Goal: Information Seeking & Learning: Compare options

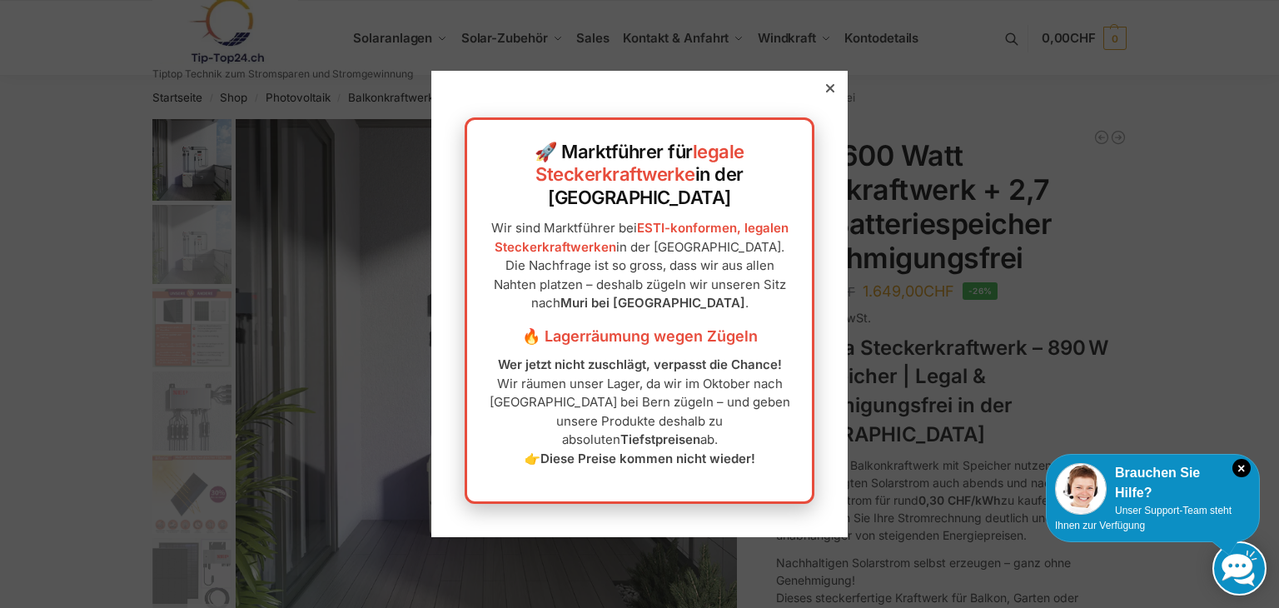
click at [826, 92] on icon at bounding box center [830, 88] width 8 height 8
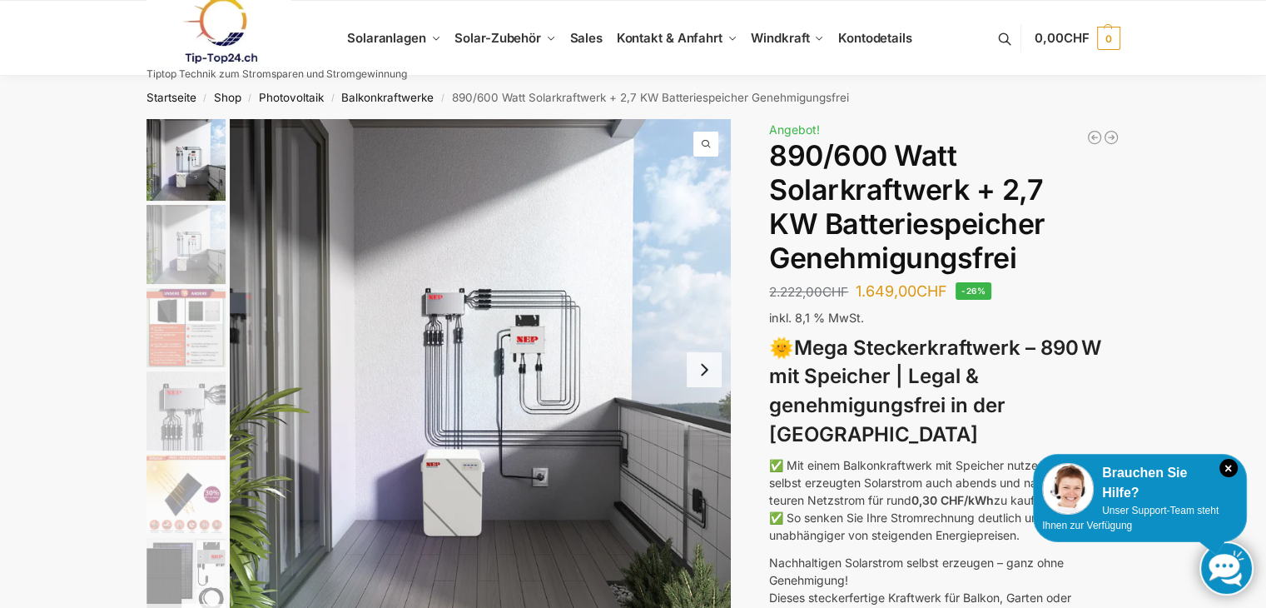
click at [187, 264] on img "2 / 12" at bounding box center [186, 244] width 79 height 79
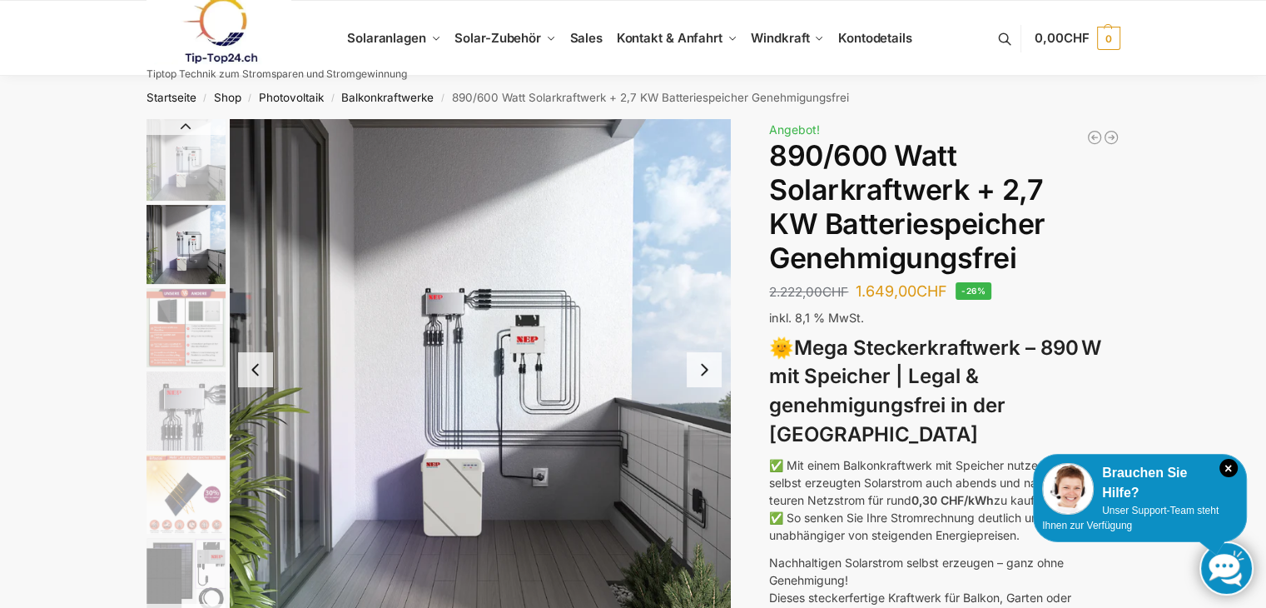
click at [529, 340] on img "2 / 12" at bounding box center [480, 369] width 501 height 501
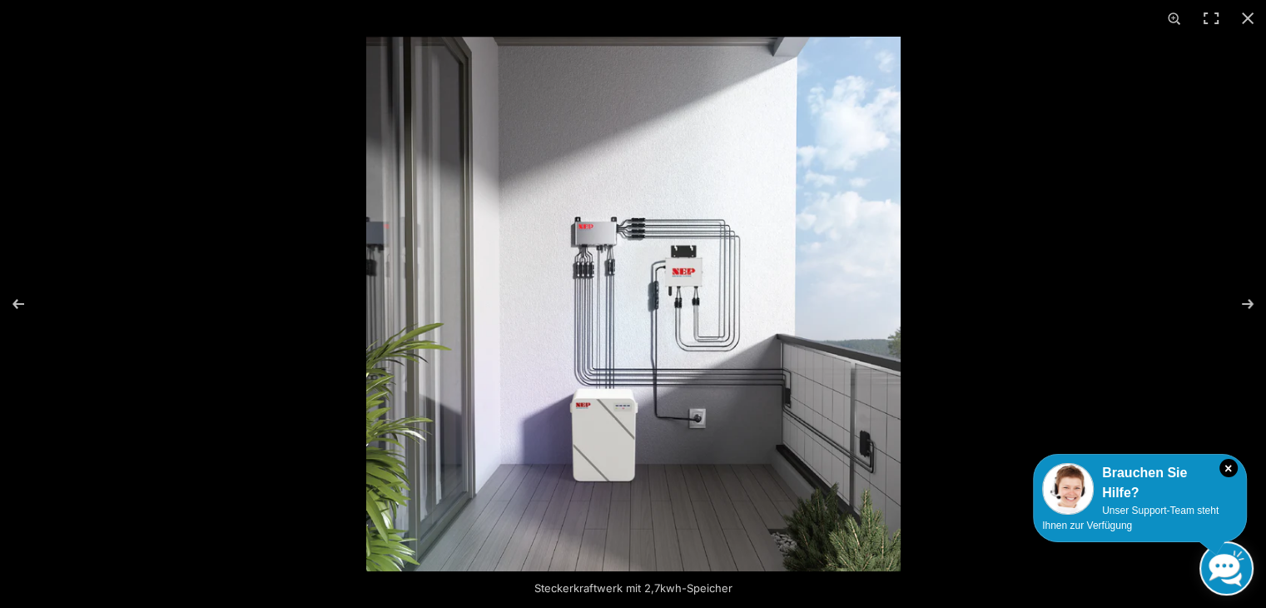
click at [678, 286] on img at bounding box center [633, 304] width 534 height 534
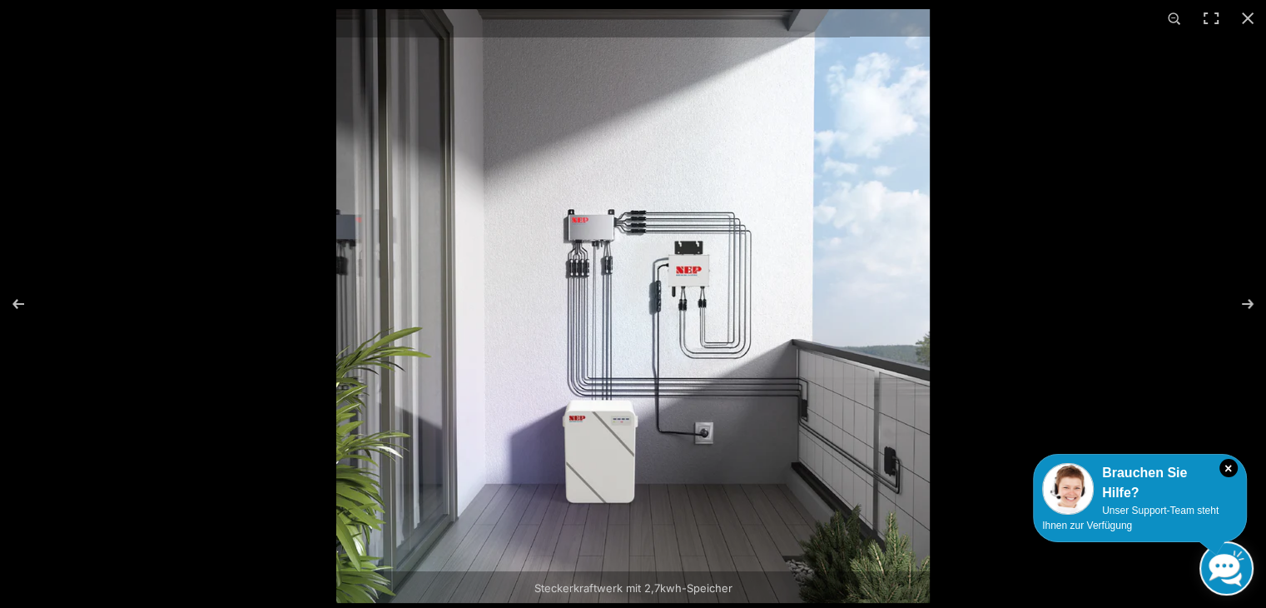
click at [675, 286] on img at bounding box center [633, 306] width 594 height 594
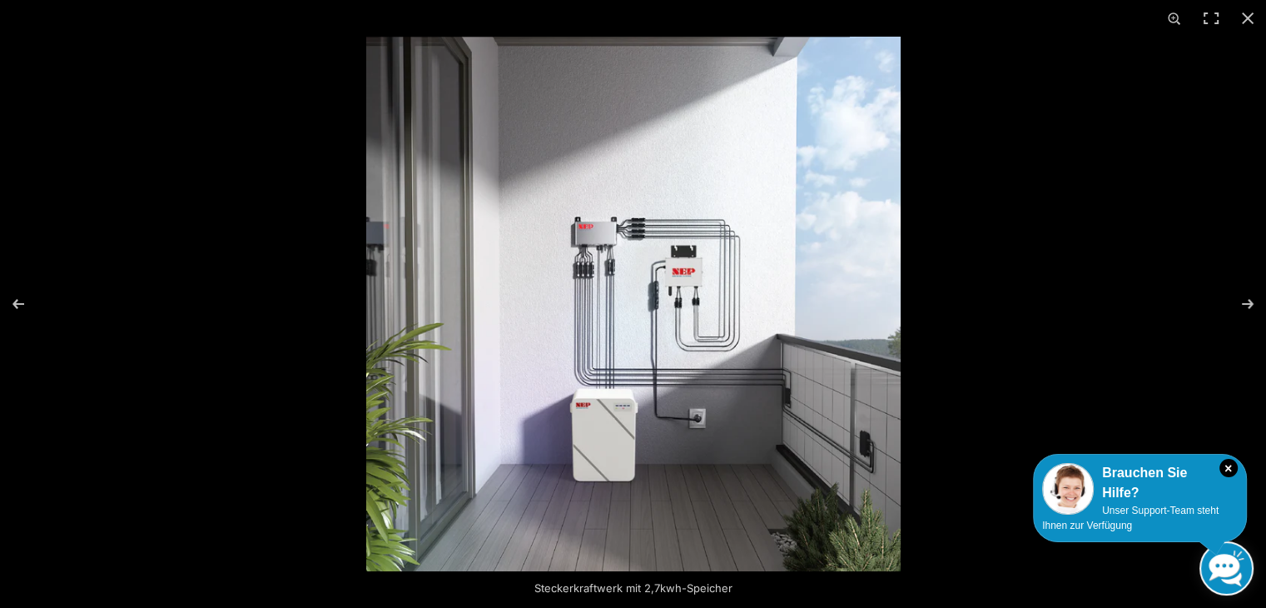
click at [673, 287] on img at bounding box center [633, 304] width 534 height 534
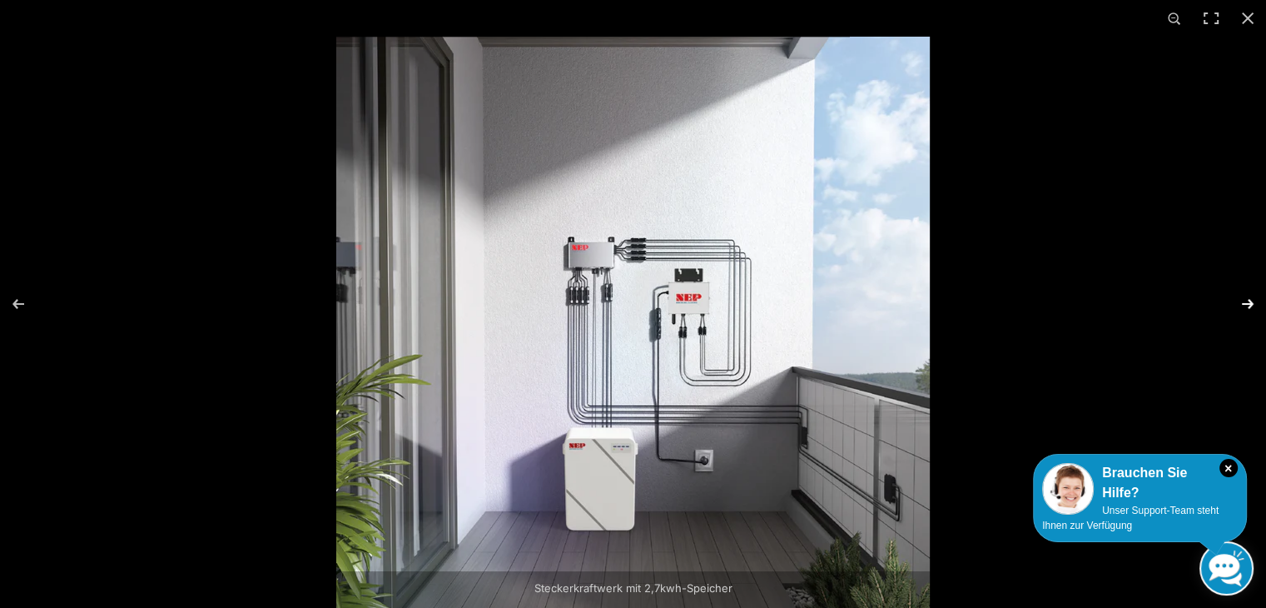
click at [1247, 303] on button "Next (arrow right)" at bounding box center [1237, 303] width 58 height 83
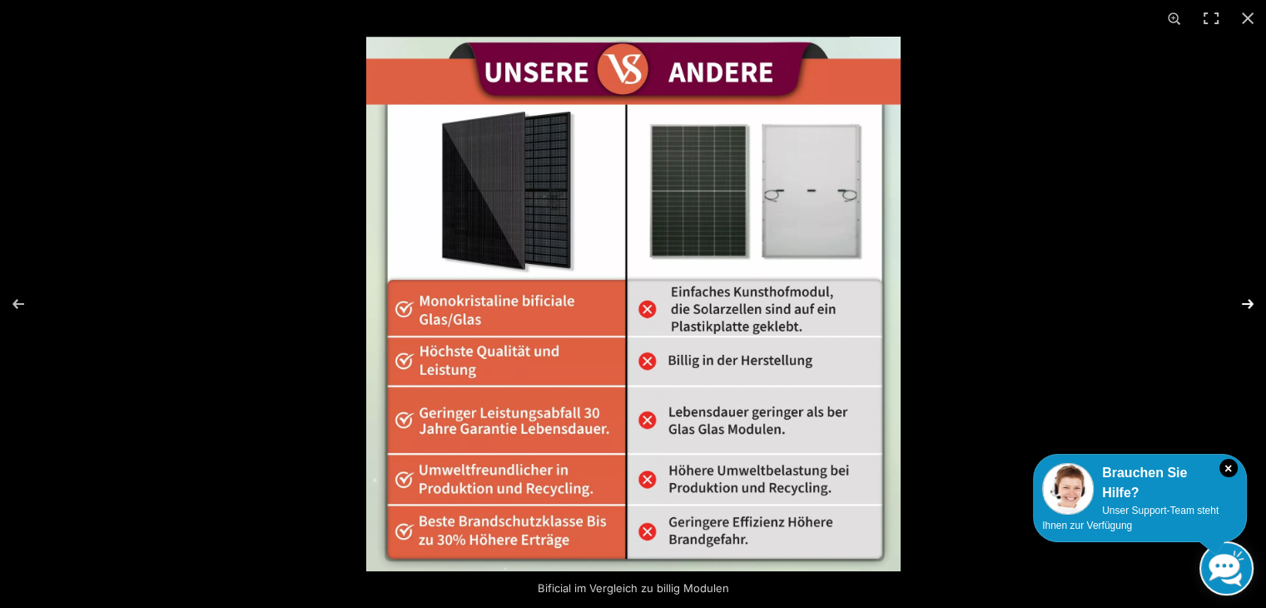
click at [1248, 307] on button "Next (arrow right)" at bounding box center [1237, 303] width 58 height 83
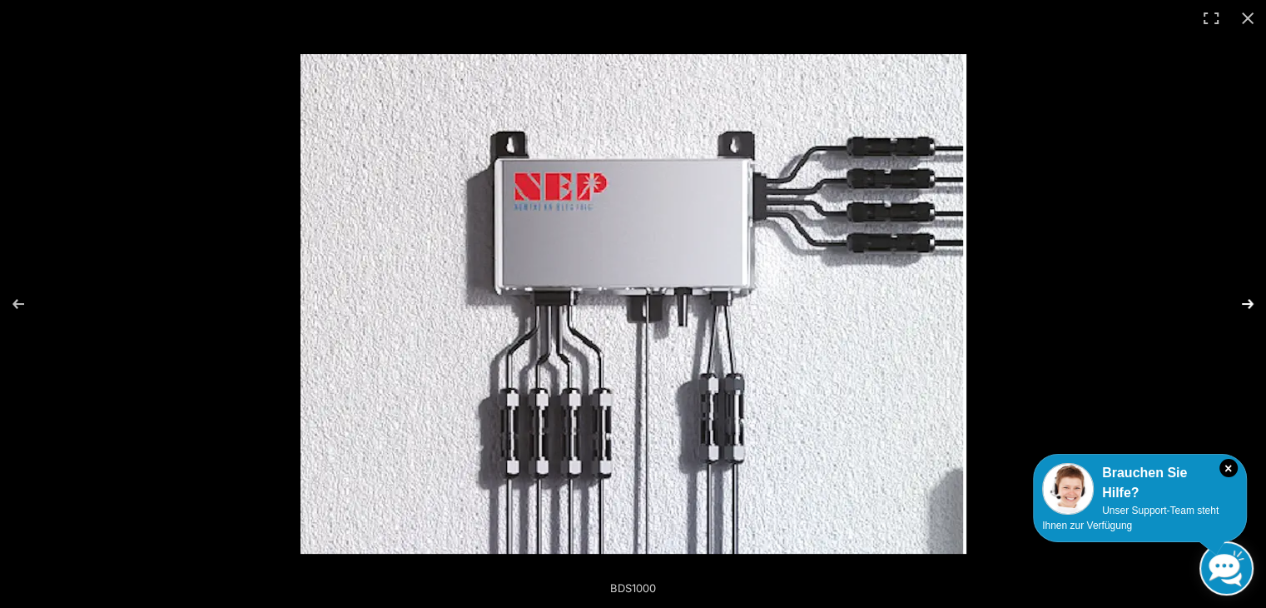
click at [1243, 301] on button "Next (arrow right)" at bounding box center [1237, 303] width 58 height 83
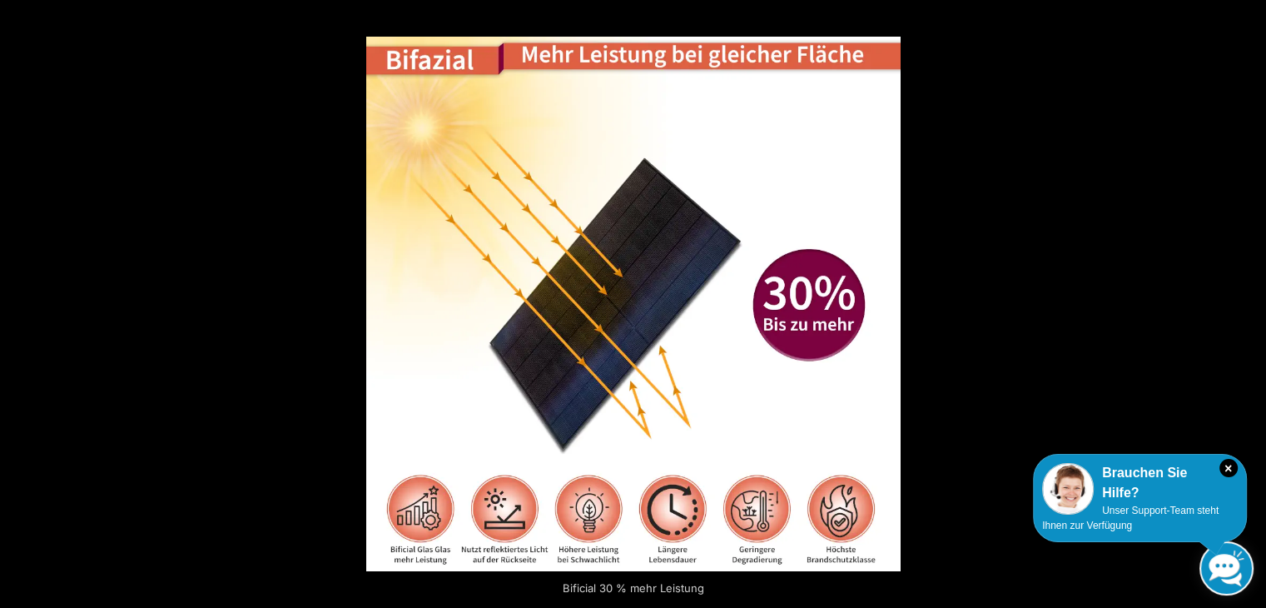
click at [1243, 301] on button "Next (arrow right)" at bounding box center [1237, 303] width 58 height 83
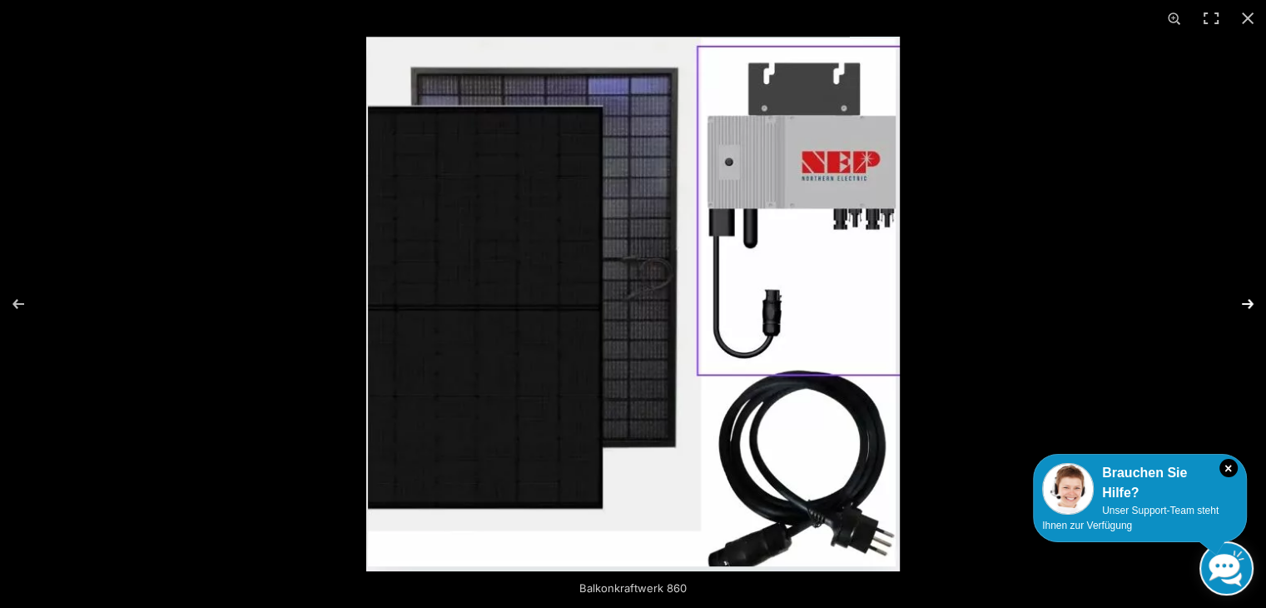
click at [1258, 304] on button "Next (arrow right)" at bounding box center [1237, 303] width 58 height 83
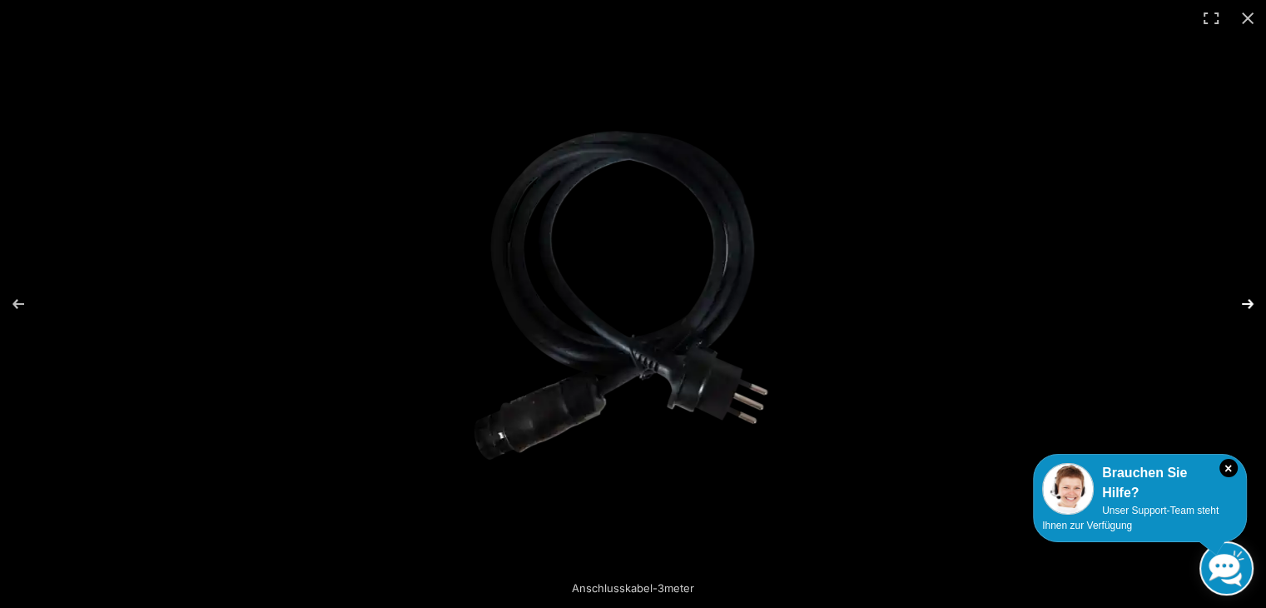
click at [1258, 304] on button "Next (arrow right)" at bounding box center [1237, 303] width 58 height 83
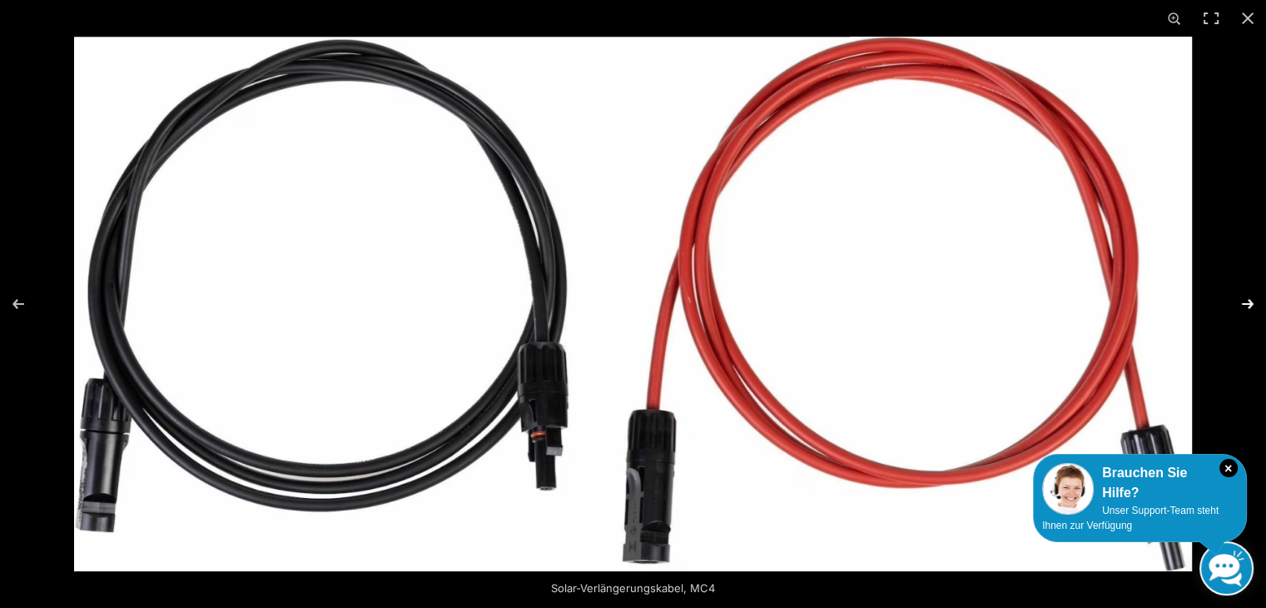
click at [1258, 304] on button "Next (arrow right)" at bounding box center [1237, 303] width 58 height 83
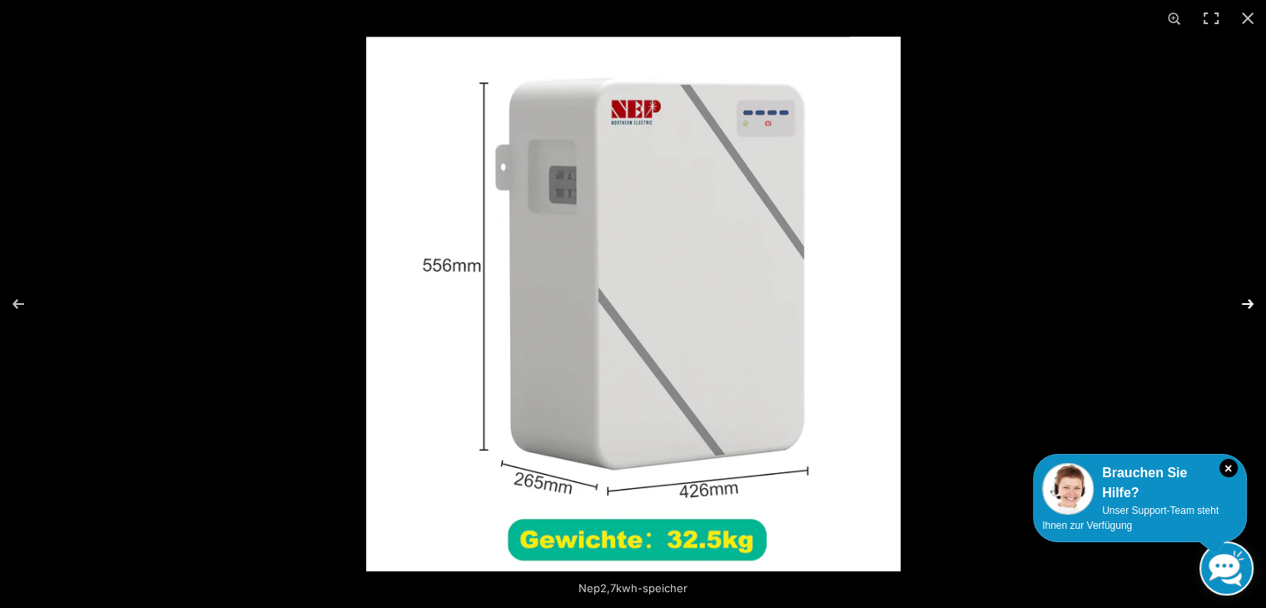
click at [1248, 304] on button "Next (arrow right)" at bounding box center [1237, 303] width 58 height 83
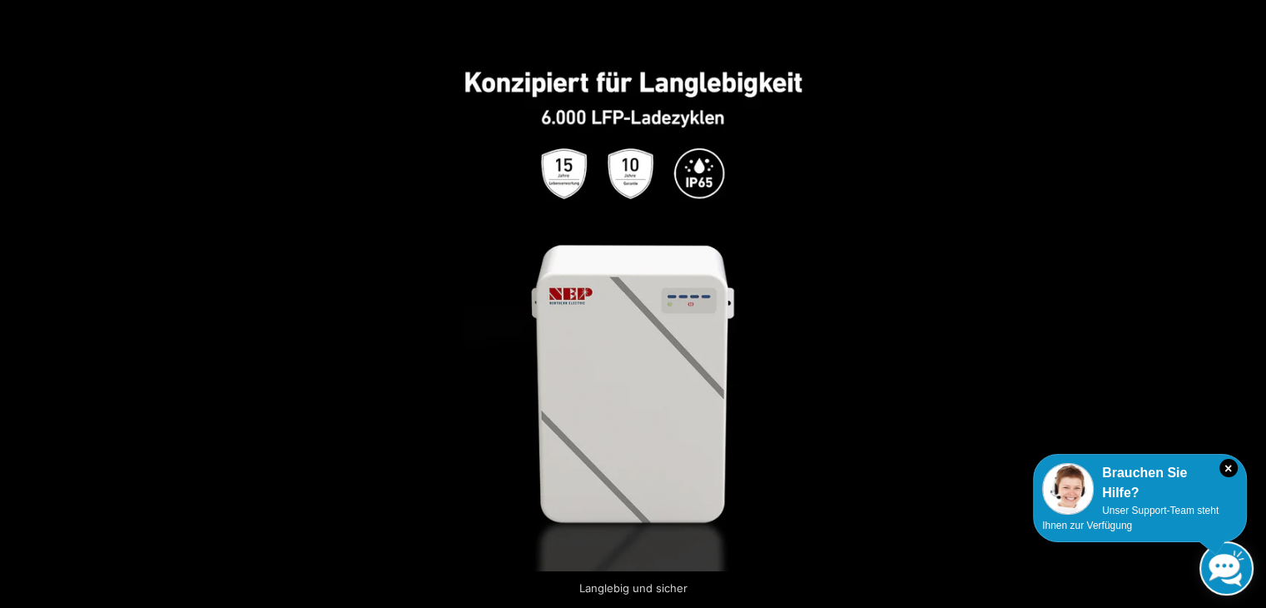
click at [1248, 304] on button "Next (arrow right)" at bounding box center [1237, 303] width 58 height 83
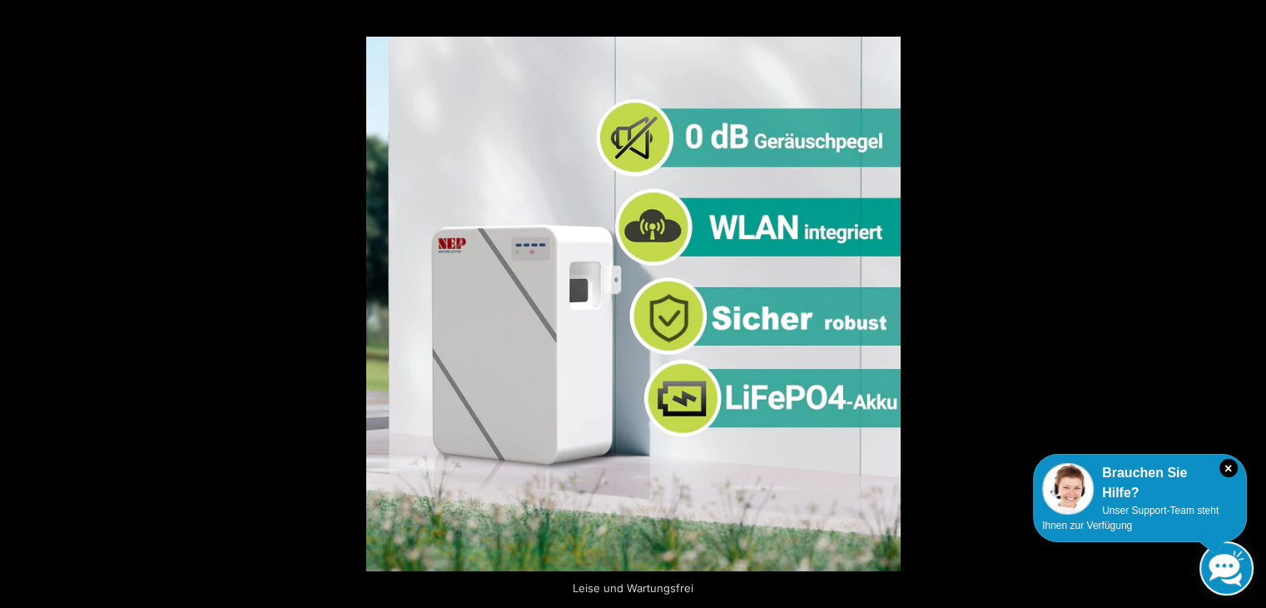
click at [1248, 304] on button "Next (arrow right)" at bounding box center [1237, 303] width 58 height 83
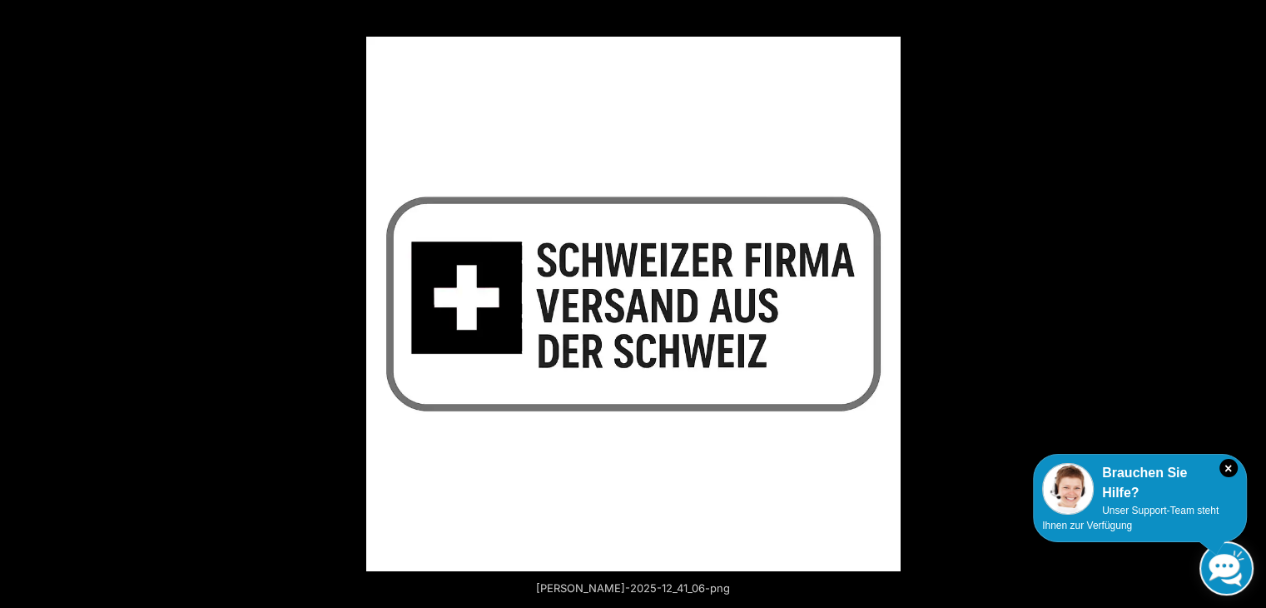
click at [1248, 304] on button "Next (arrow right)" at bounding box center [1237, 303] width 58 height 83
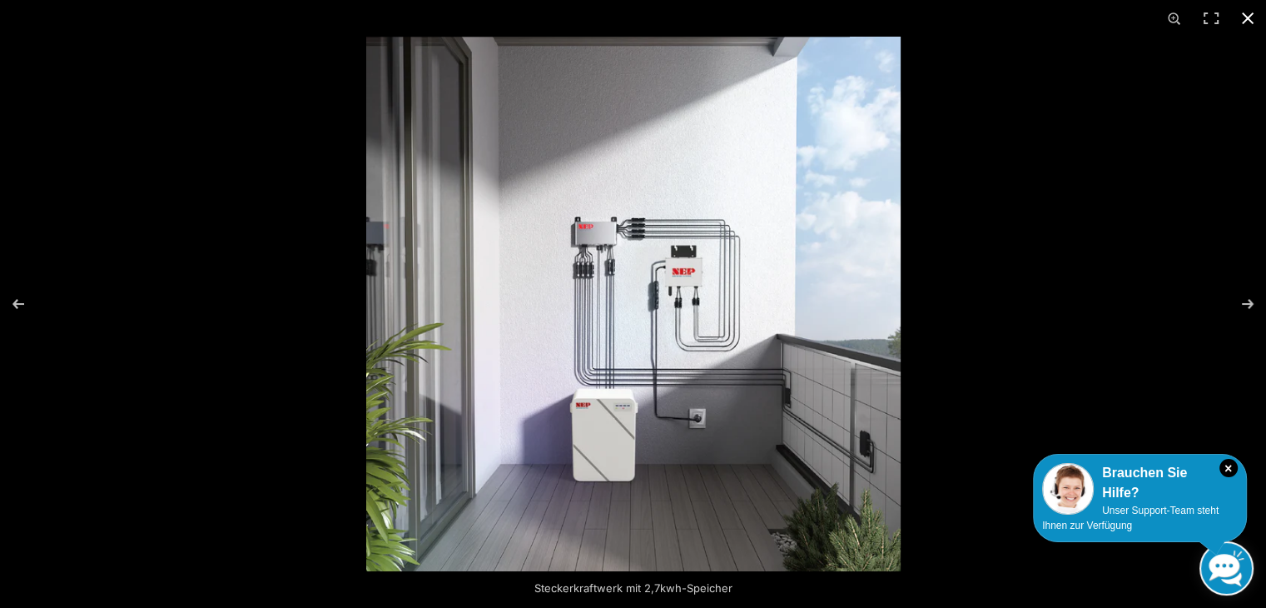
click at [1240, 15] on button "Close (Esc)" at bounding box center [1248, 18] width 37 height 37
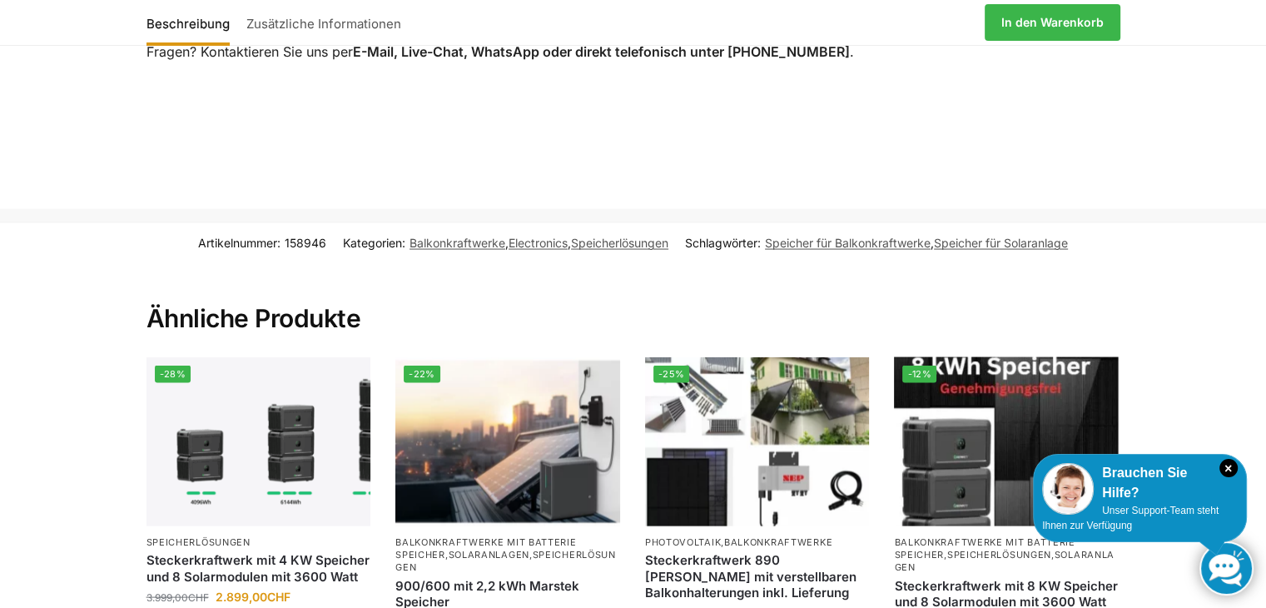
scroll to position [3496, 0]
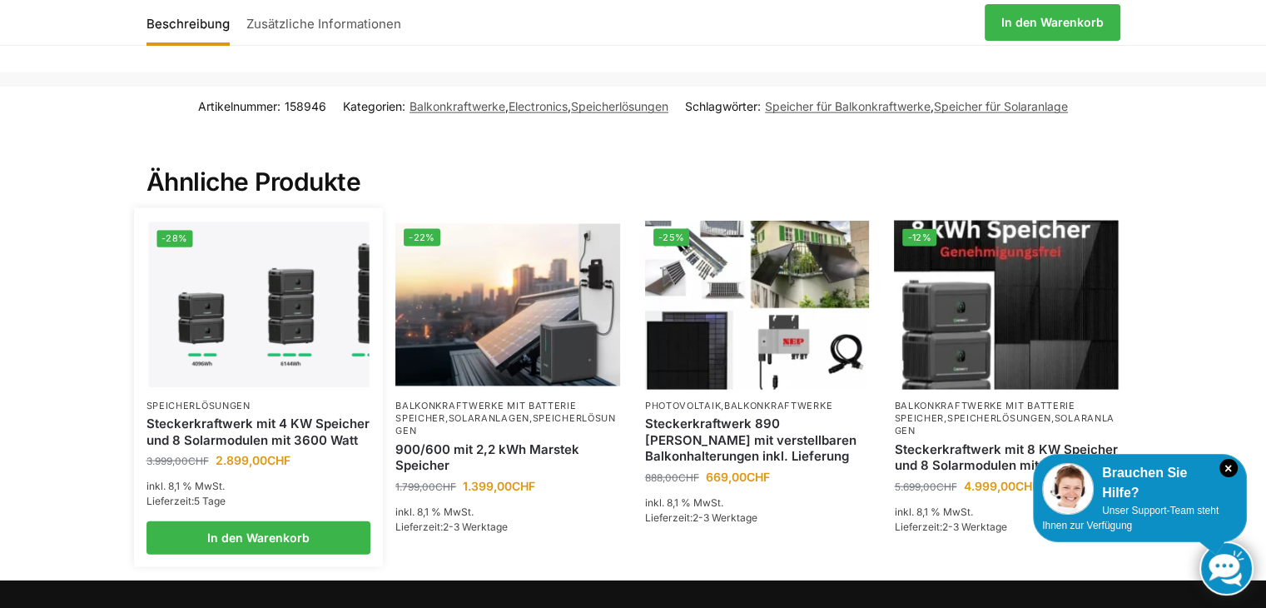
click at [229, 281] on img at bounding box center [258, 305] width 221 height 166
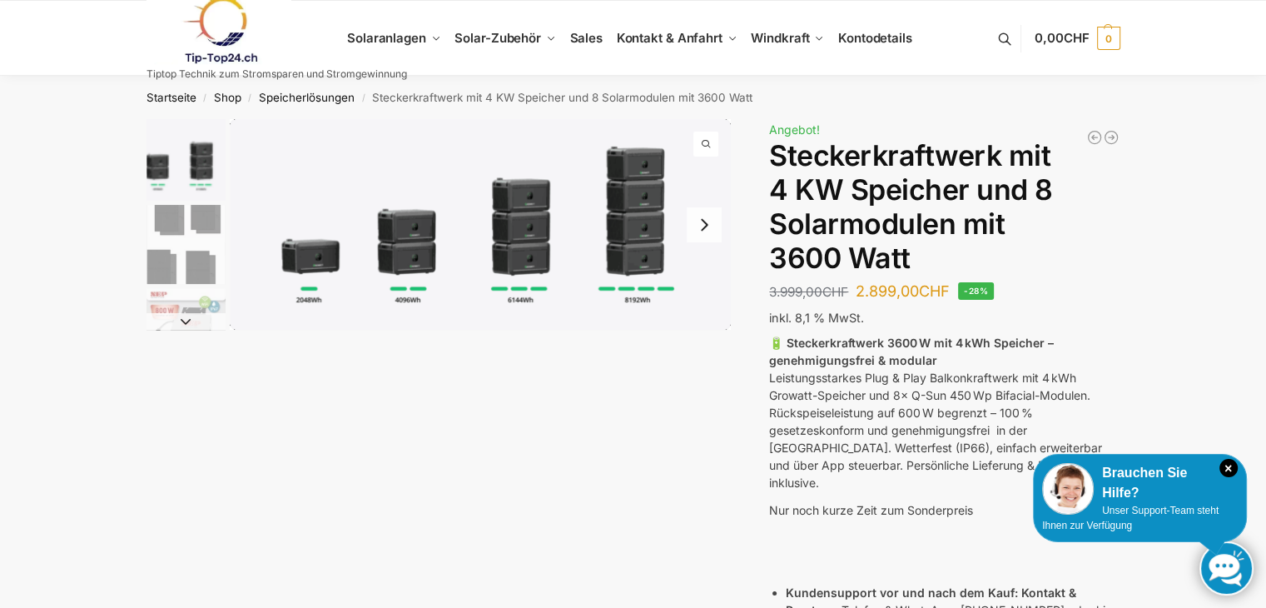
click at [180, 205] on img "2 / 9" at bounding box center [186, 244] width 79 height 79
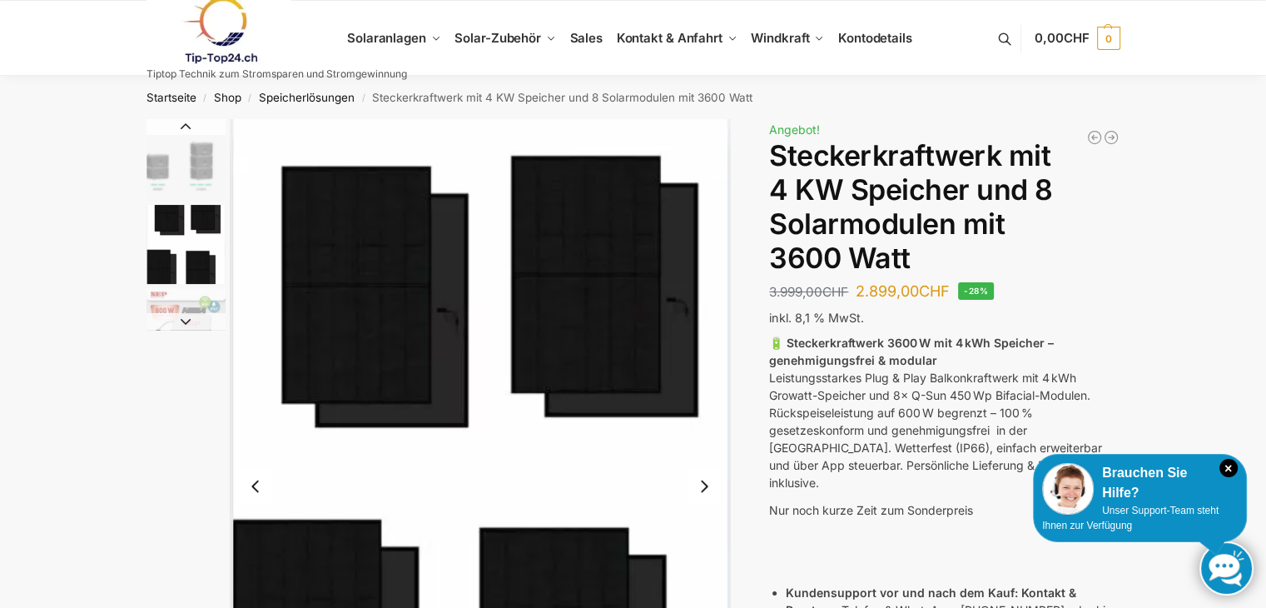
click at [698, 485] on button "Next slide" at bounding box center [704, 486] width 35 height 35
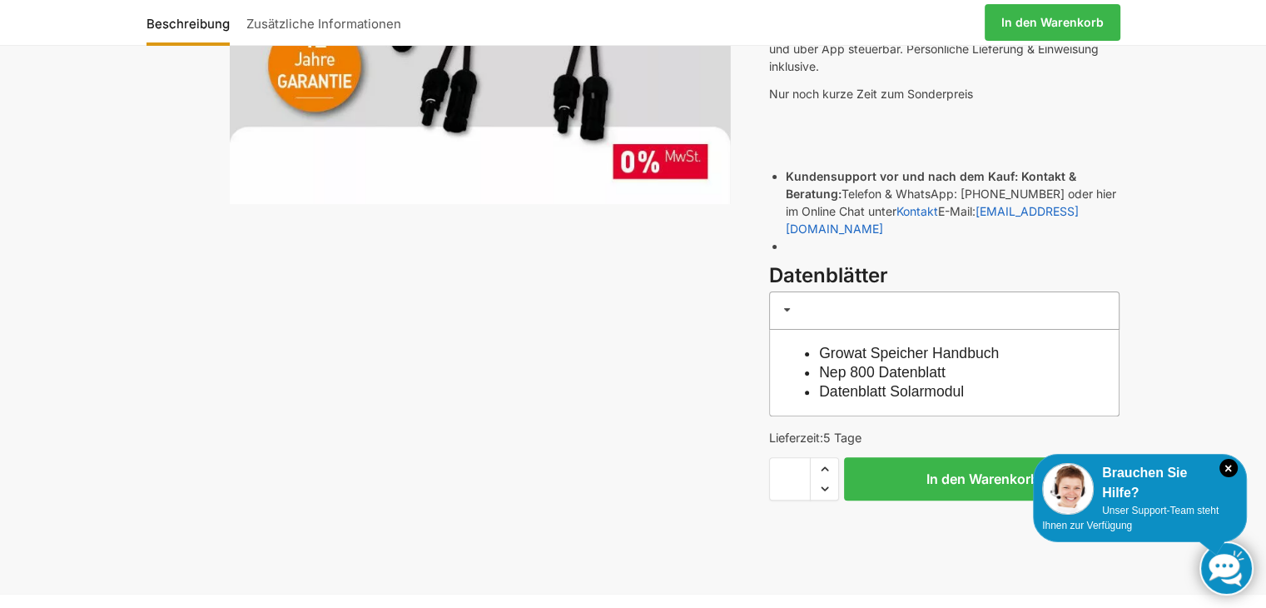
scroll to position [166, 0]
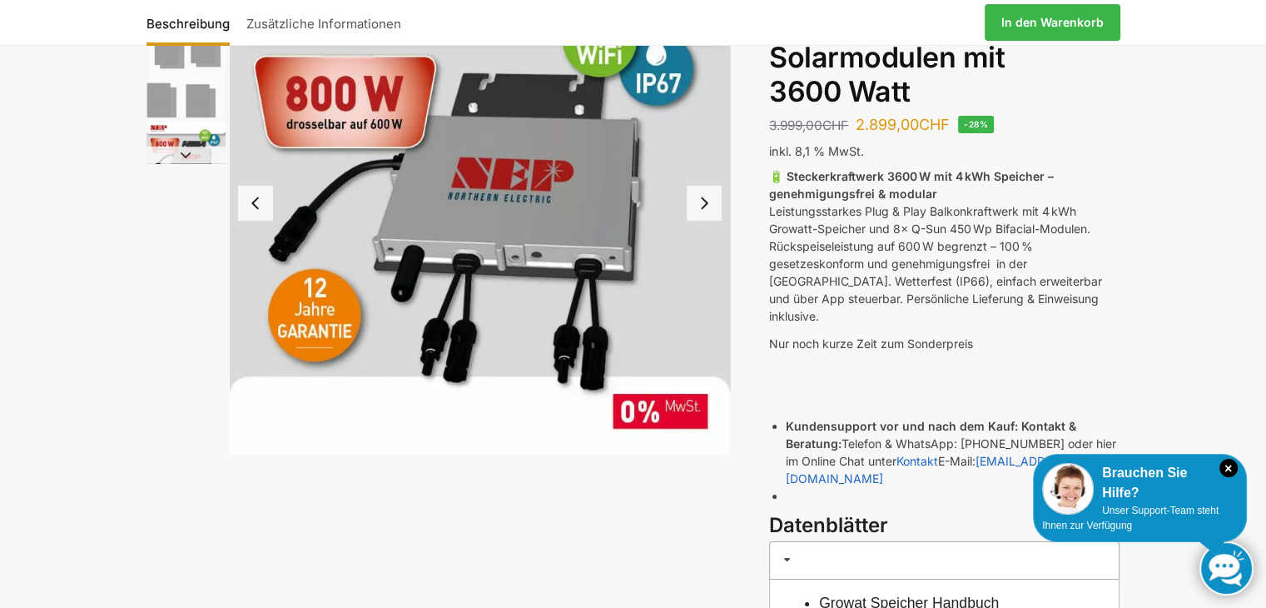
click at [706, 207] on button "Next slide" at bounding box center [704, 203] width 35 height 35
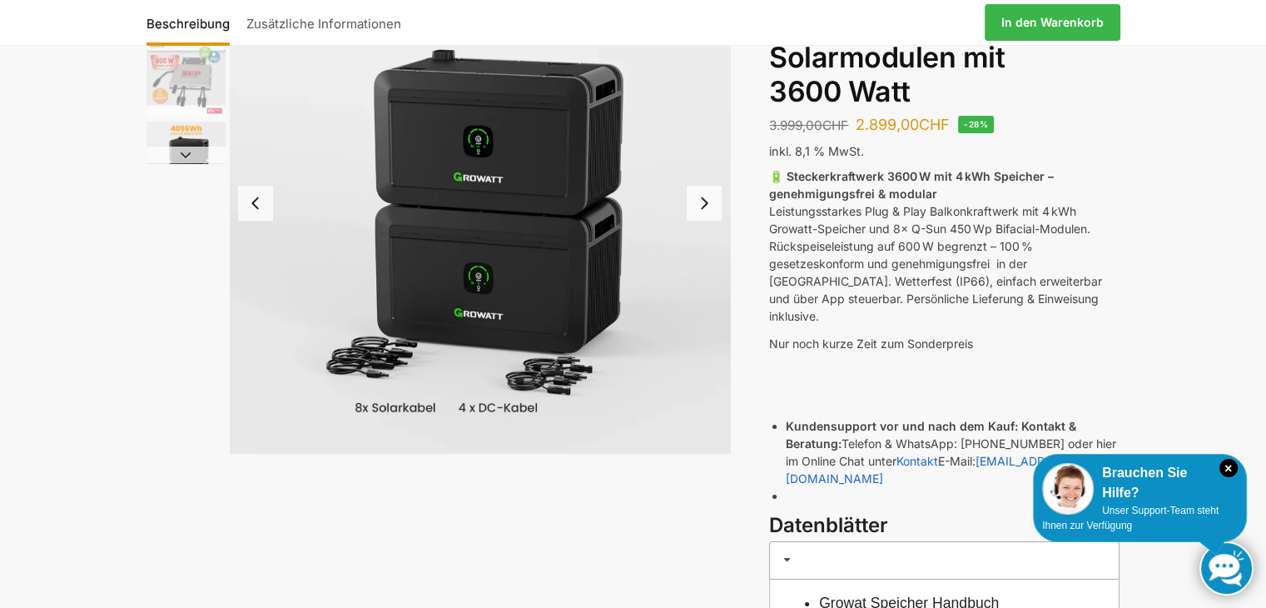
click at [708, 201] on button "Next slide" at bounding box center [704, 203] width 35 height 35
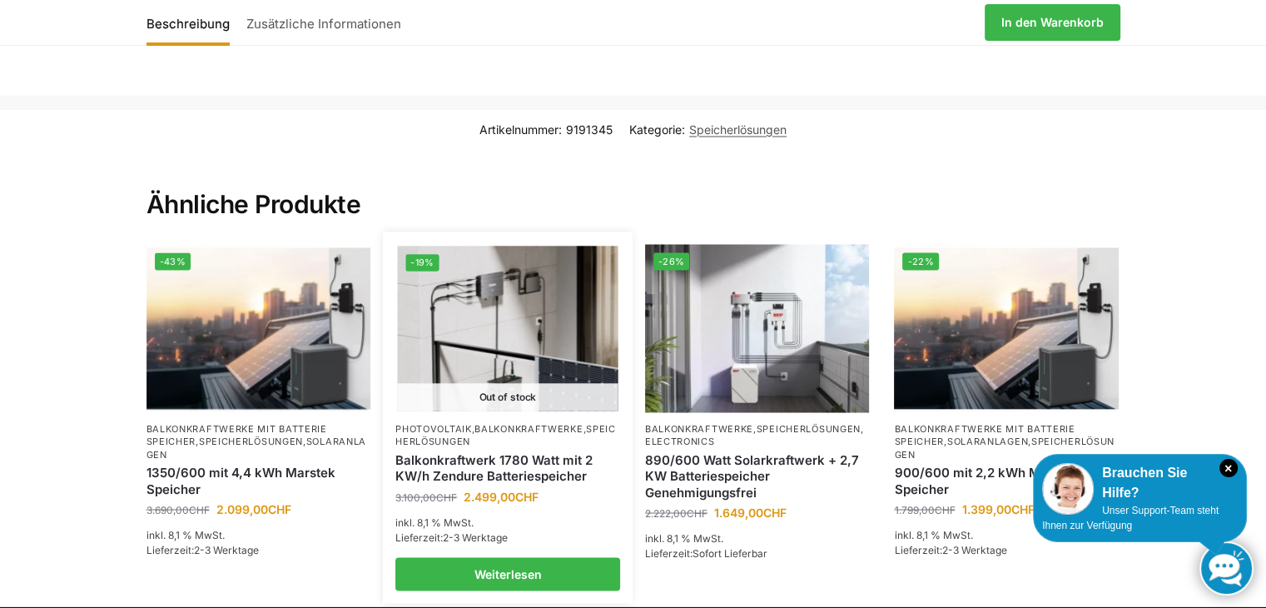
scroll to position [2997, 0]
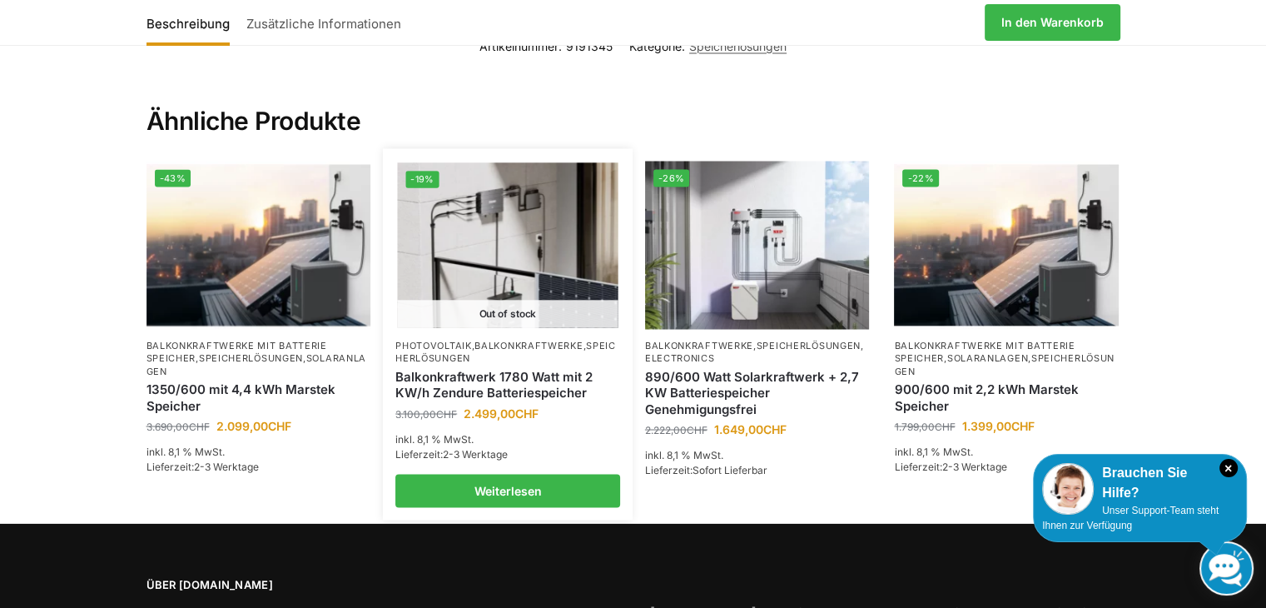
click at [480, 368] on link "Balkonkraftwerk 1780 Watt mit 2 KW/h Zendure Batteriespeicher" at bounding box center [507, 384] width 225 height 32
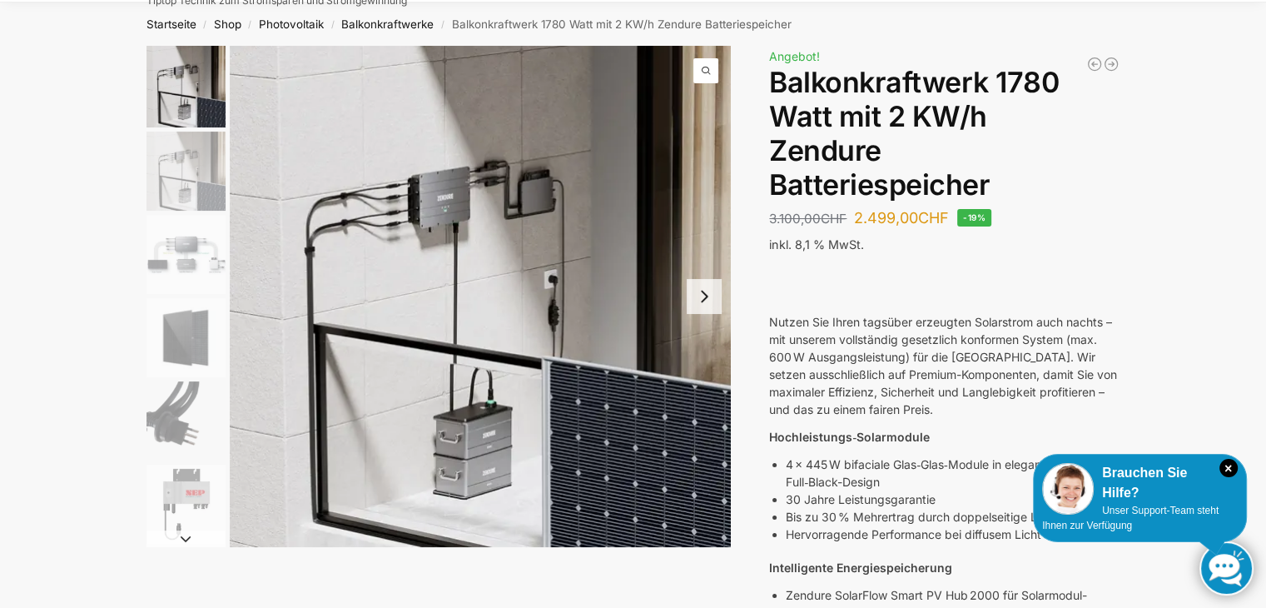
scroll to position [83, 0]
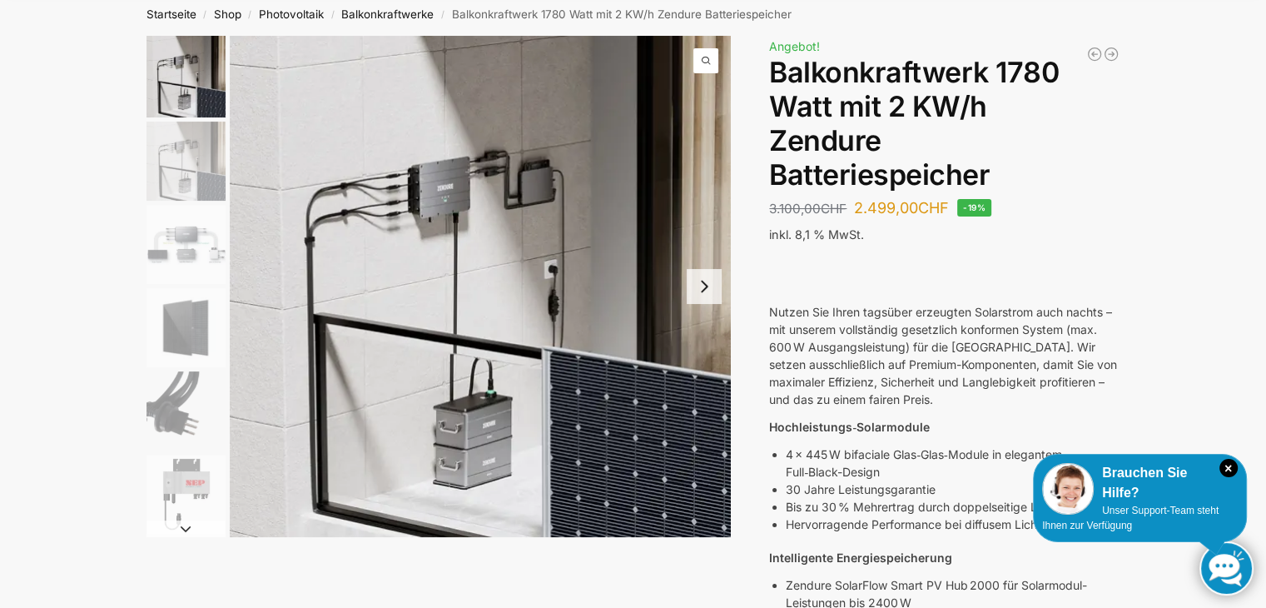
click at [709, 301] on button "Next slide" at bounding box center [704, 286] width 35 height 35
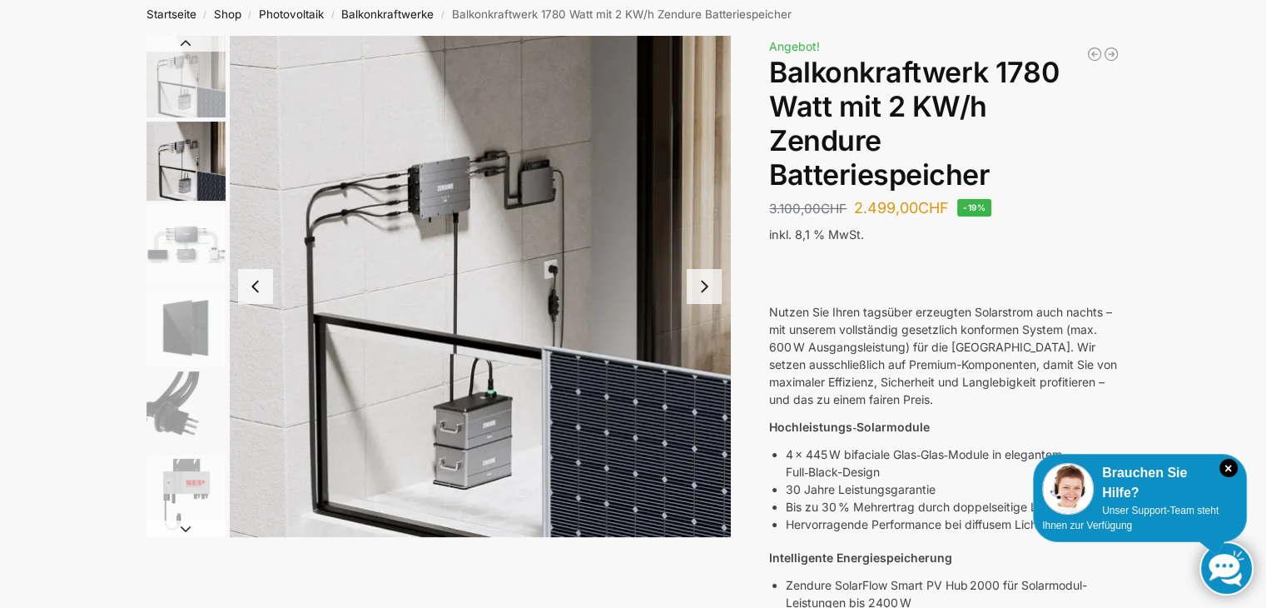
click at [709, 301] on button "Next slide" at bounding box center [704, 286] width 35 height 35
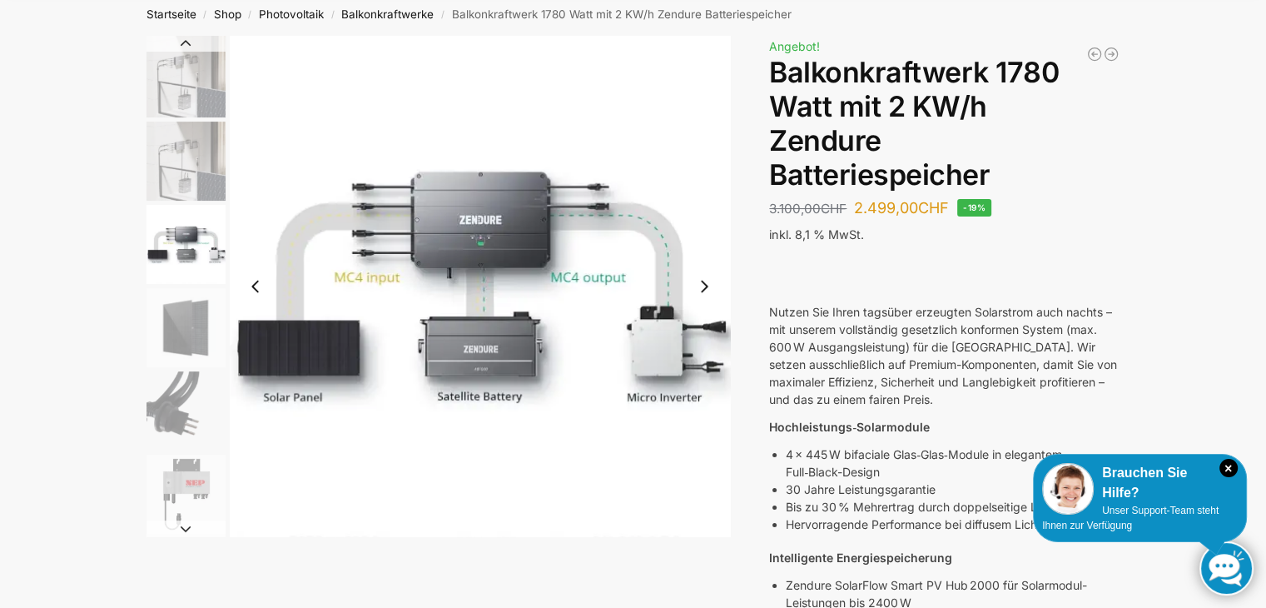
click at [704, 291] on button "Next slide" at bounding box center [704, 286] width 35 height 35
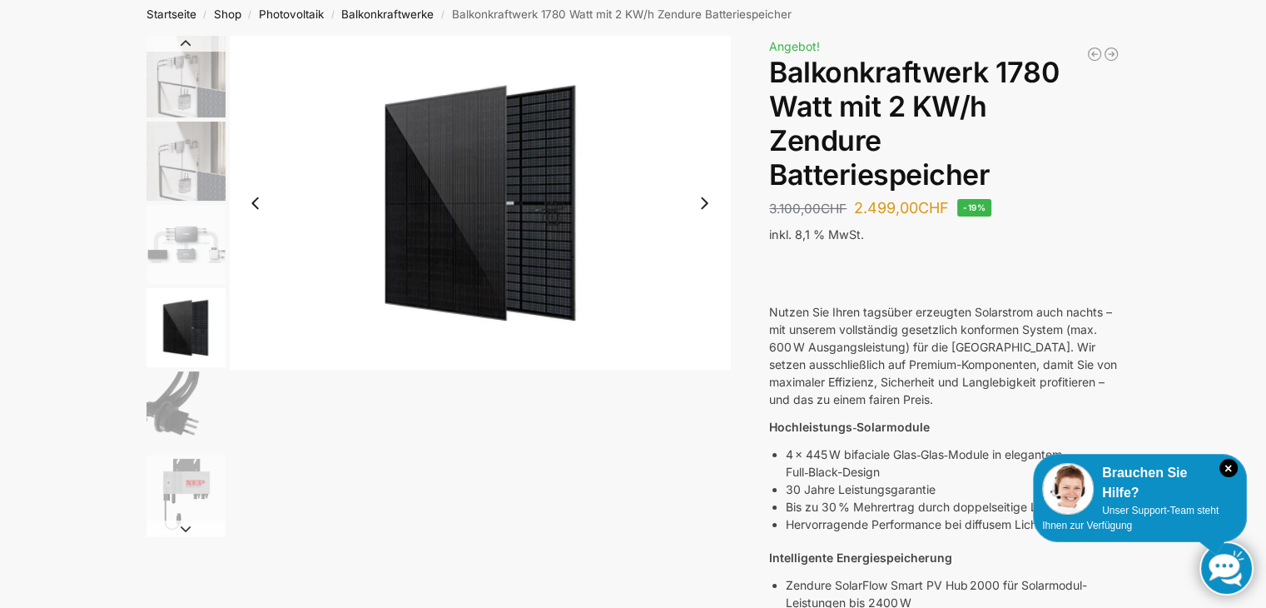
click at [705, 214] on button "Next slide" at bounding box center [704, 203] width 35 height 35
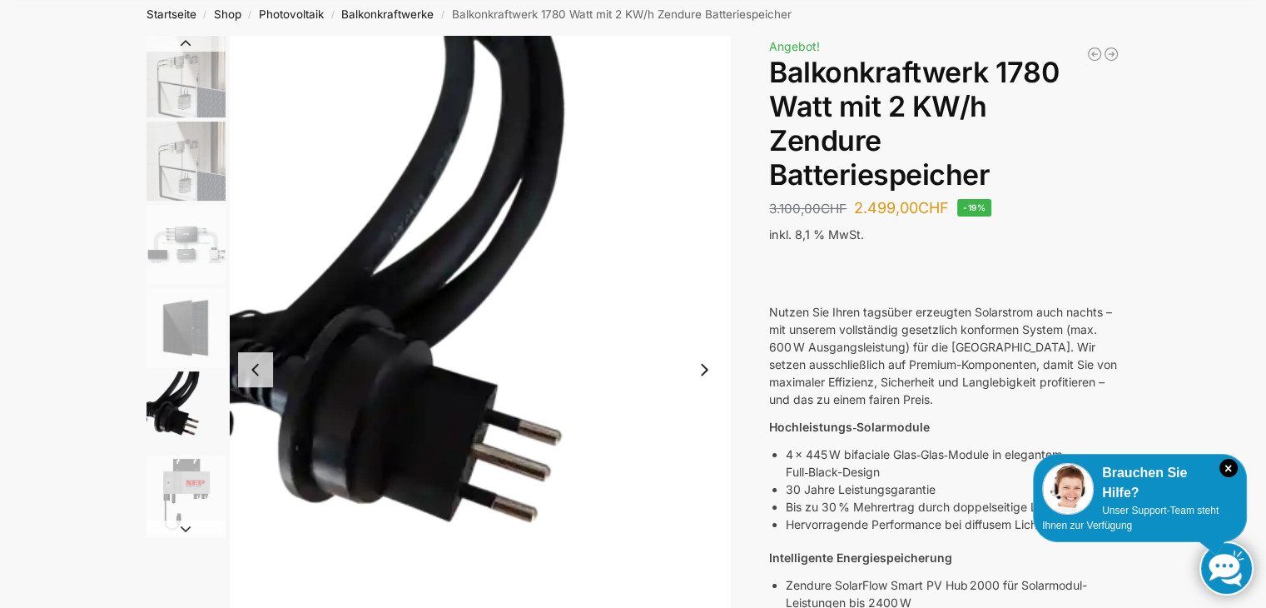
click at [707, 365] on button "Next slide" at bounding box center [704, 369] width 35 height 35
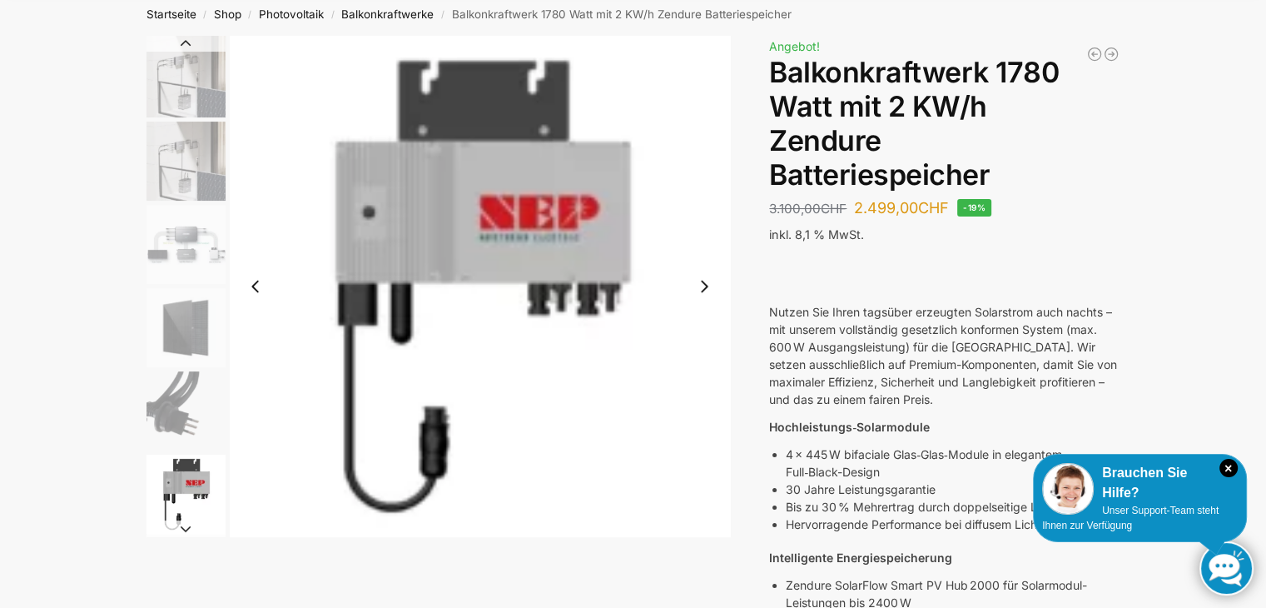
click at [707, 365] on img "6 / 7" at bounding box center [480, 286] width 501 height 501
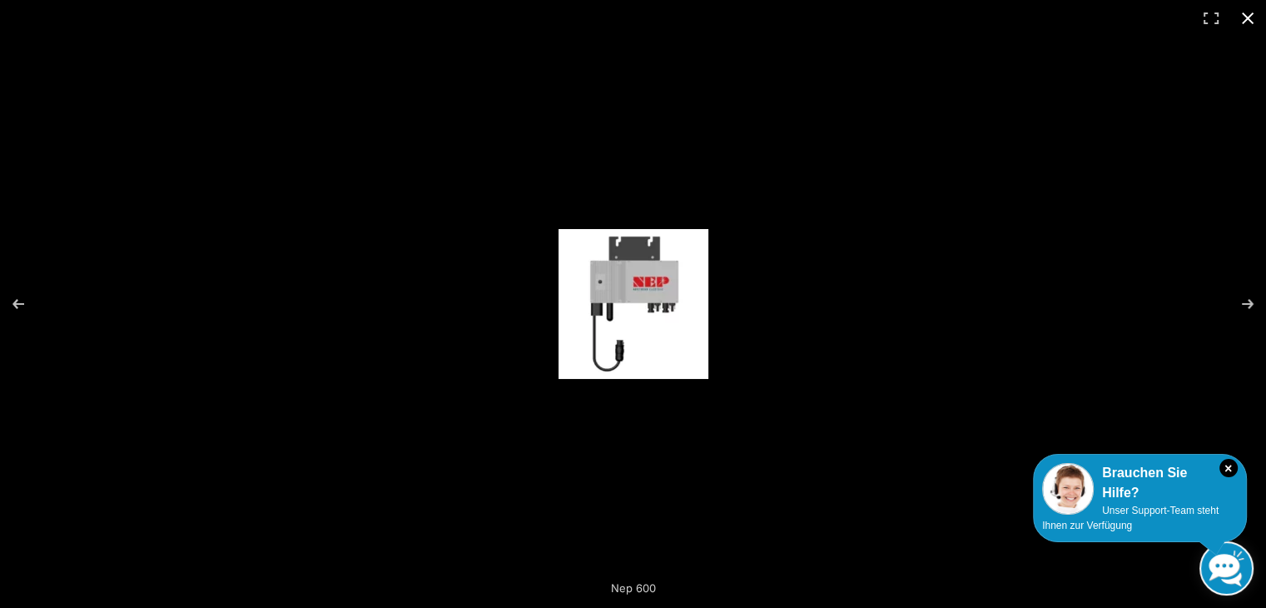
click at [1253, 21] on button "Close (Esc)" at bounding box center [1248, 18] width 37 height 37
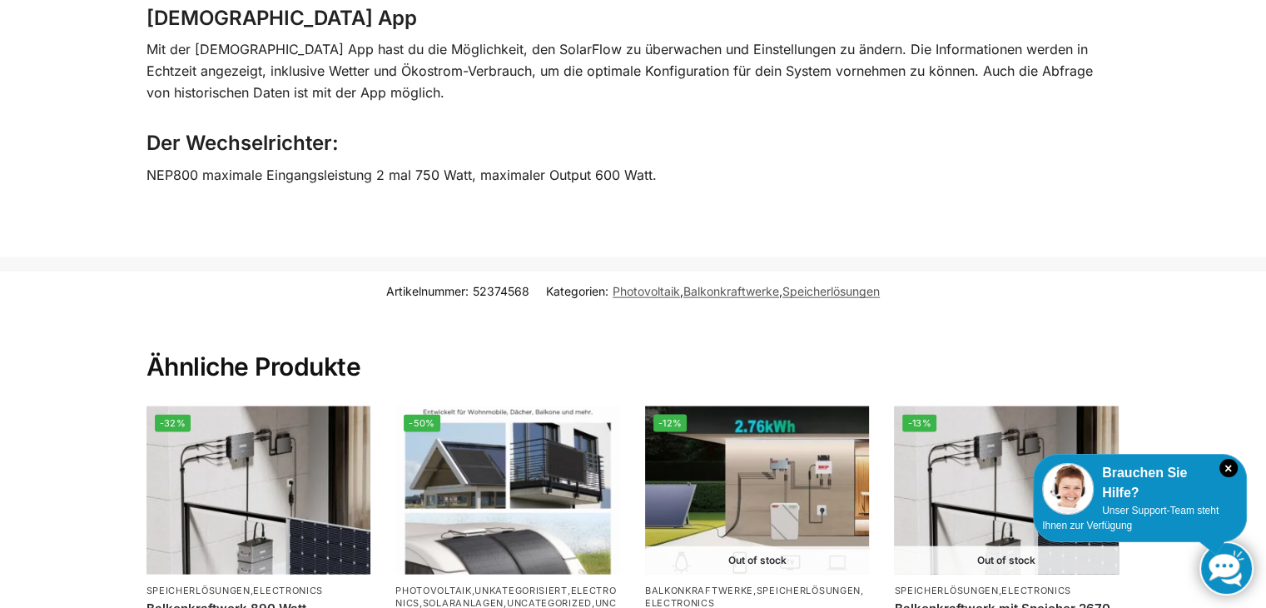
scroll to position [3663, 0]
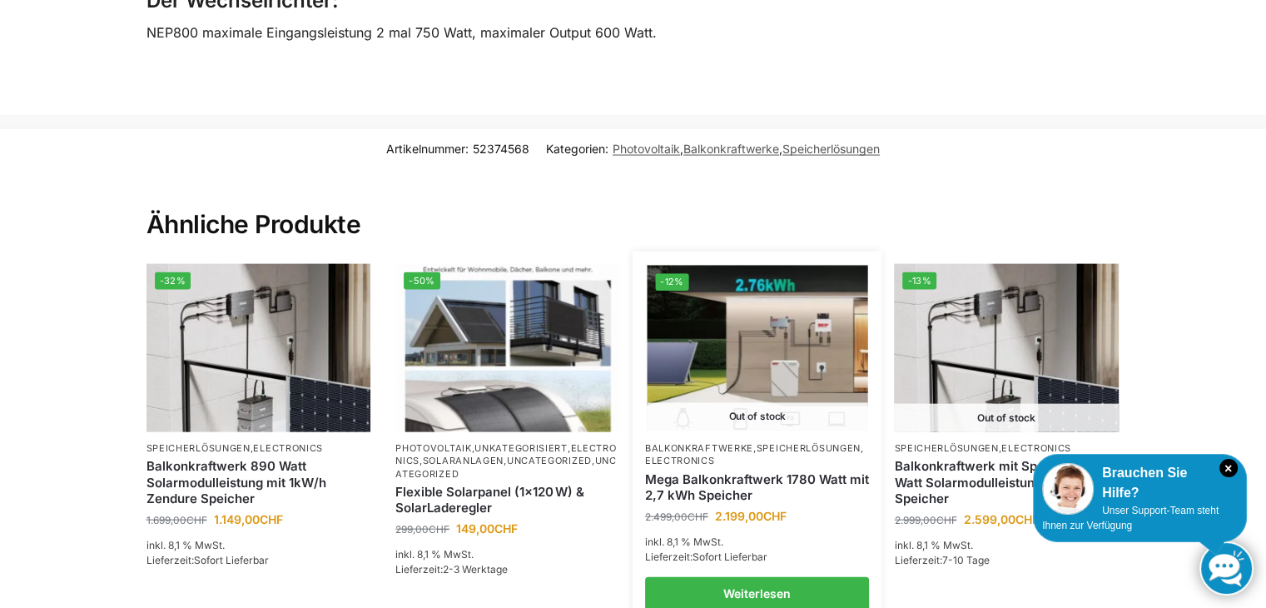
click at [744, 353] on img at bounding box center [757, 348] width 221 height 166
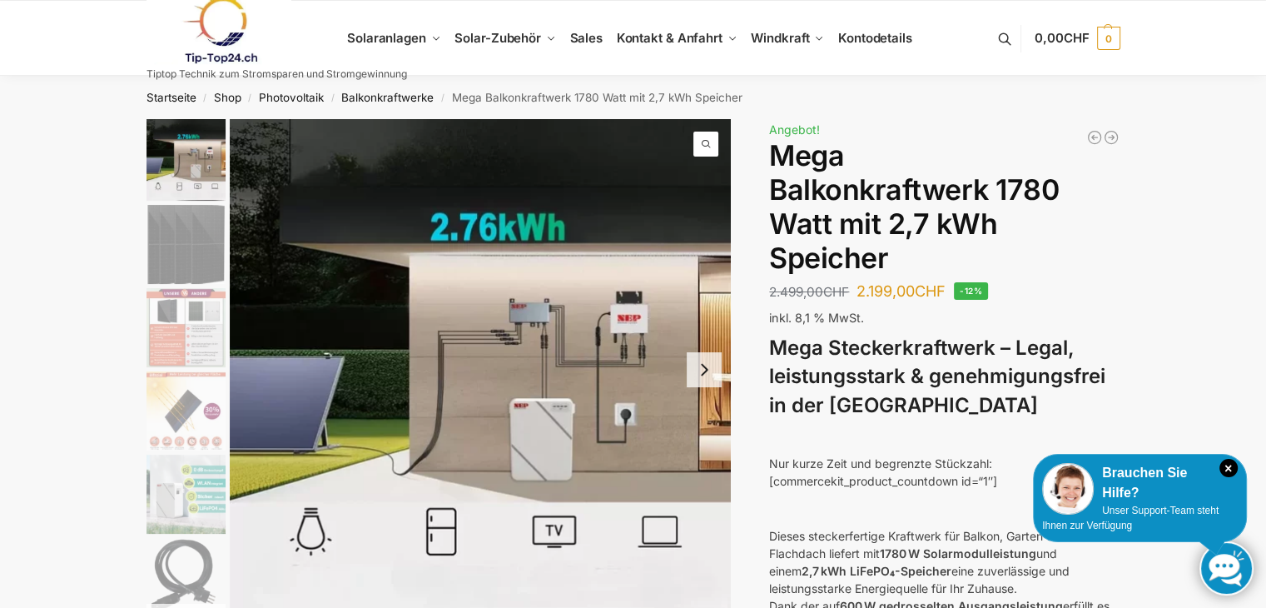
click at [204, 248] on img "2 / 9" at bounding box center [186, 244] width 79 height 79
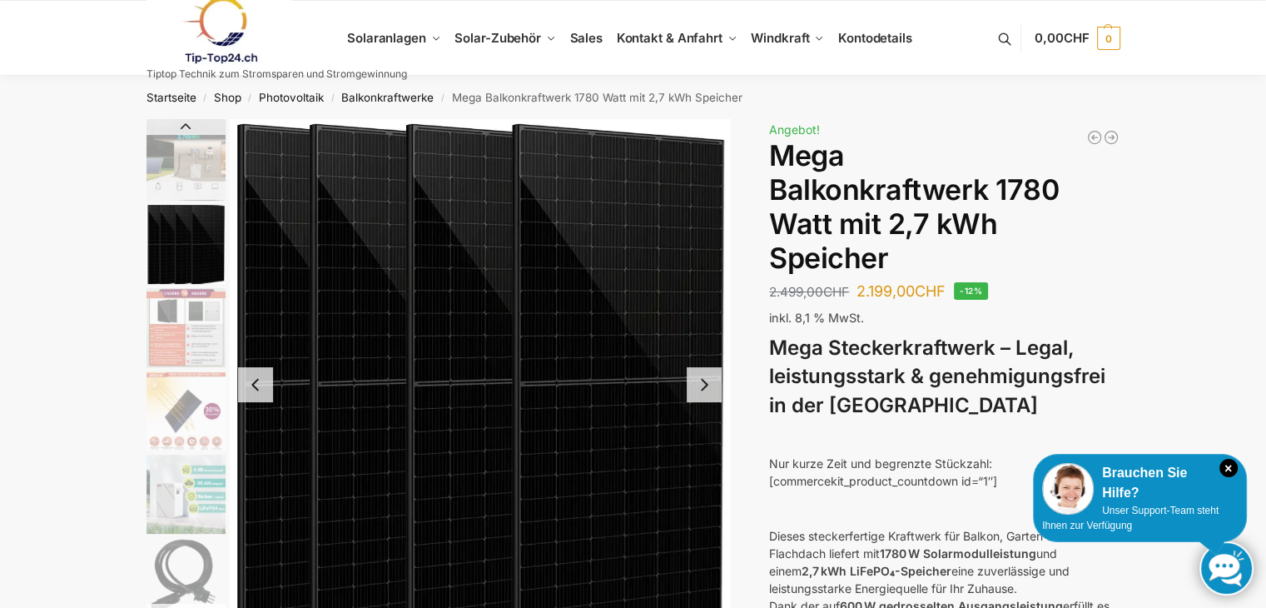
click at [197, 349] on img "3 / 9" at bounding box center [186, 327] width 79 height 79
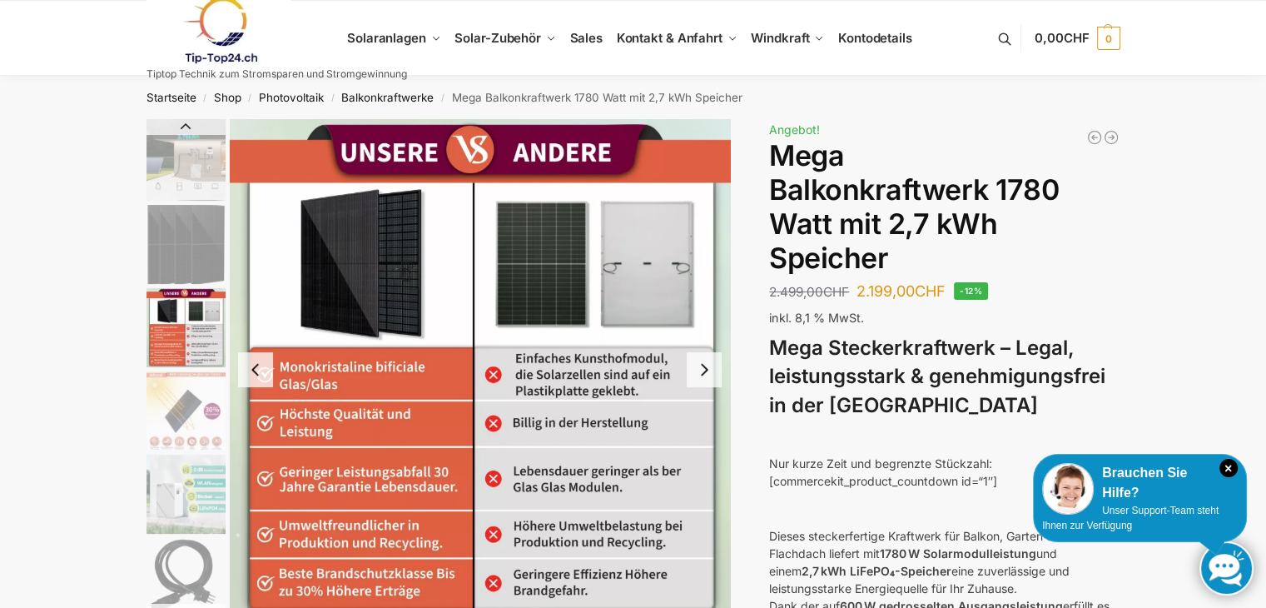
scroll to position [83, 0]
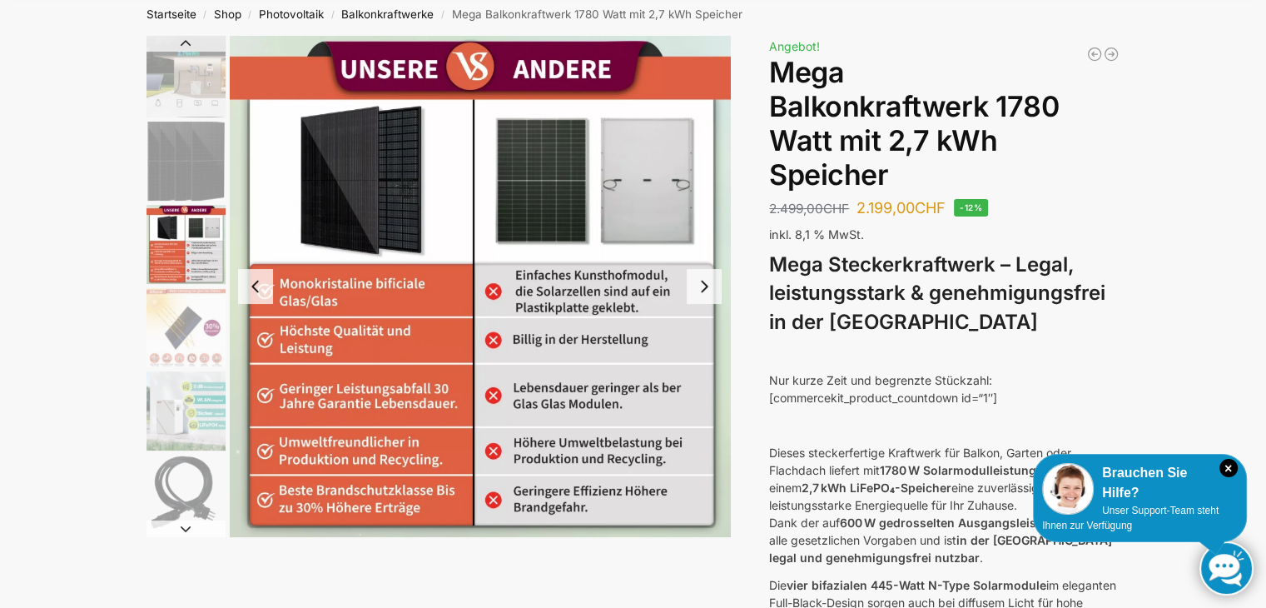
click at [202, 350] on img "4 / 9" at bounding box center [186, 327] width 79 height 79
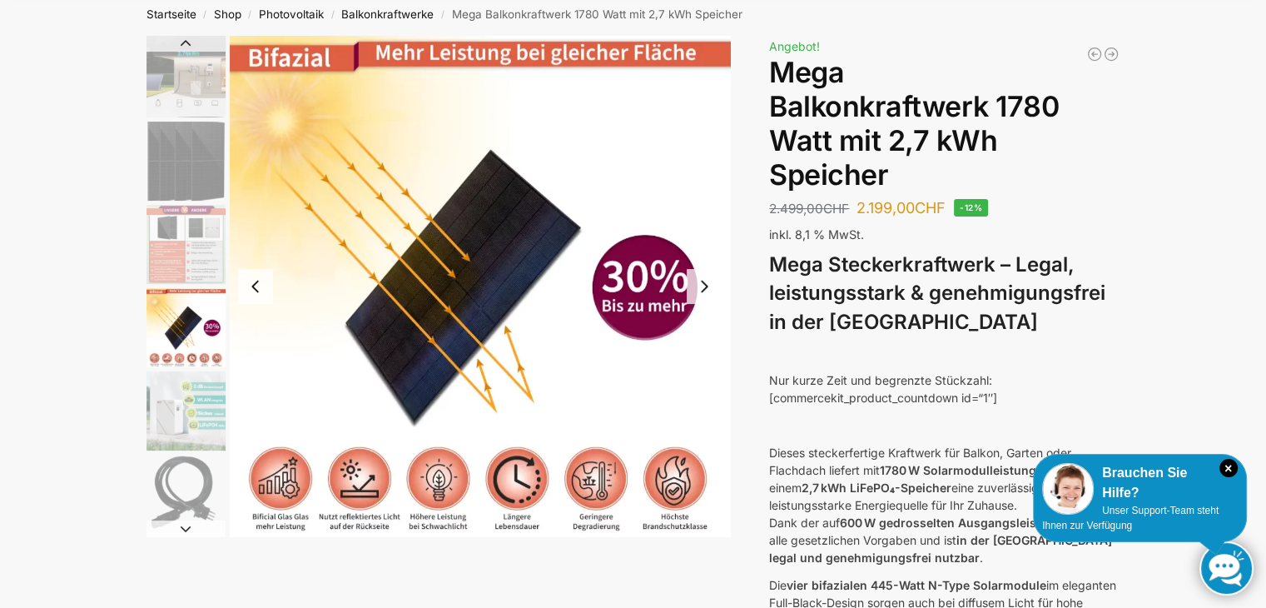
click at [193, 411] on img "5 / 9" at bounding box center [186, 410] width 79 height 79
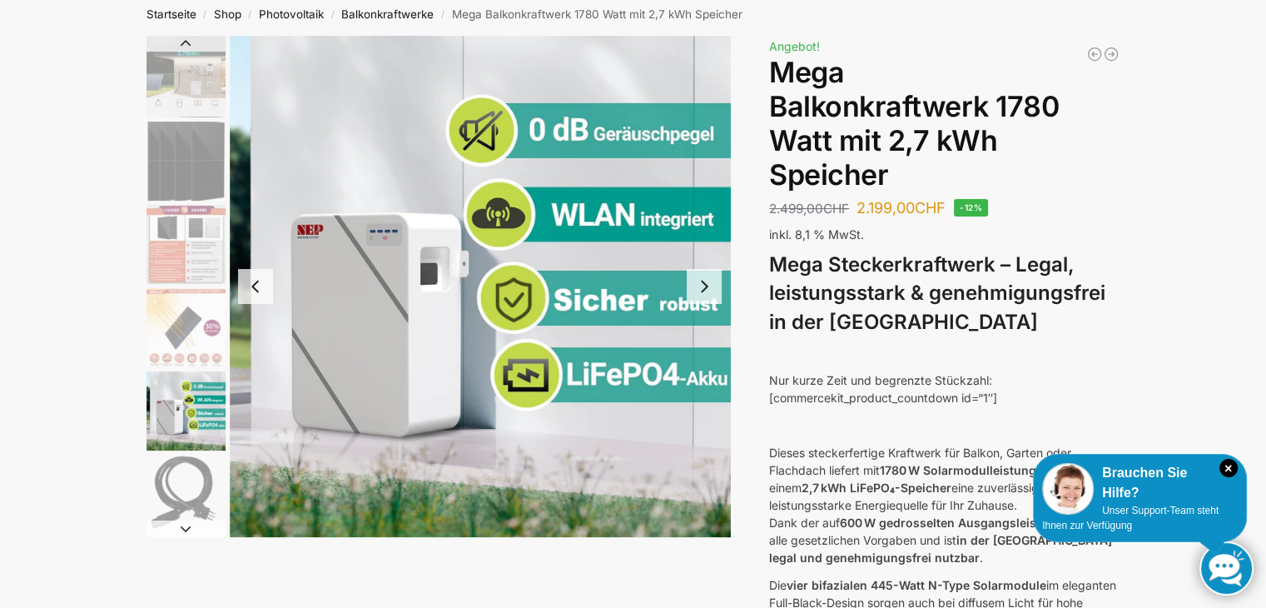
click at [191, 448] on img "5 / 9" at bounding box center [186, 410] width 79 height 79
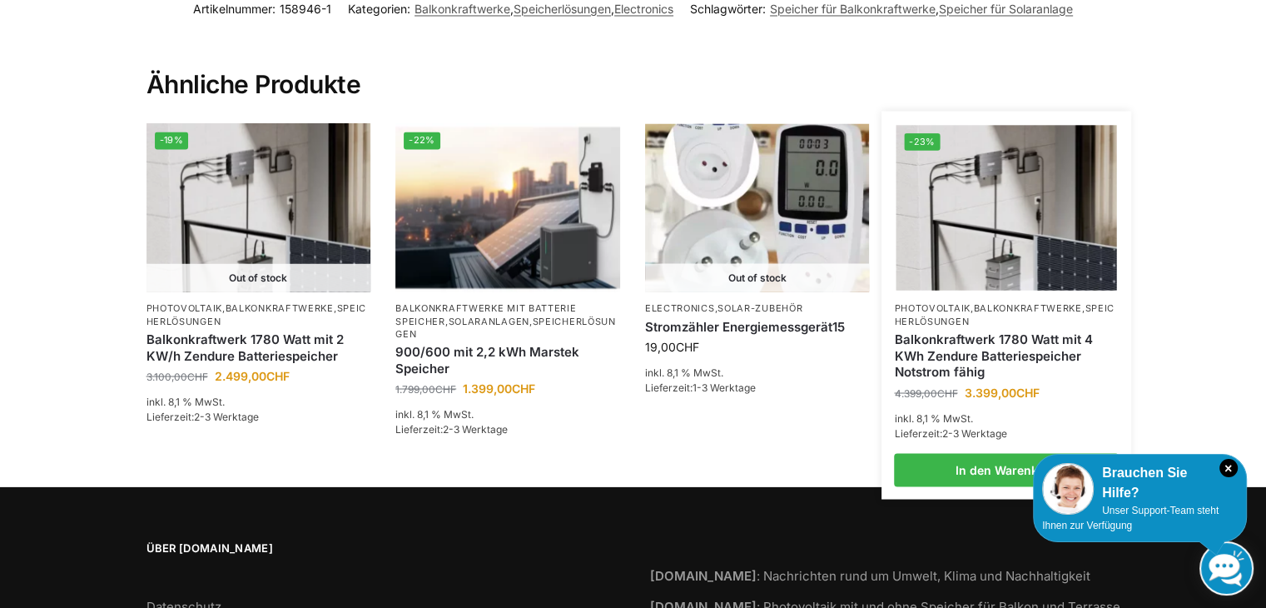
scroll to position [2830, 0]
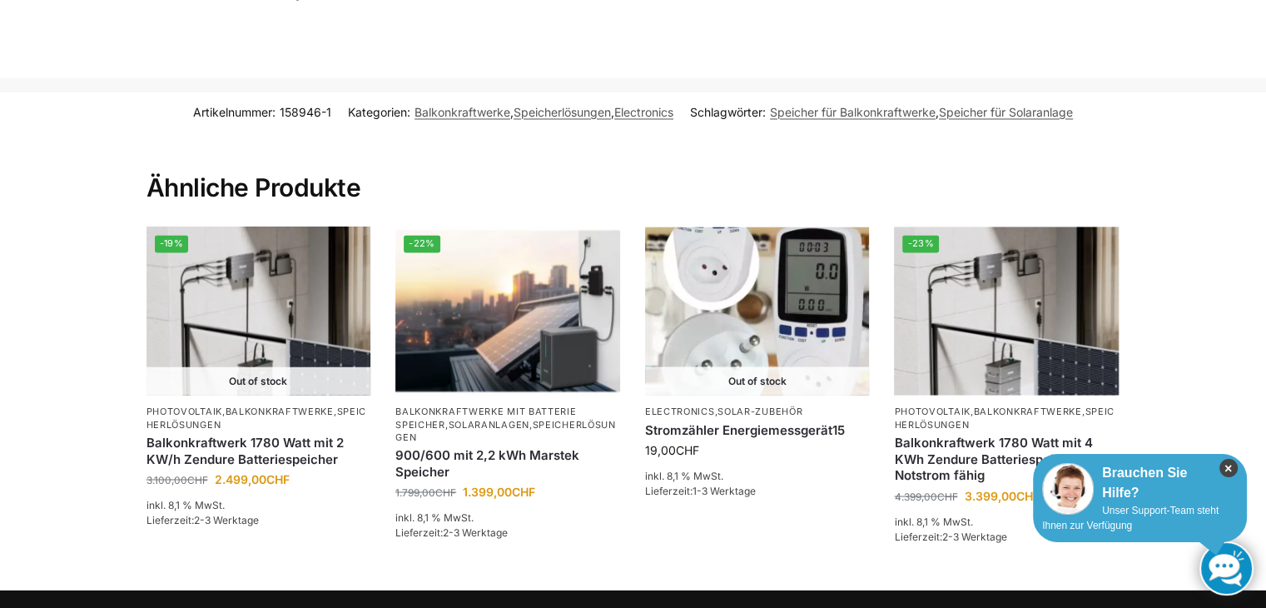
click at [1225, 465] on icon "×" at bounding box center [1229, 468] width 18 height 18
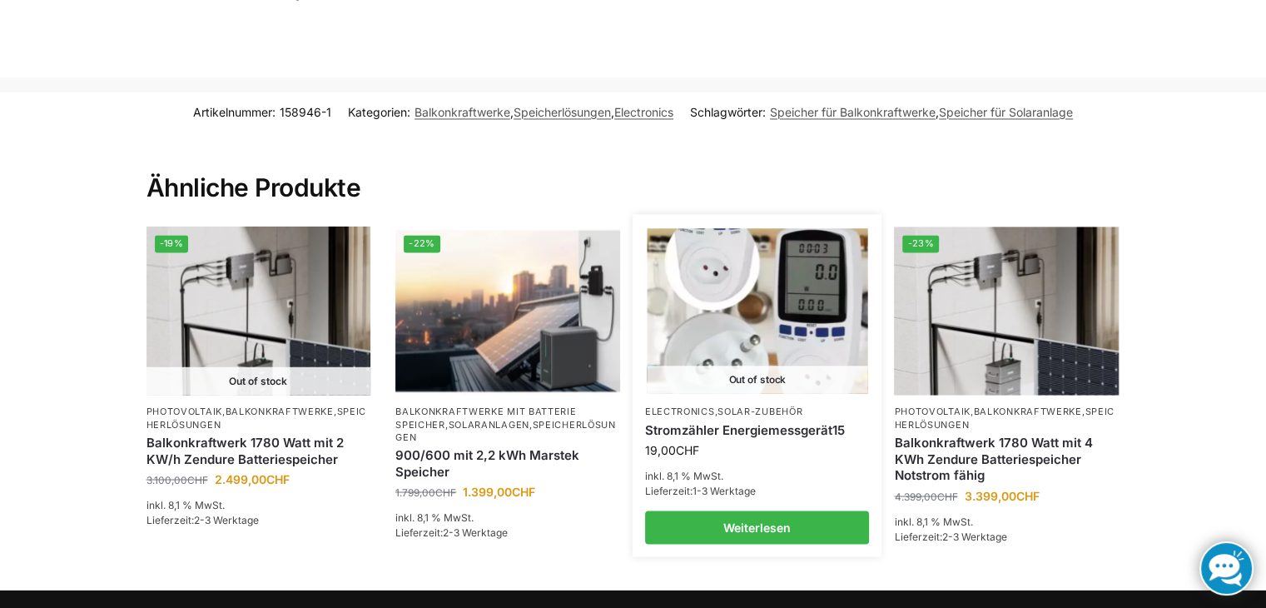
click at [737, 261] on img at bounding box center [757, 311] width 221 height 166
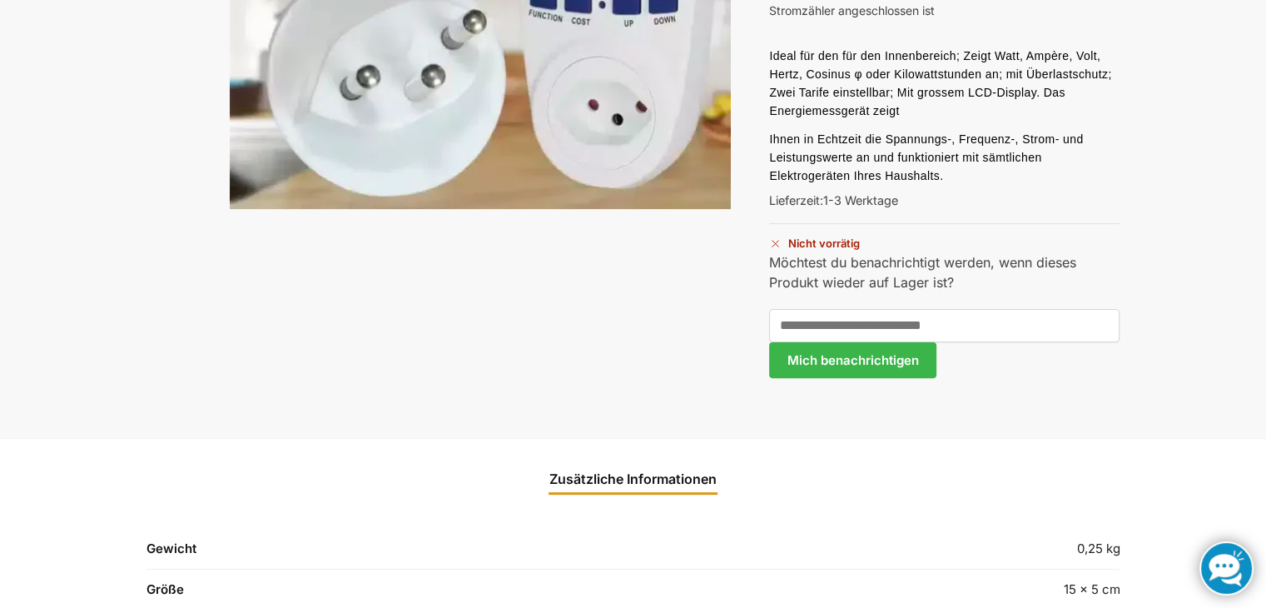
scroll to position [83, 0]
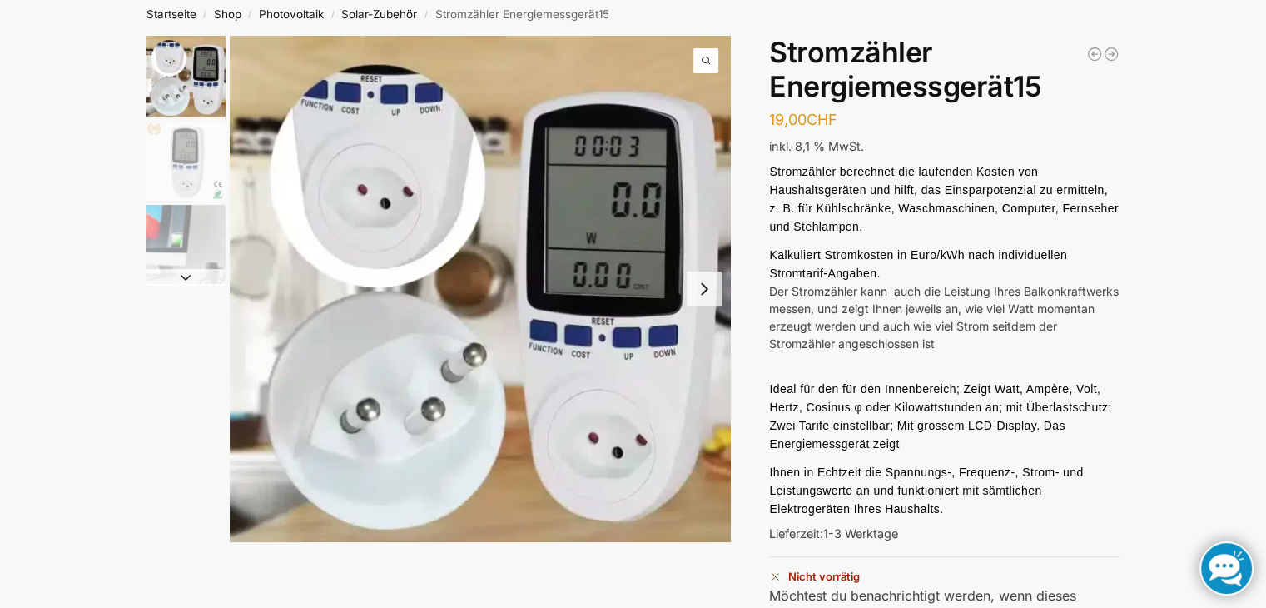
click at [186, 251] on img "3 / 3" at bounding box center [186, 244] width 79 height 79
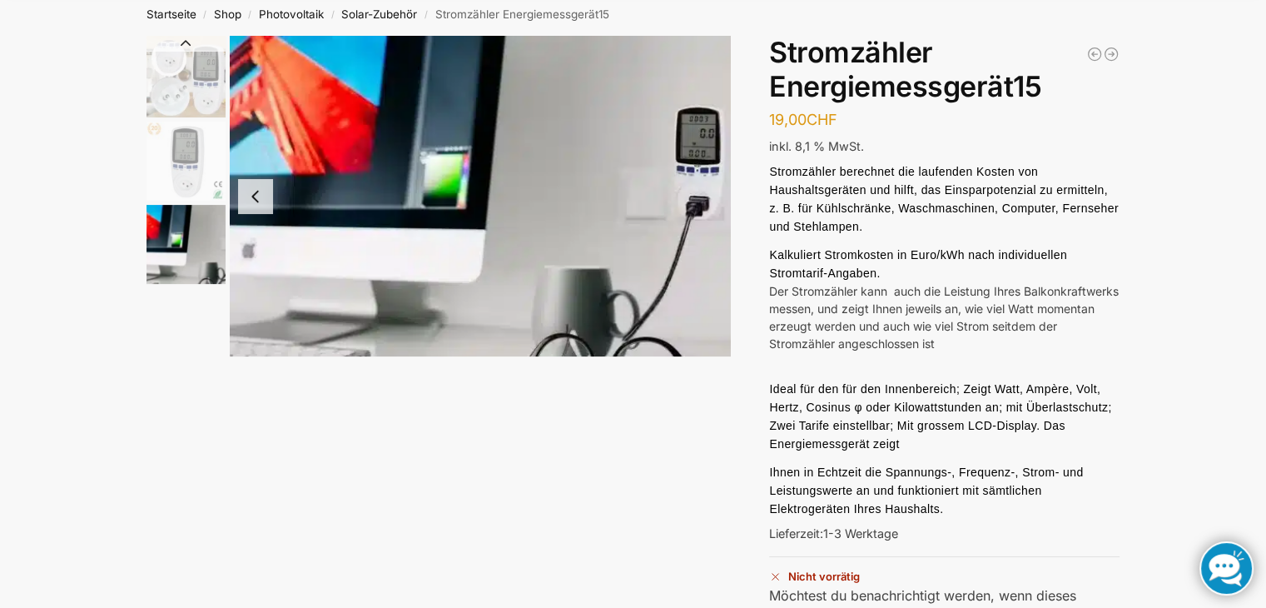
click at [185, 154] on img "2 / 3" at bounding box center [186, 161] width 79 height 79
click at [204, 82] on img "1 / 3" at bounding box center [186, 77] width 79 height 82
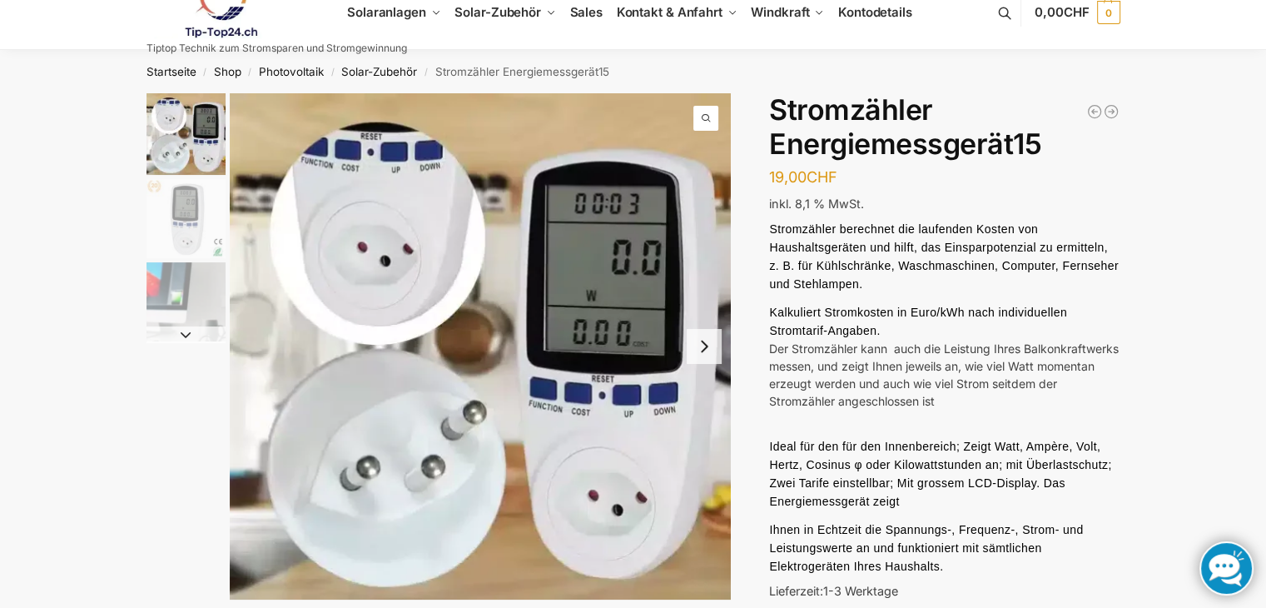
scroll to position [0, 0]
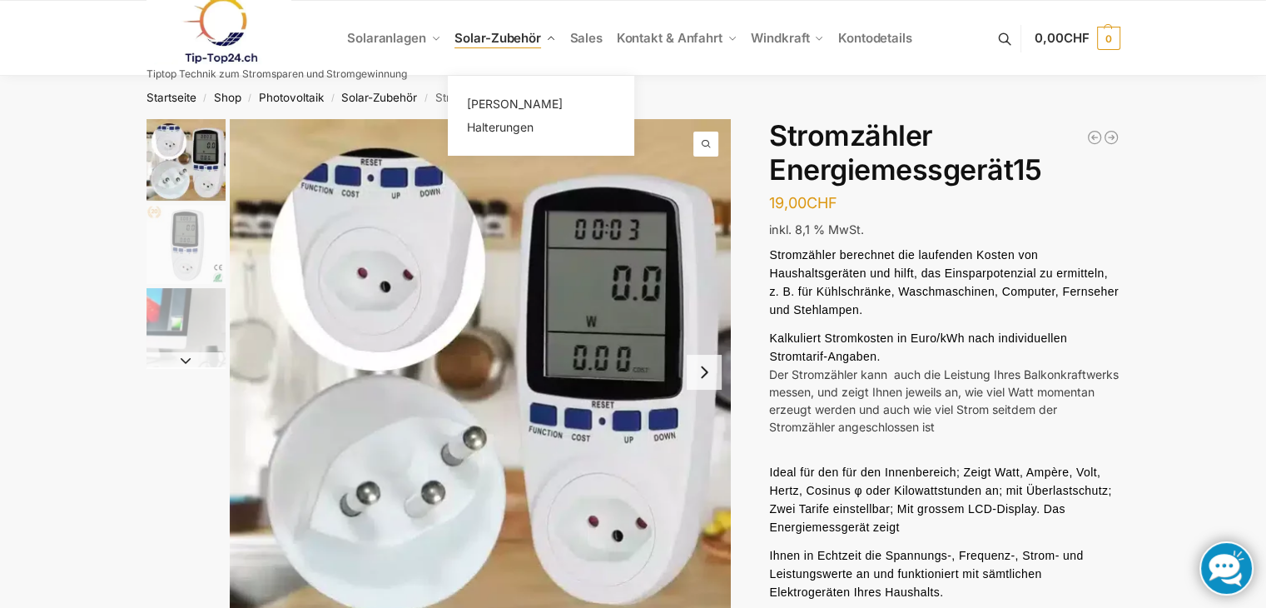
click at [476, 34] on span "Solar-Zubehör" at bounding box center [498, 38] width 87 height 16
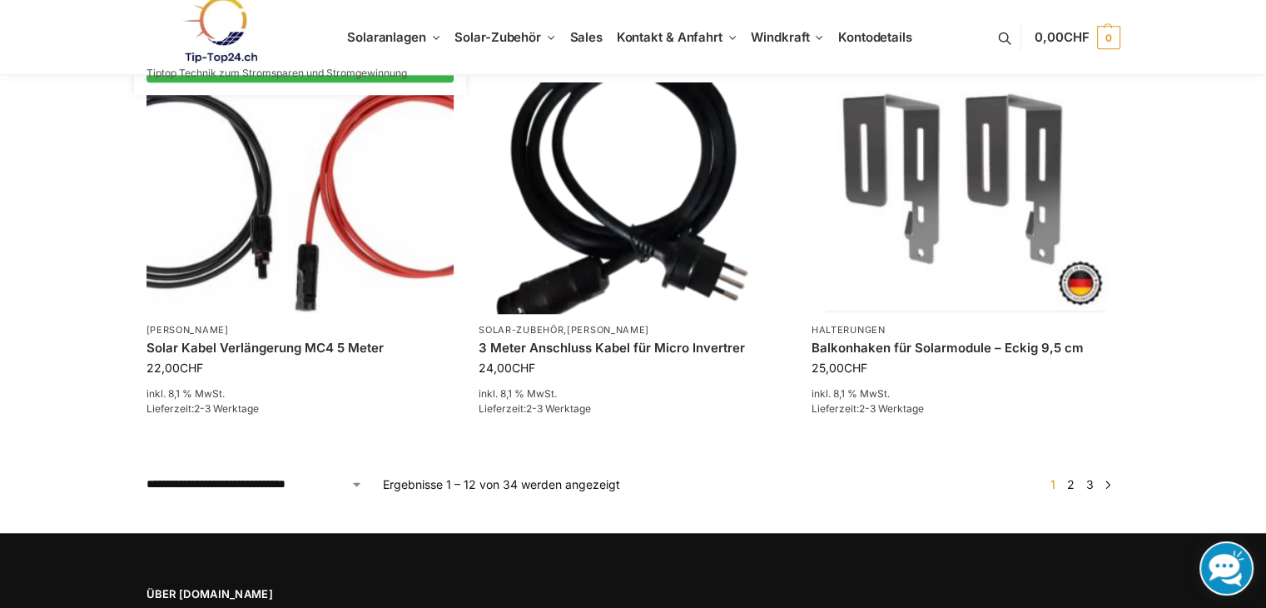
scroll to position [1415, 0]
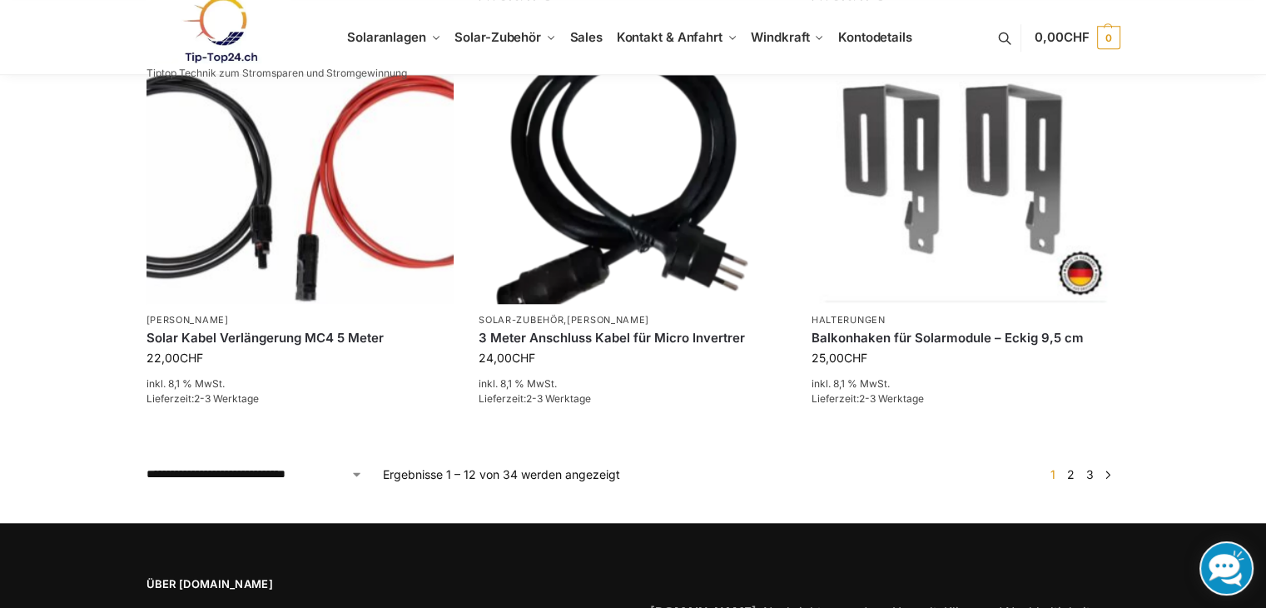
click at [1106, 465] on link "→" at bounding box center [1107, 473] width 12 height 17
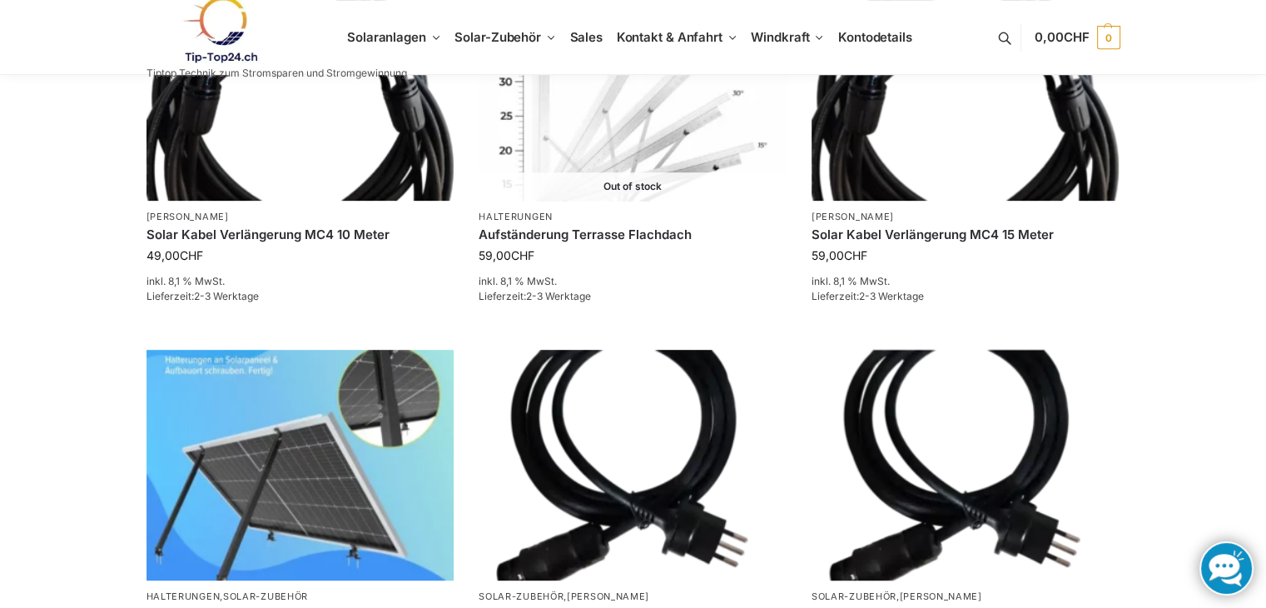
scroll to position [583, 0]
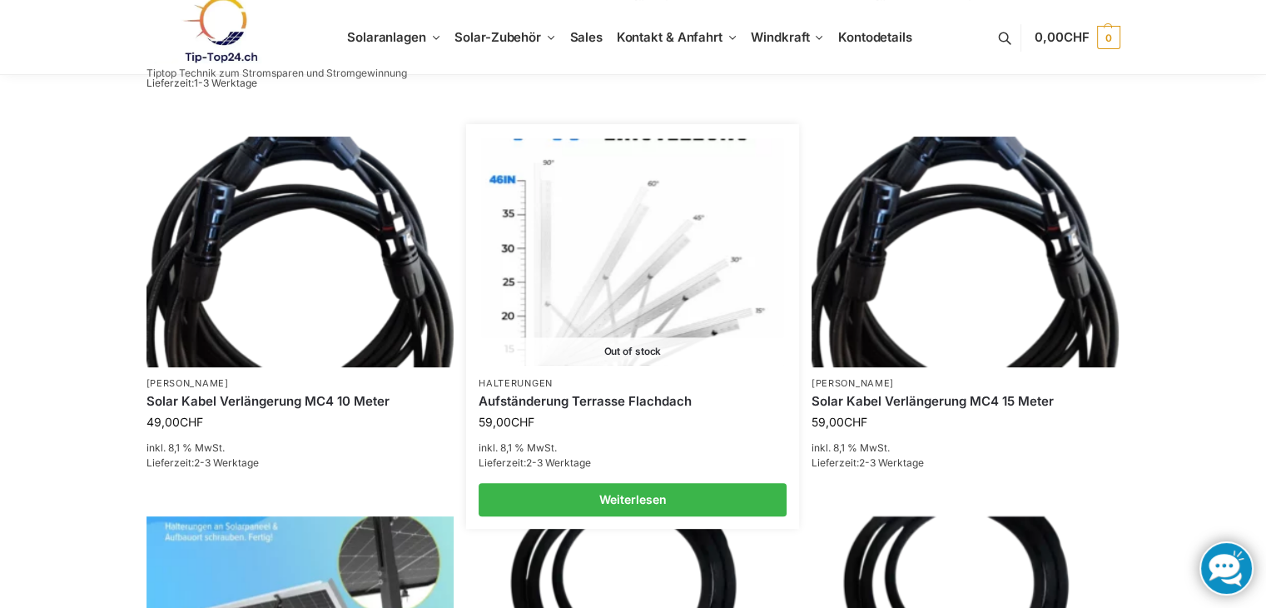
click at [623, 305] on img at bounding box center [632, 251] width 302 height 226
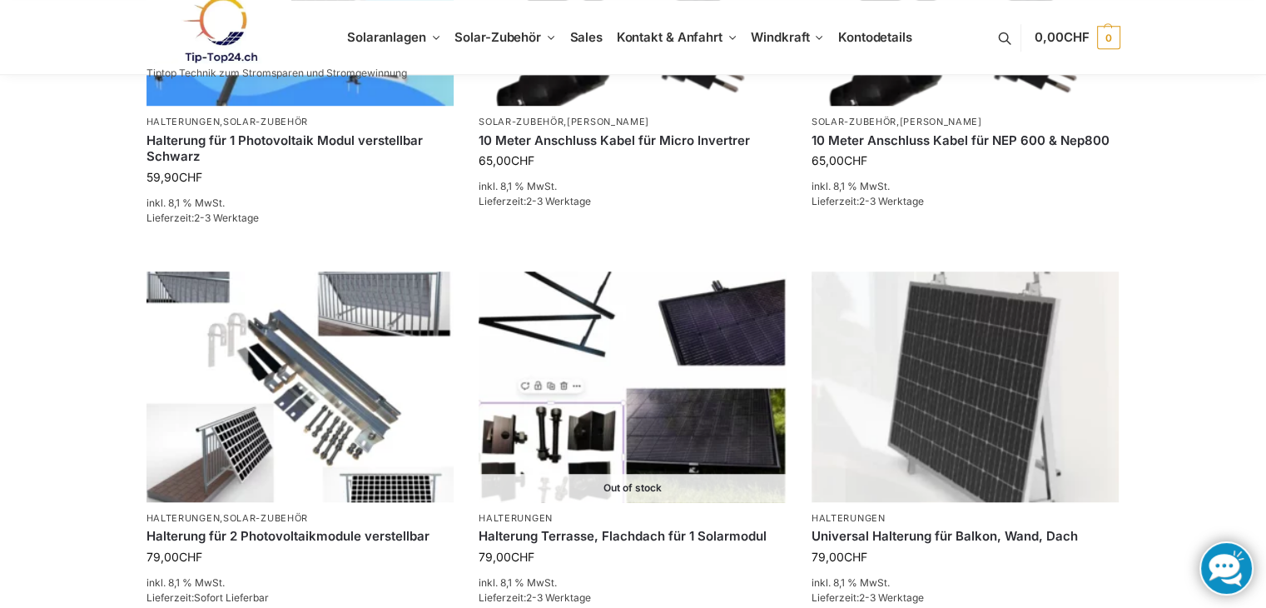
scroll to position [1249, 0]
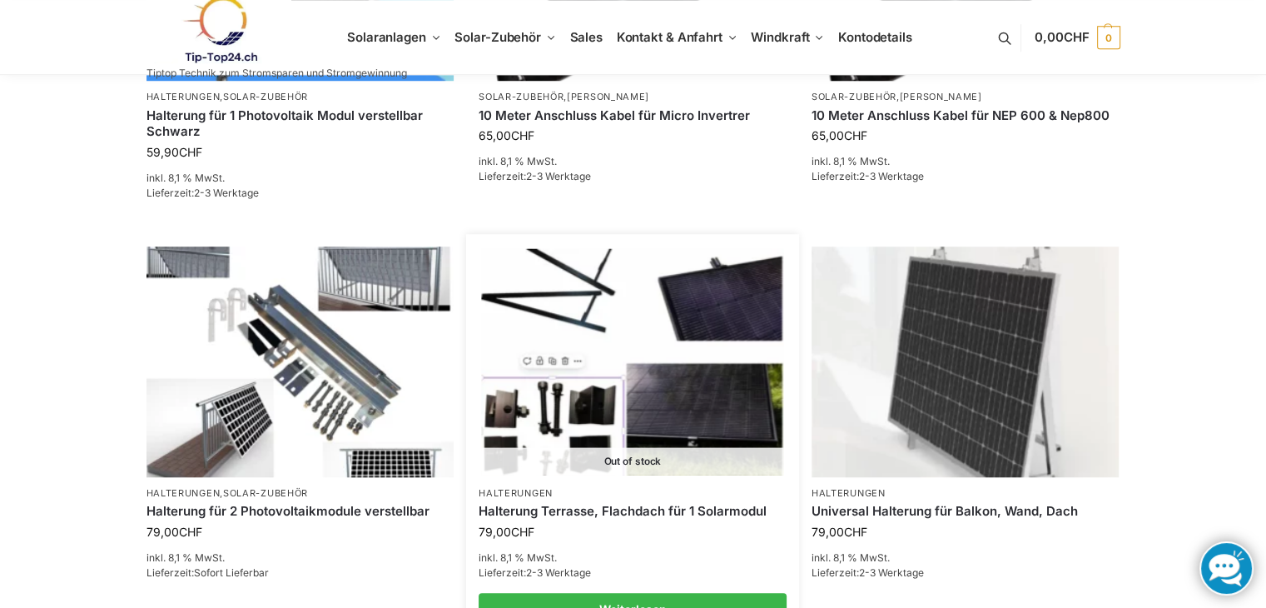
click at [619, 380] on img at bounding box center [632, 361] width 302 height 226
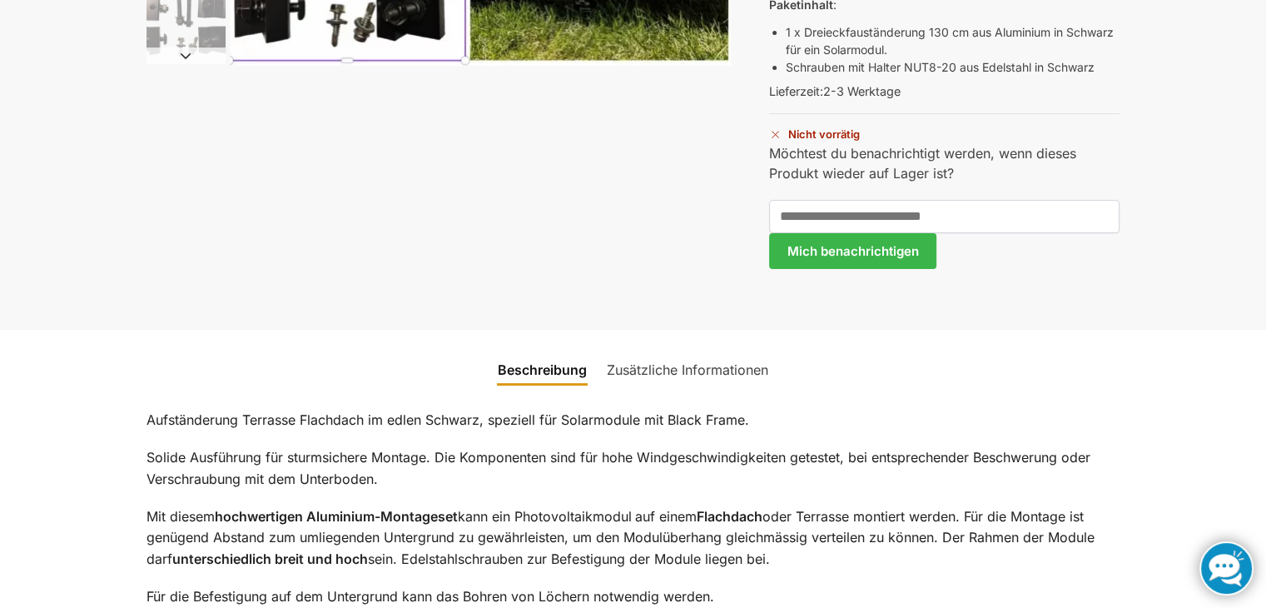
scroll to position [583, 0]
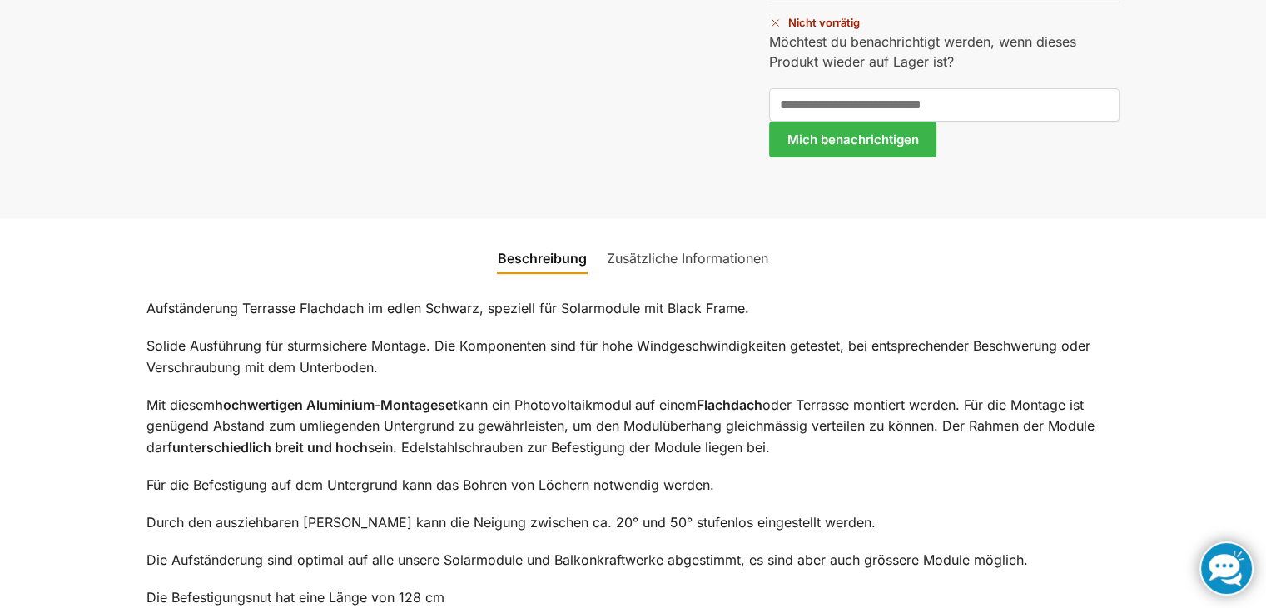
click at [618, 252] on link "Zusätzliche Informationen" at bounding box center [687, 258] width 181 height 40
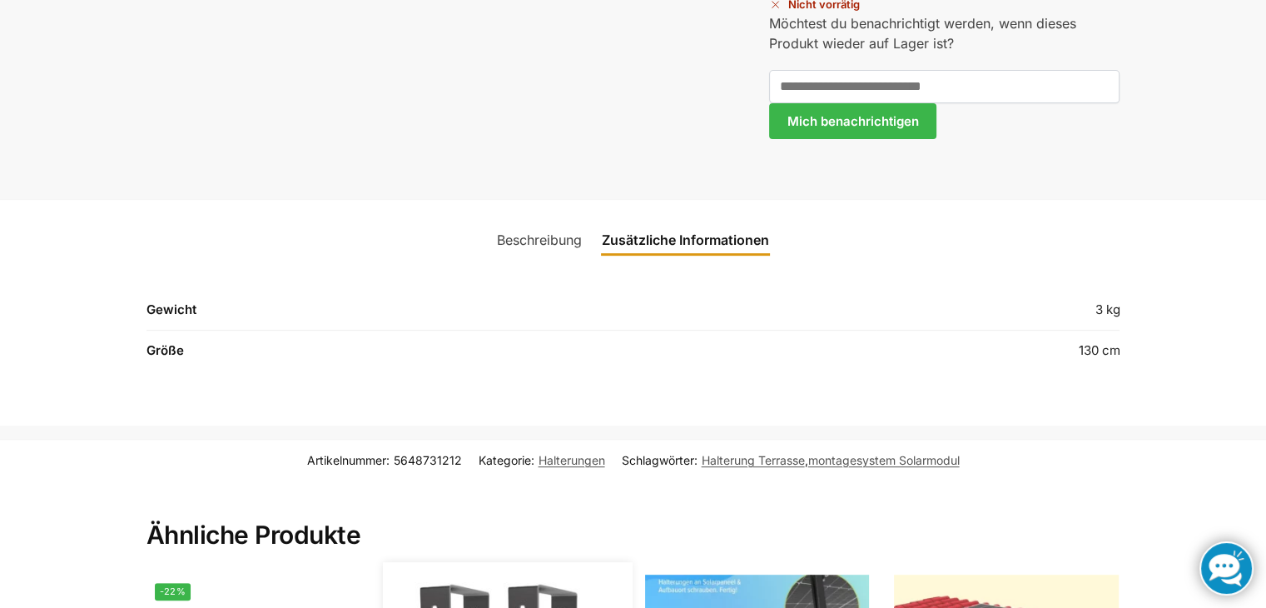
scroll to position [573, 0]
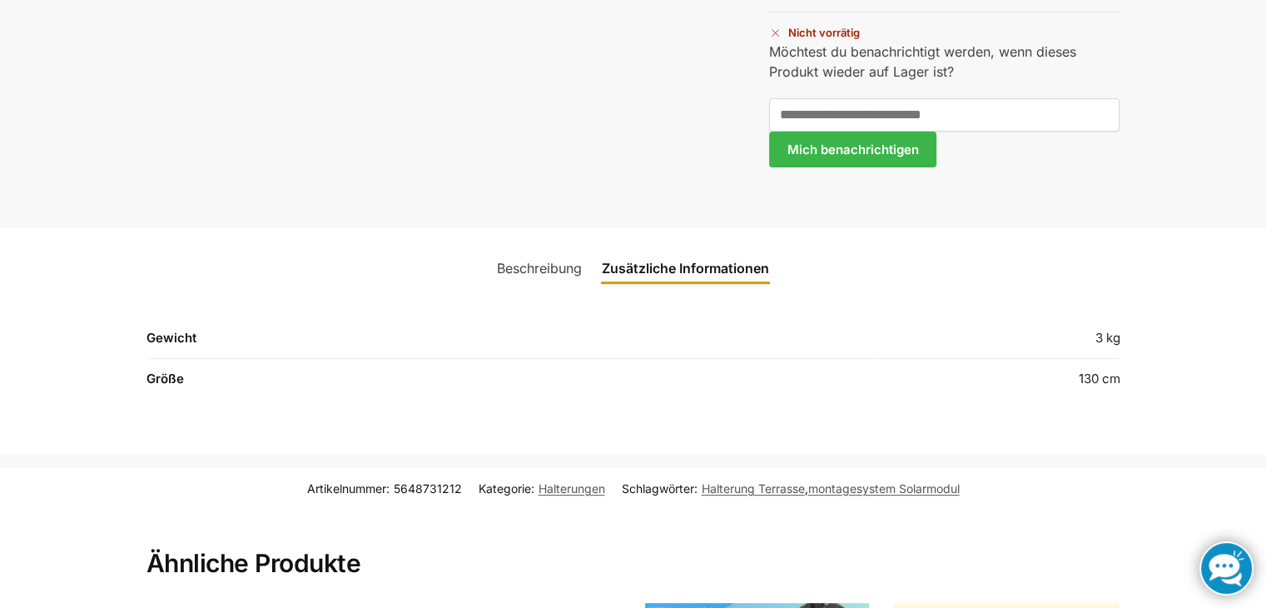
click at [514, 269] on link "Beschreibung" at bounding box center [539, 268] width 105 height 40
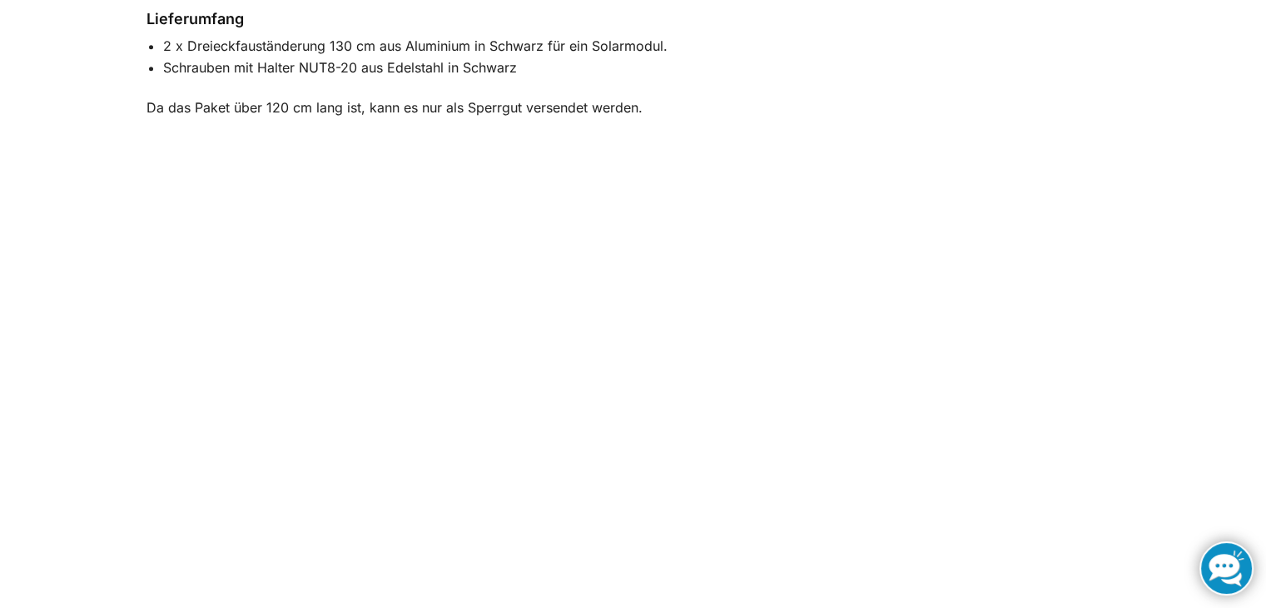
scroll to position [1072, 0]
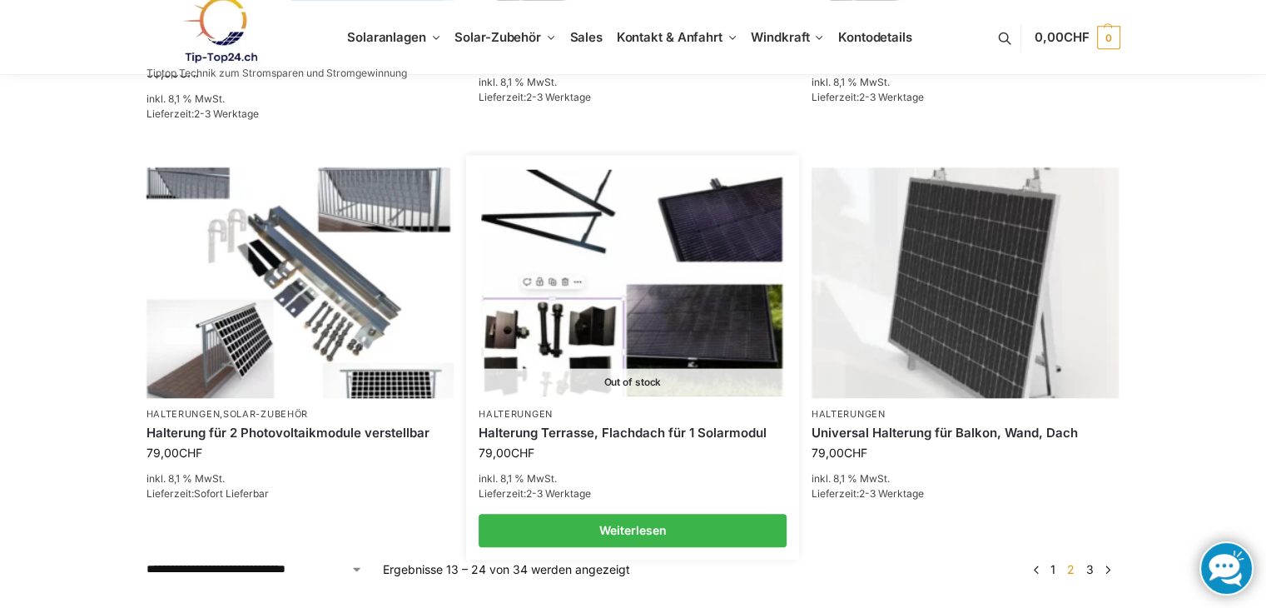
scroll to position [1415, 0]
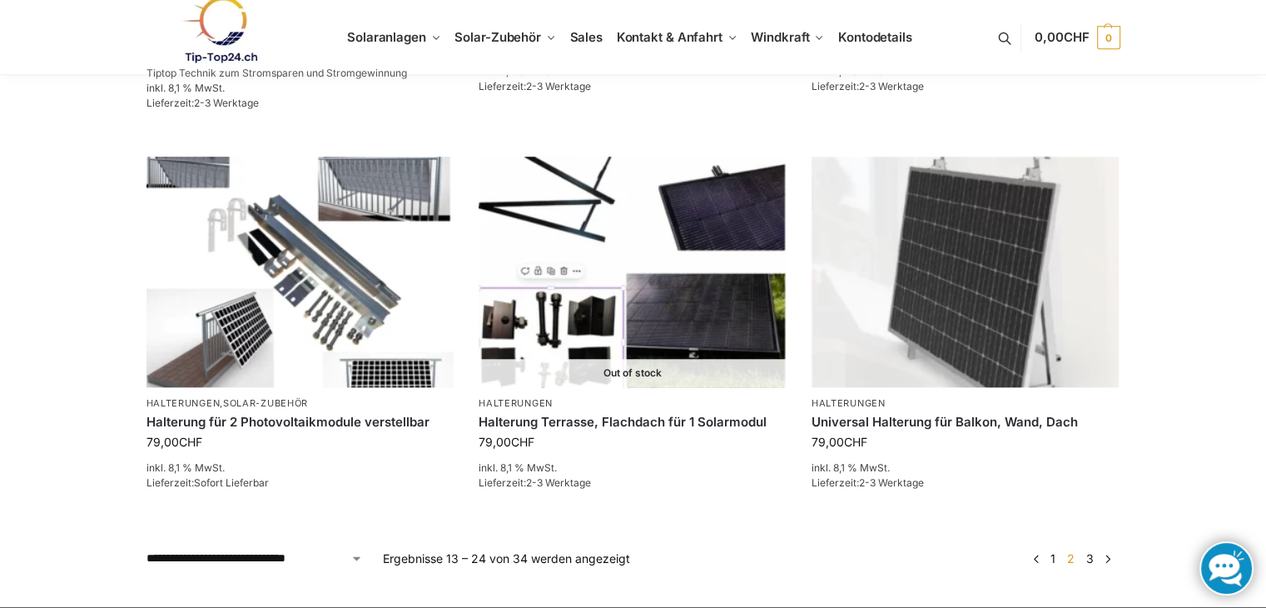
click at [1090, 555] on link "3" at bounding box center [1090, 558] width 16 height 14
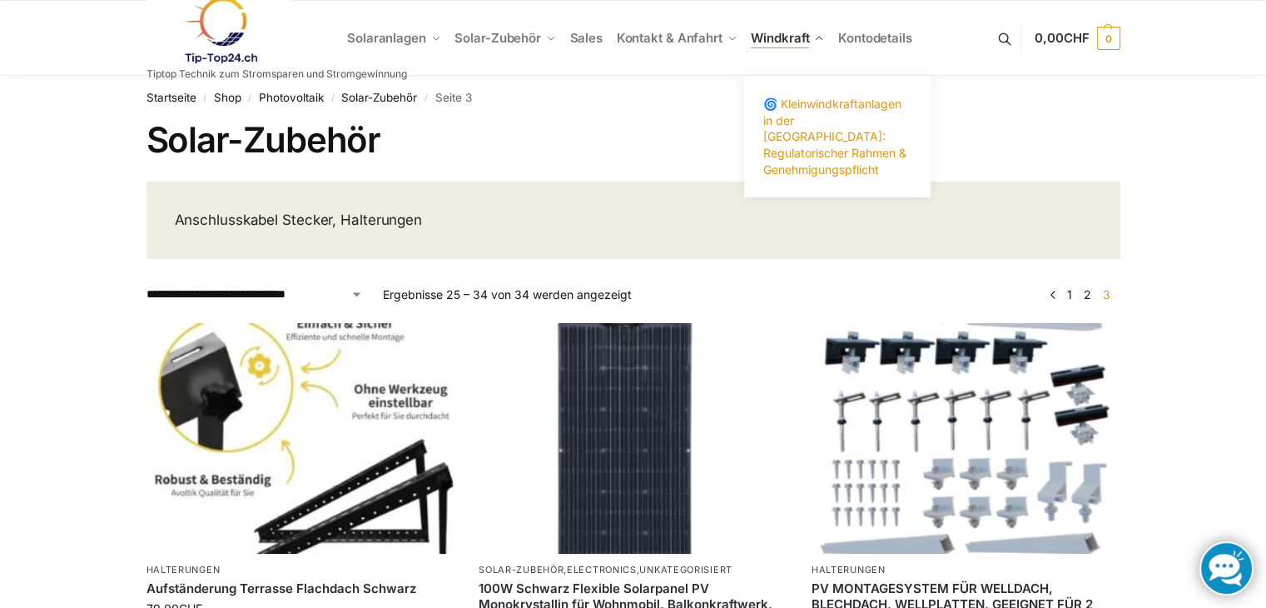
click at [807, 131] on span "🌀 Kleinwindkraftanlagen in der [GEOGRAPHIC_DATA]: Regulatorischer Rahmen & Gene…" at bounding box center [834, 136] width 143 height 79
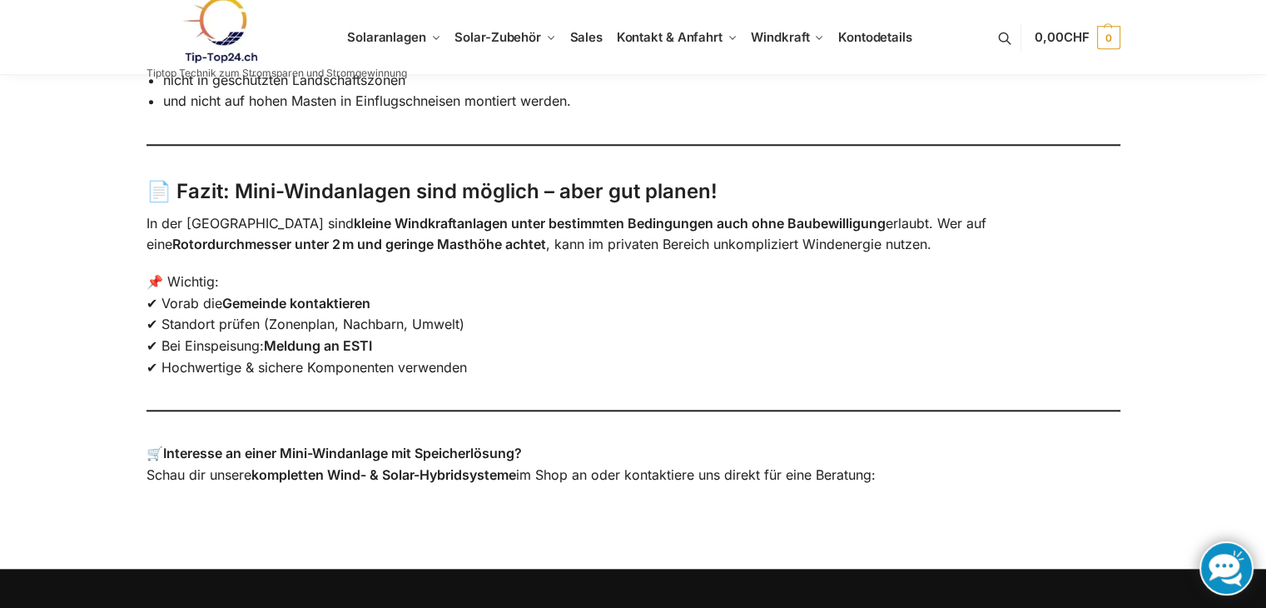
scroll to position [1582, 0]
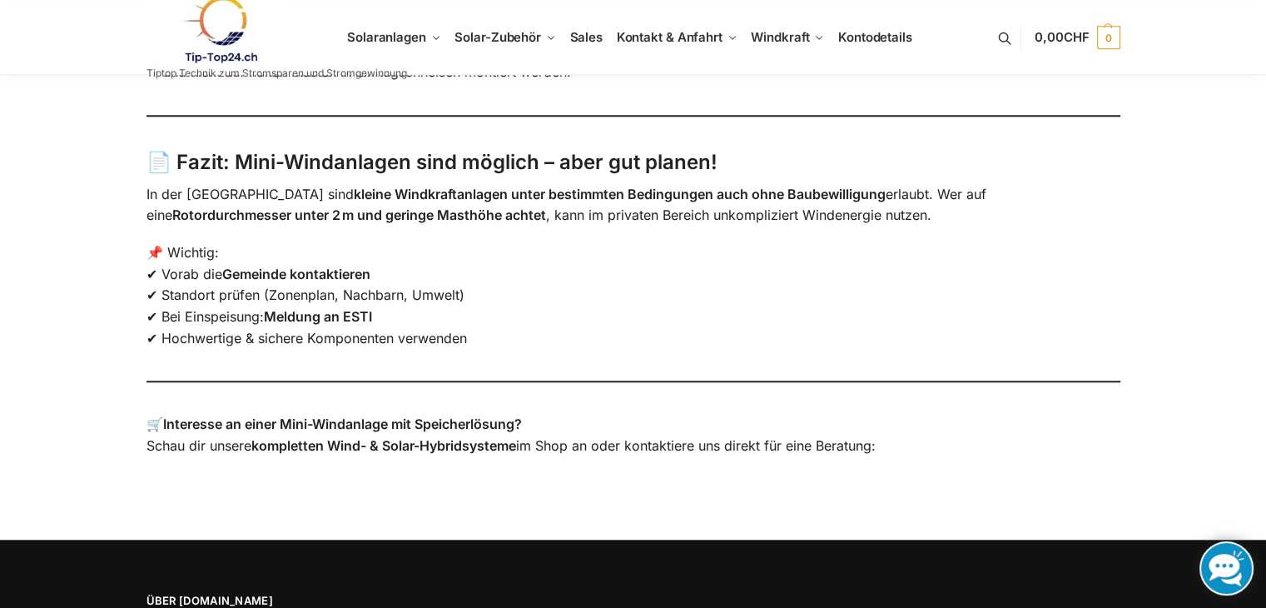
click at [150, 417] on p "🛒 Interesse an einer Mini-Windanlage mit Speicherlösung? Schau dir unsere kompl…" at bounding box center [634, 435] width 974 height 42
click at [303, 432] on p "🛒 Interesse an einer Mini-Windanlage mit Speicherlösung? Schau dir unsere kompl…" at bounding box center [634, 435] width 974 height 42
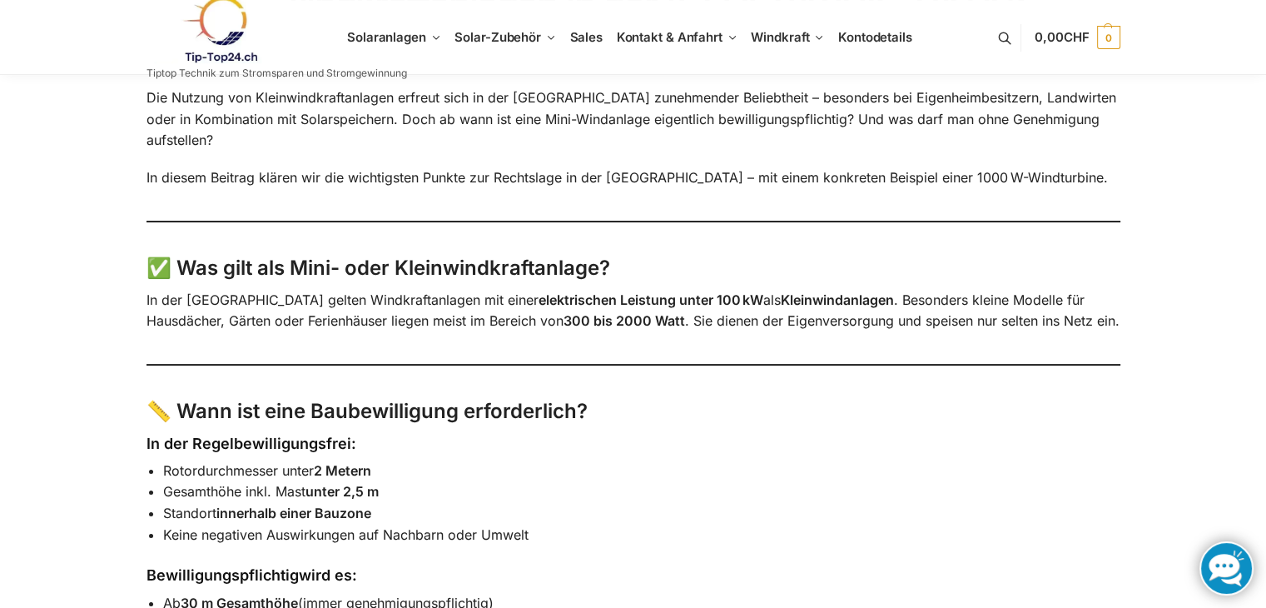
scroll to position [0, 0]
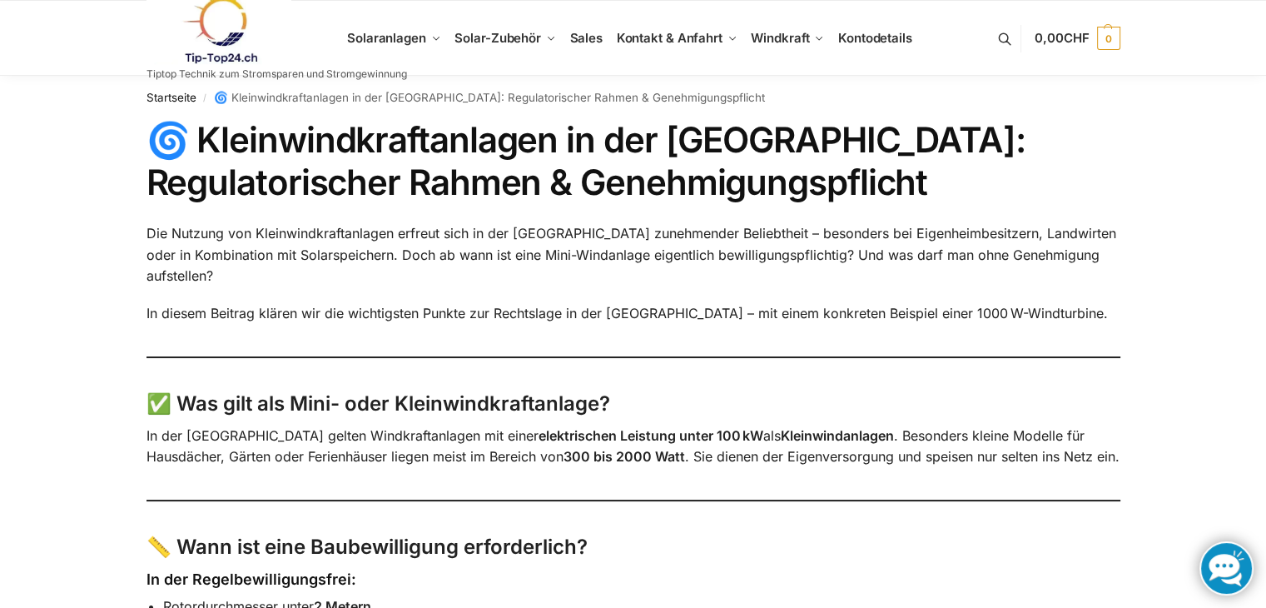
click at [296, 99] on nav "Startseite / 🌀 Kleinwindkraftanlagen in der Schweiz: Regulatorischer Rahmen & G…" at bounding box center [634, 97] width 974 height 43
click at [462, 101] on nav "Startseite / 🌀 Kleinwindkraftanlagen in der Schweiz: Regulatorischer Rahmen & G…" at bounding box center [634, 97] width 974 height 43
click at [581, 41] on span "Sales" at bounding box center [586, 38] width 33 height 16
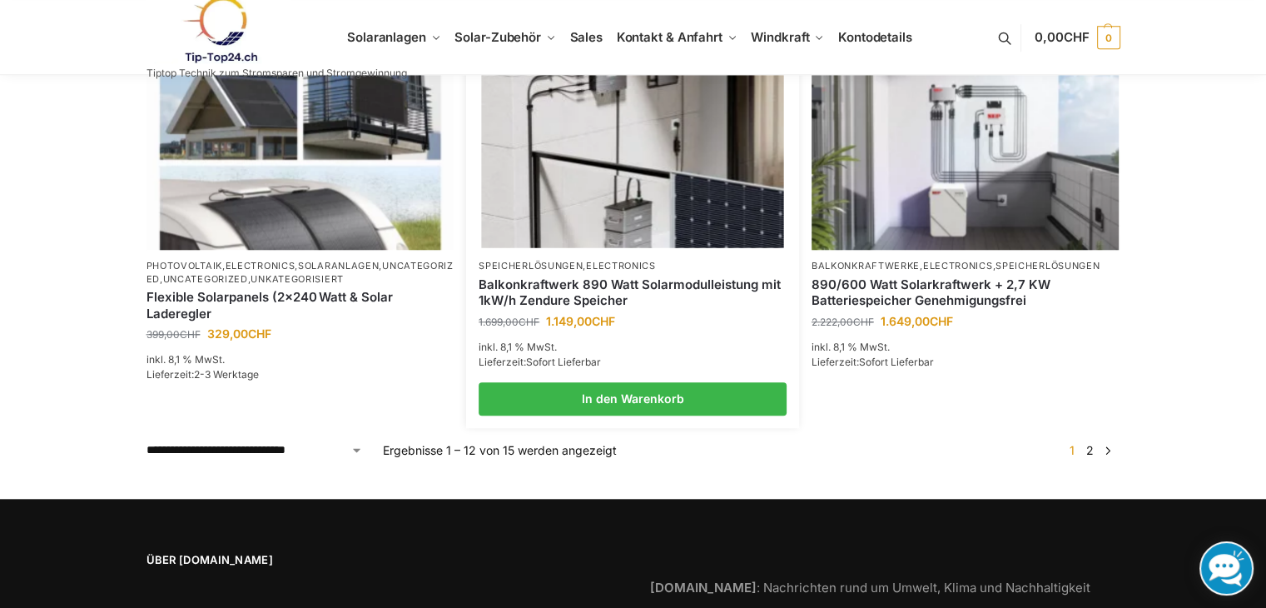
scroll to position [1498, 0]
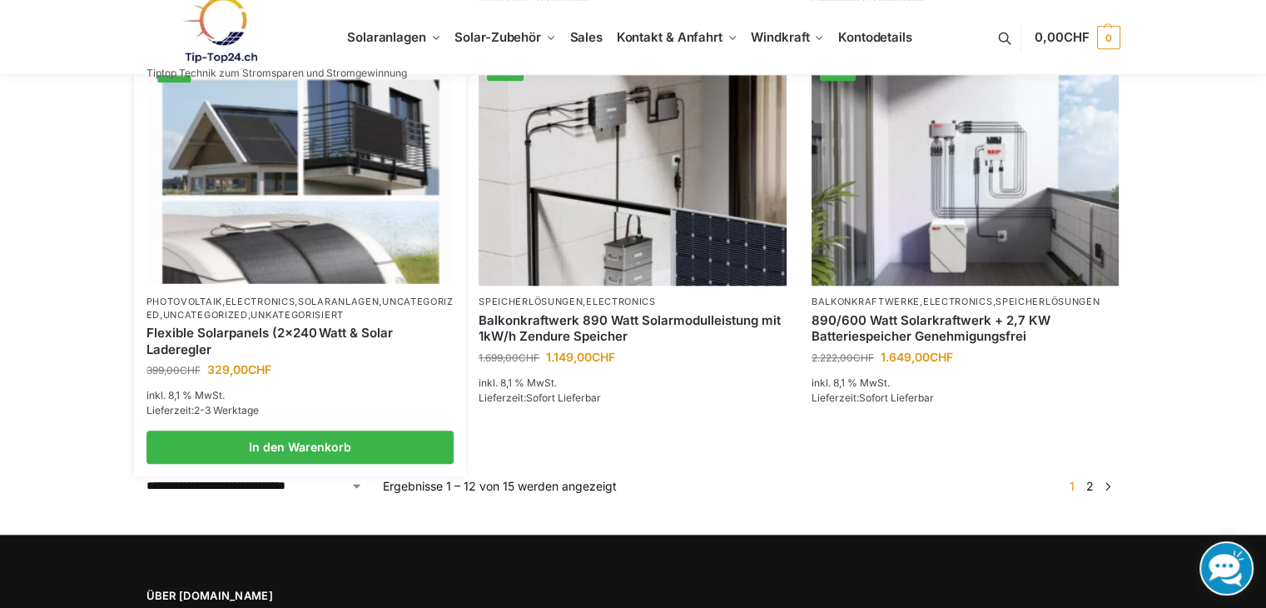
click at [314, 264] on img at bounding box center [300, 170] width 302 height 226
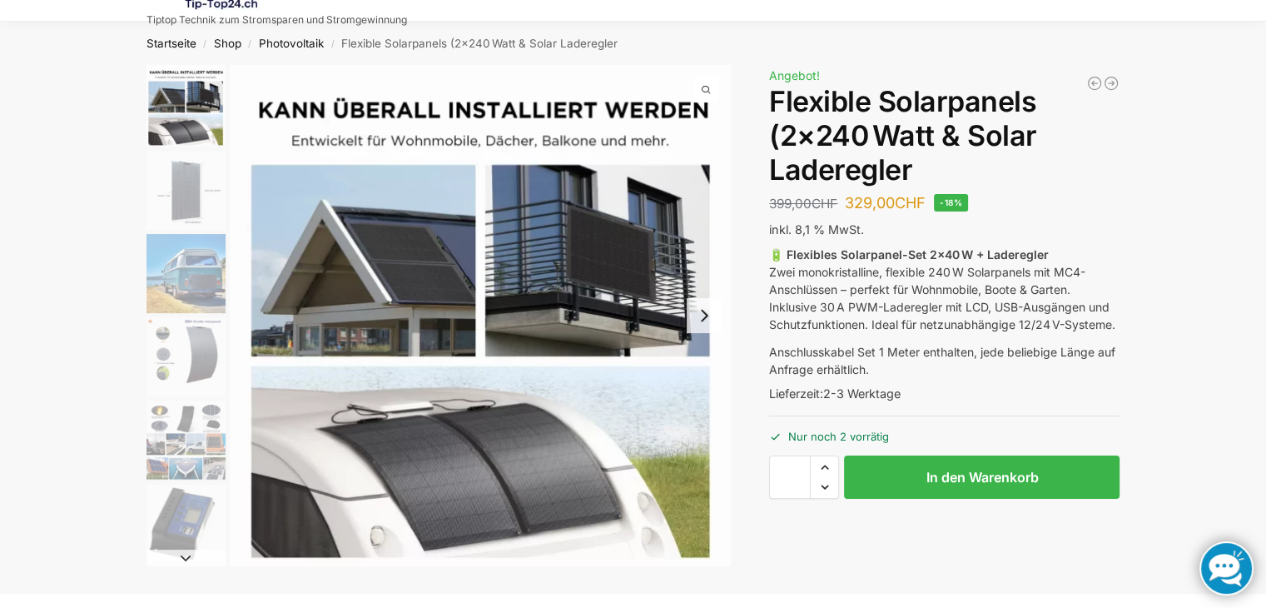
scroll to position [83, 0]
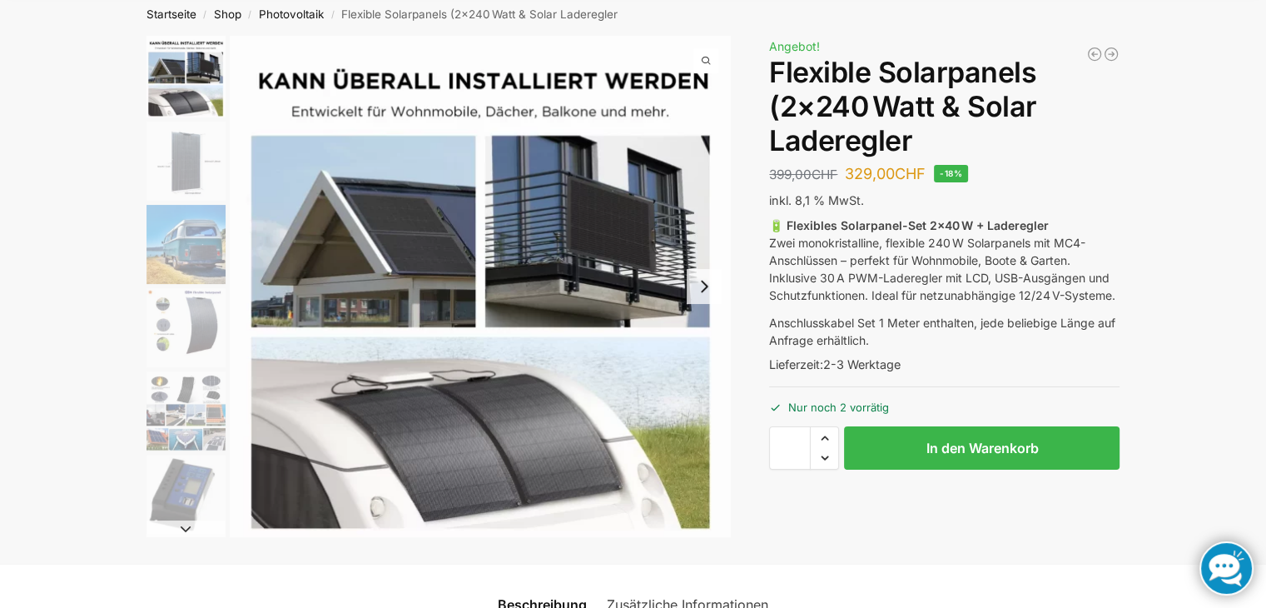
click at [169, 330] on img "4 / 9" at bounding box center [186, 327] width 79 height 79
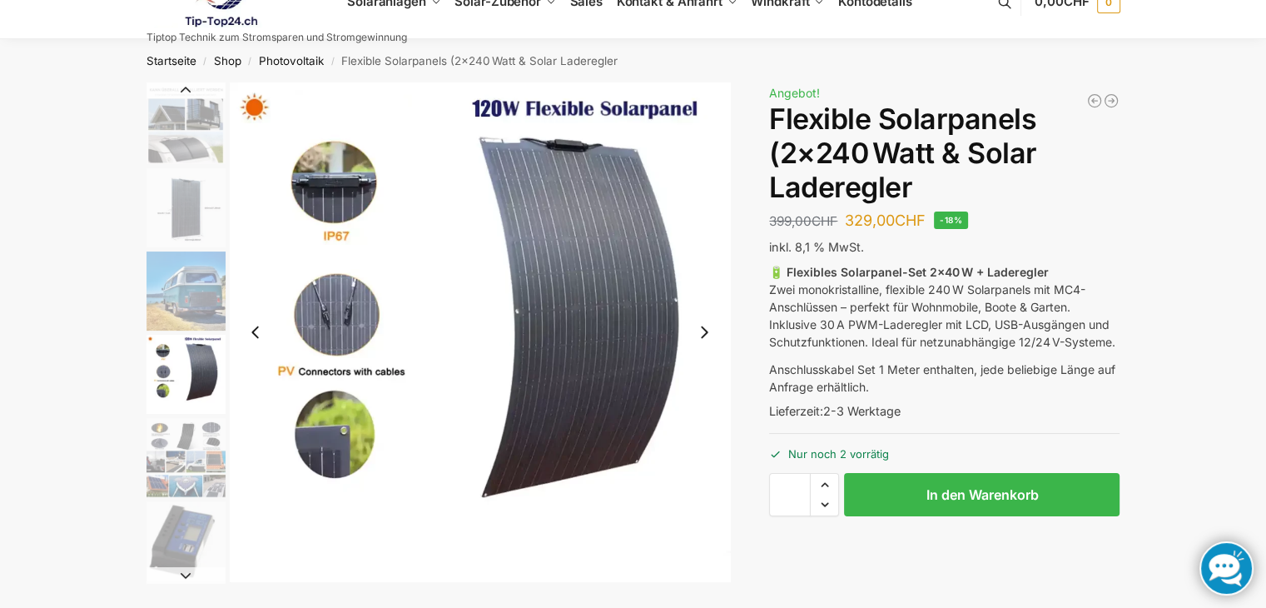
scroll to position [0, 0]
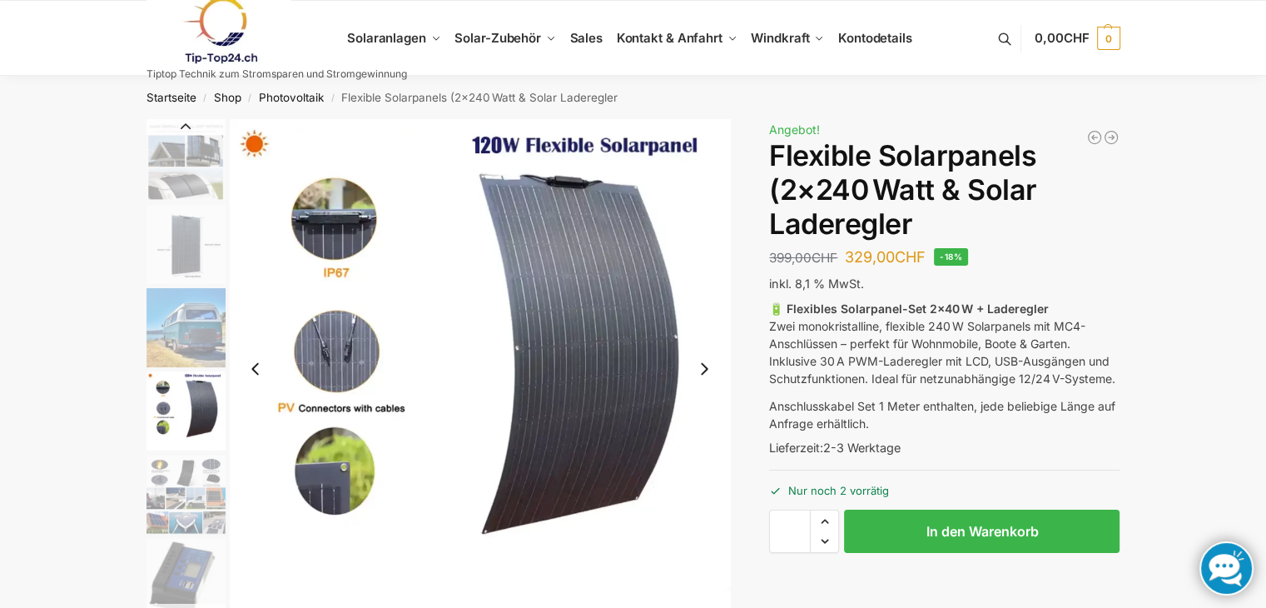
click at [182, 144] on img "1 / 9" at bounding box center [186, 160] width 79 height 82
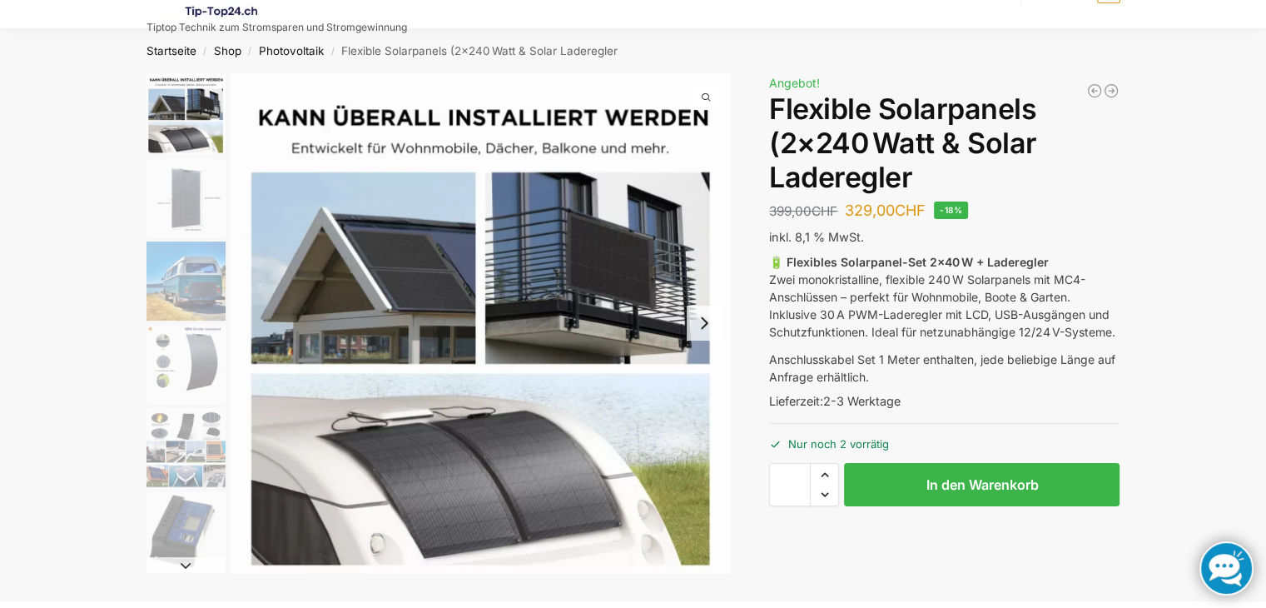
scroll to position [83, 0]
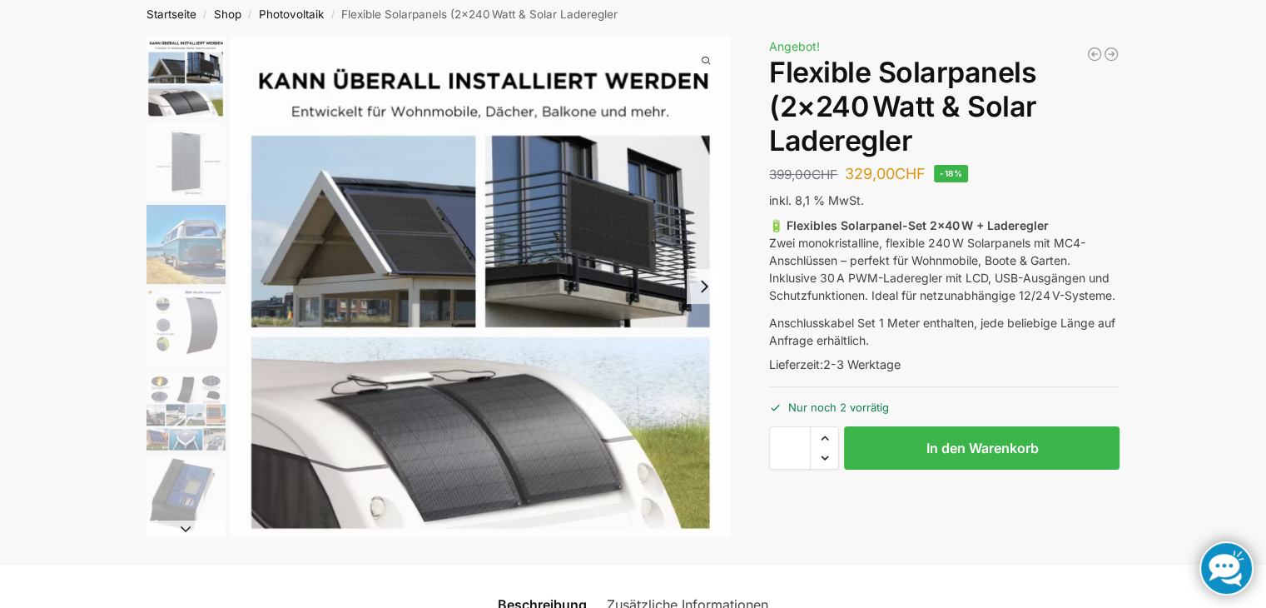
click at [201, 184] on img "2 / 9" at bounding box center [186, 161] width 79 height 79
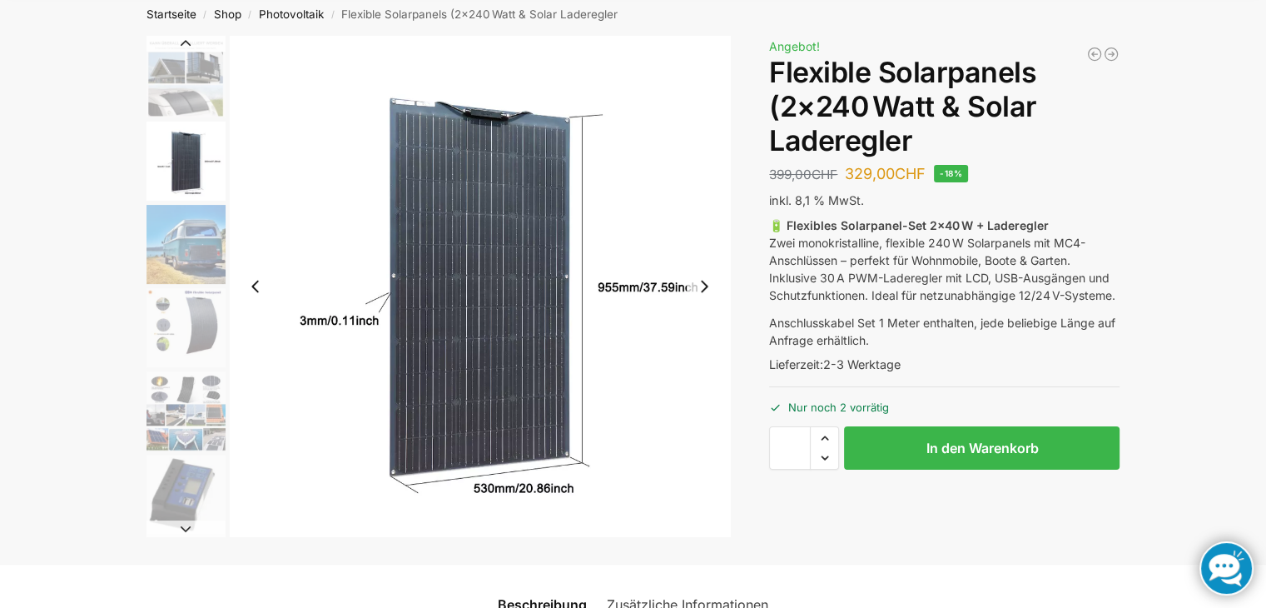
click at [198, 244] on img "3 / 9" at bounding box center [186, 244] width 79 height 79
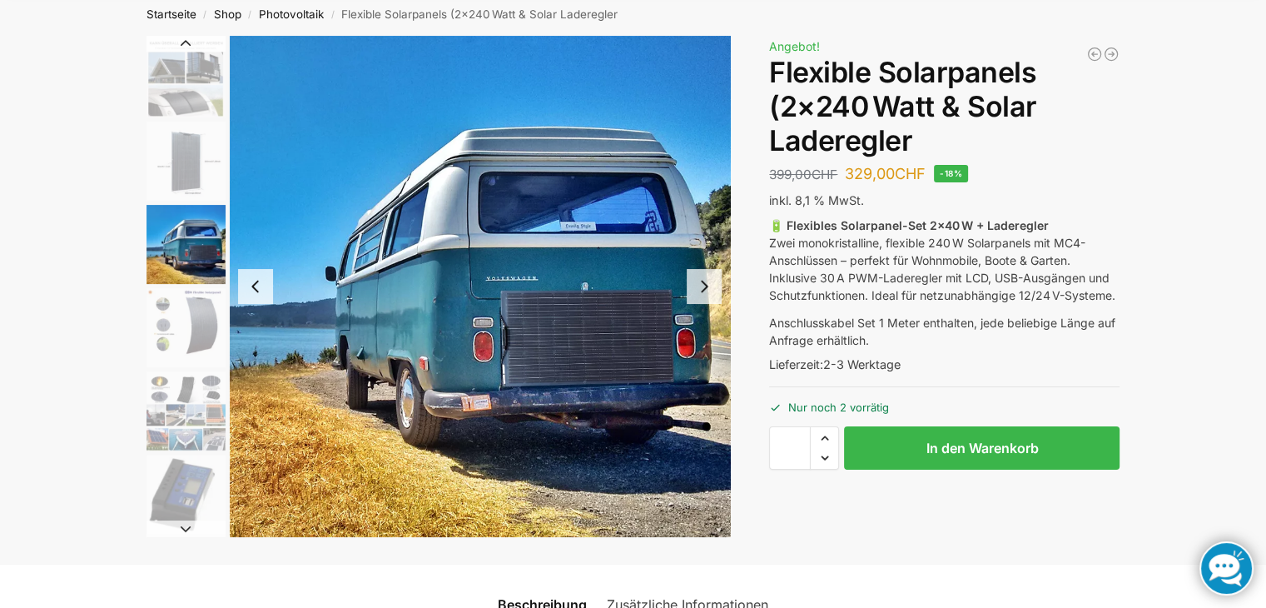
click at [196, 325] on img "4 / 9" at bounding box center [186, 327] width 79 height 79
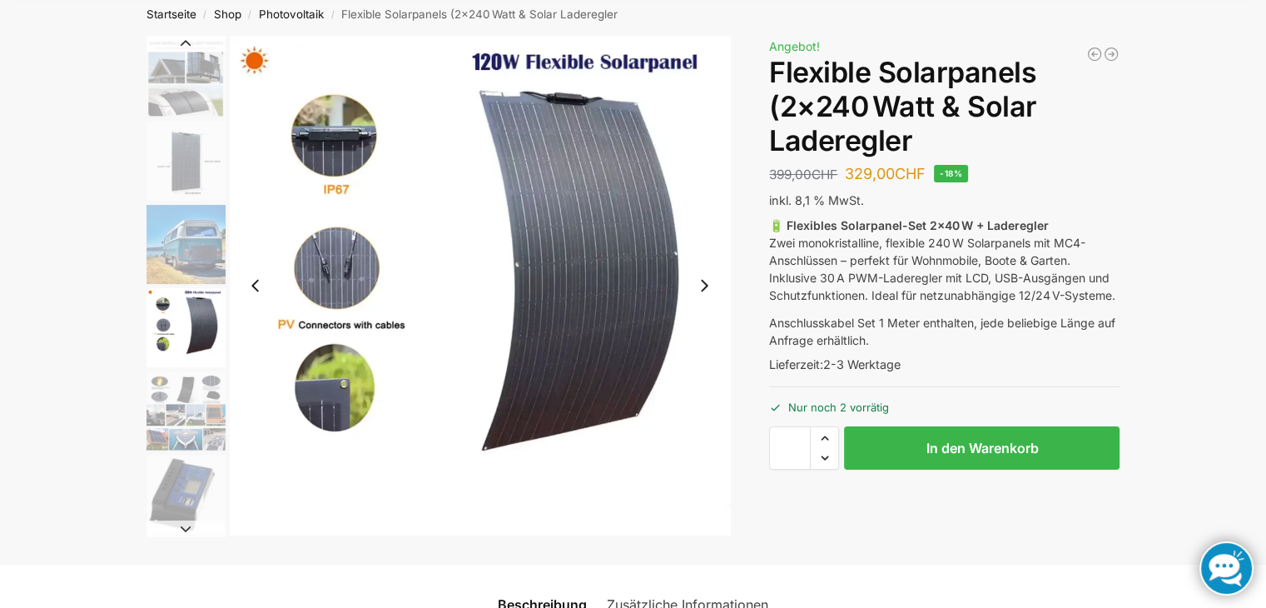
click at [185, 392] on img "5 / 9" at bounding box center [186, 410] width 79 height 79
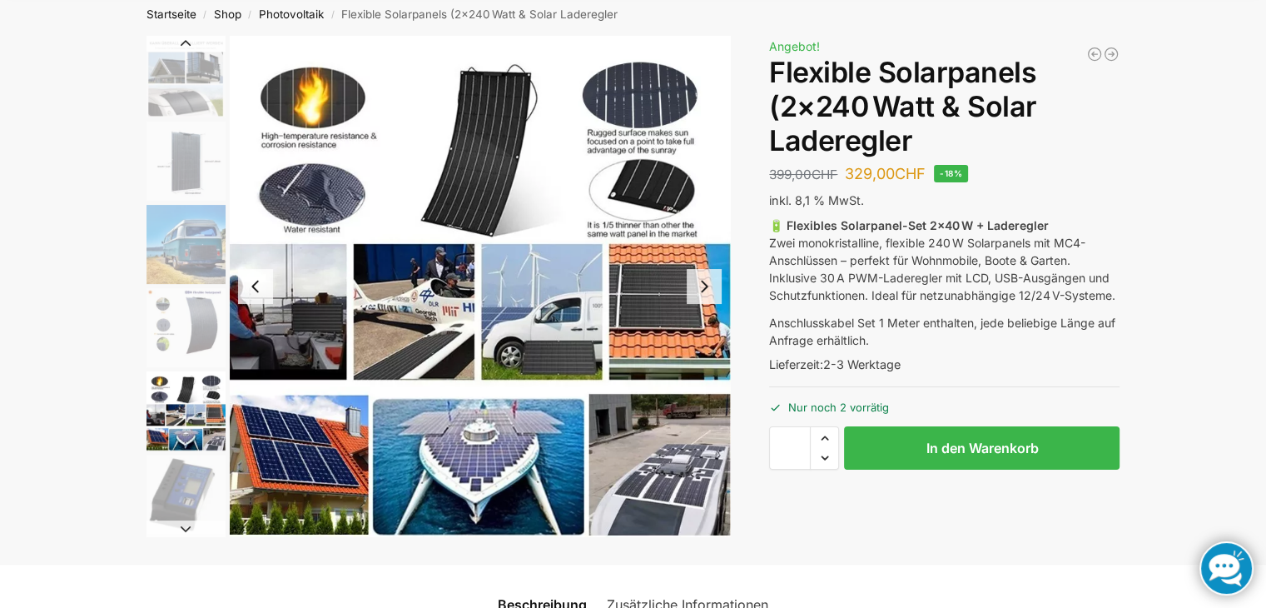
click at [186, 492] on img "6 / 9" at bounding box center [186, 494] width 79 height 79
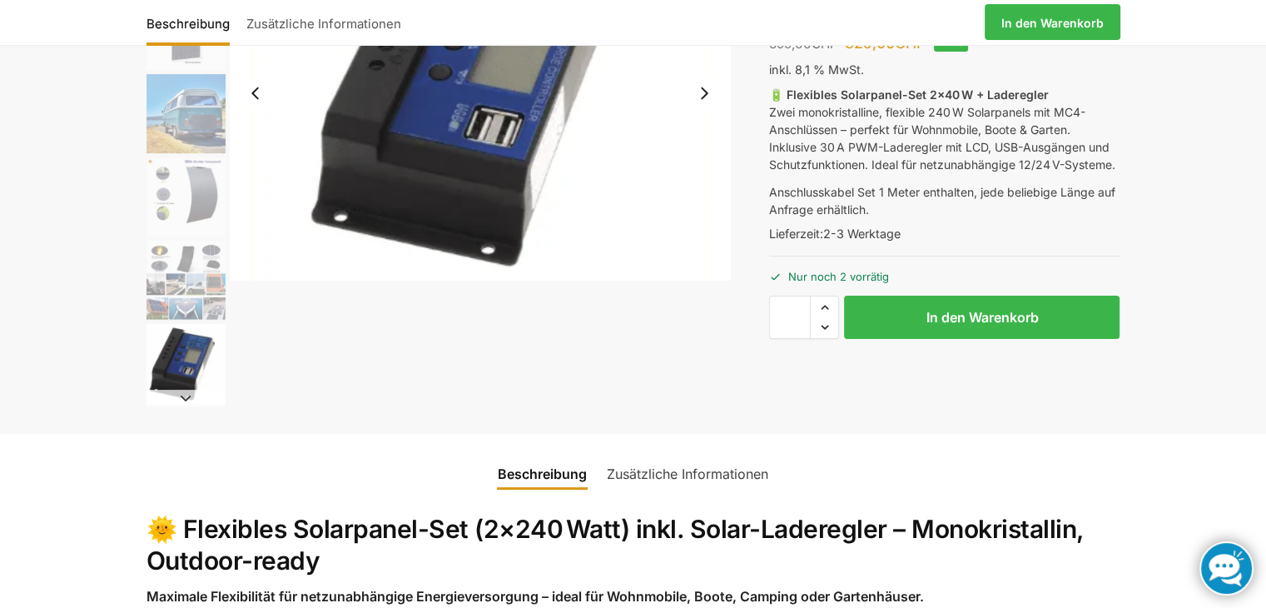
scroll to position [250, 0]
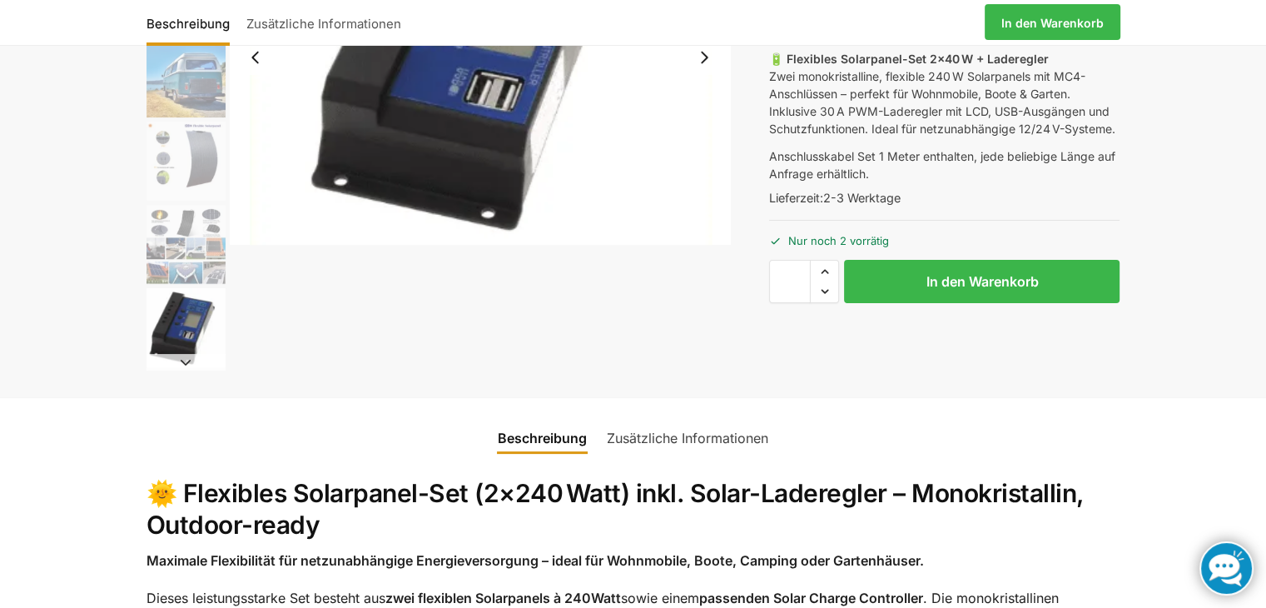
click at [184, 363] on button "Next slide" at bounding box center [186, 362] width 79 height 17
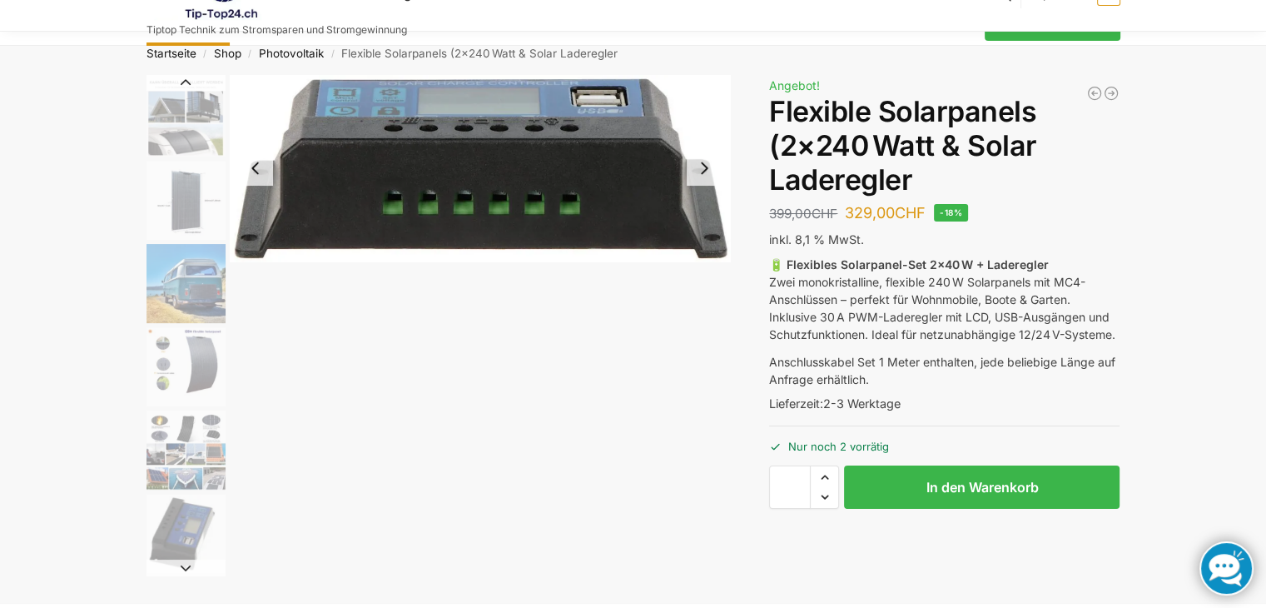
scroll to position [166, 0]
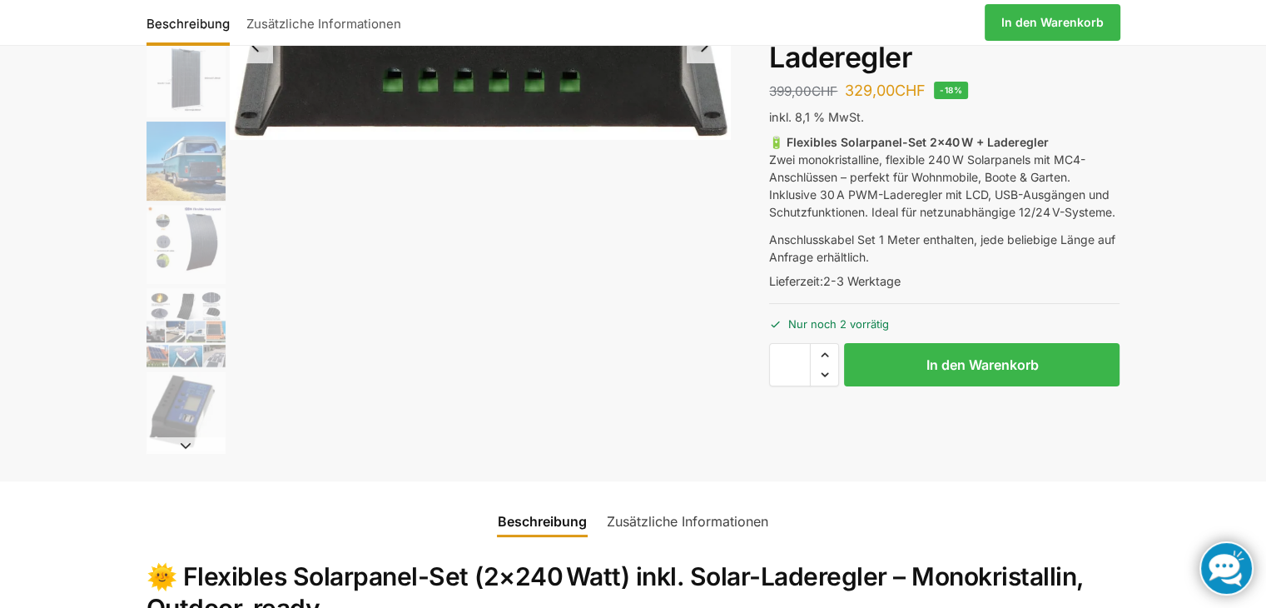
click at [186, 446] on button "Next slide" at bounding box center [186, 445] width 79 height 17
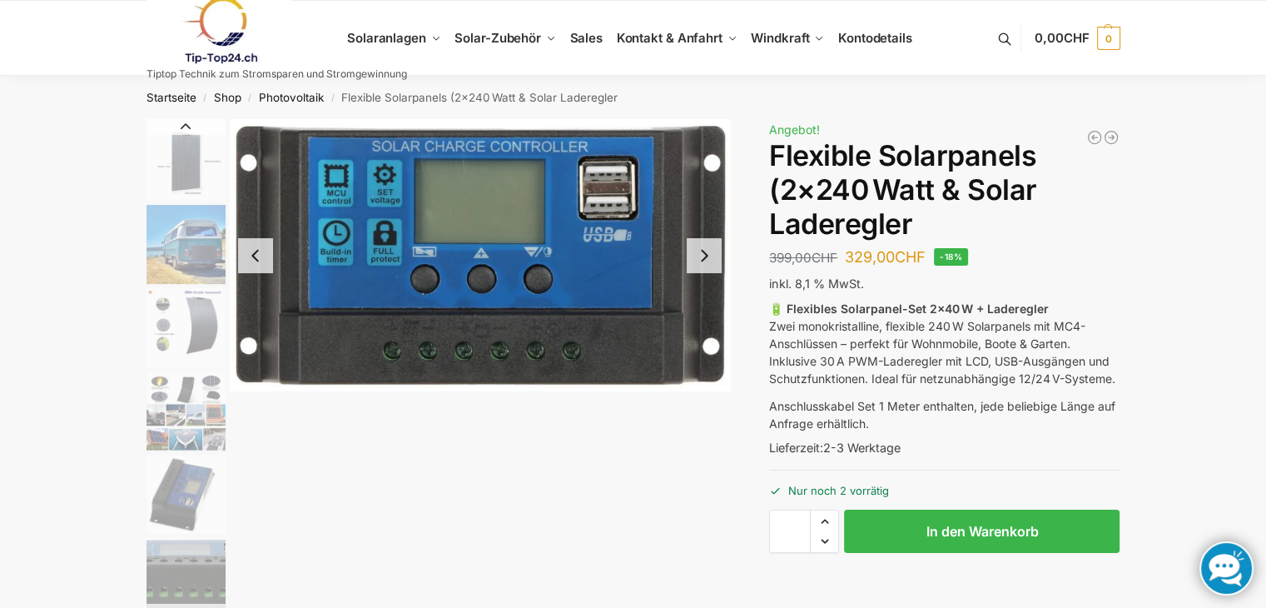
scroll to position [83, 0]
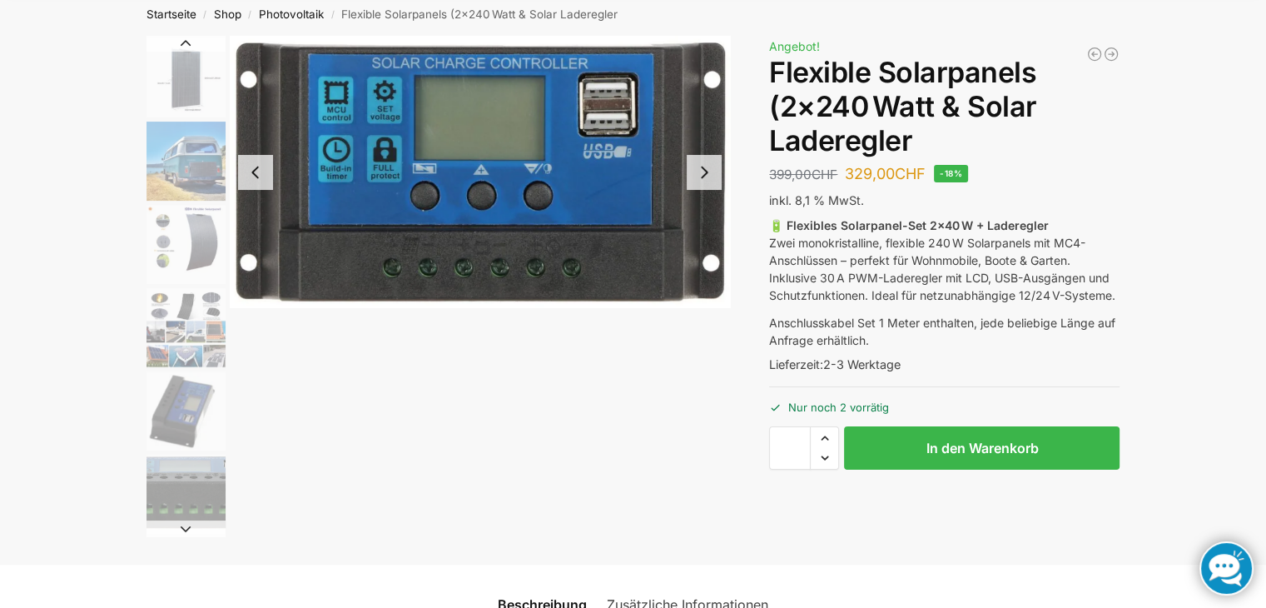
click at [181, 524] on button "Next slide" at bounding box center [186, 528] width 79 height 17
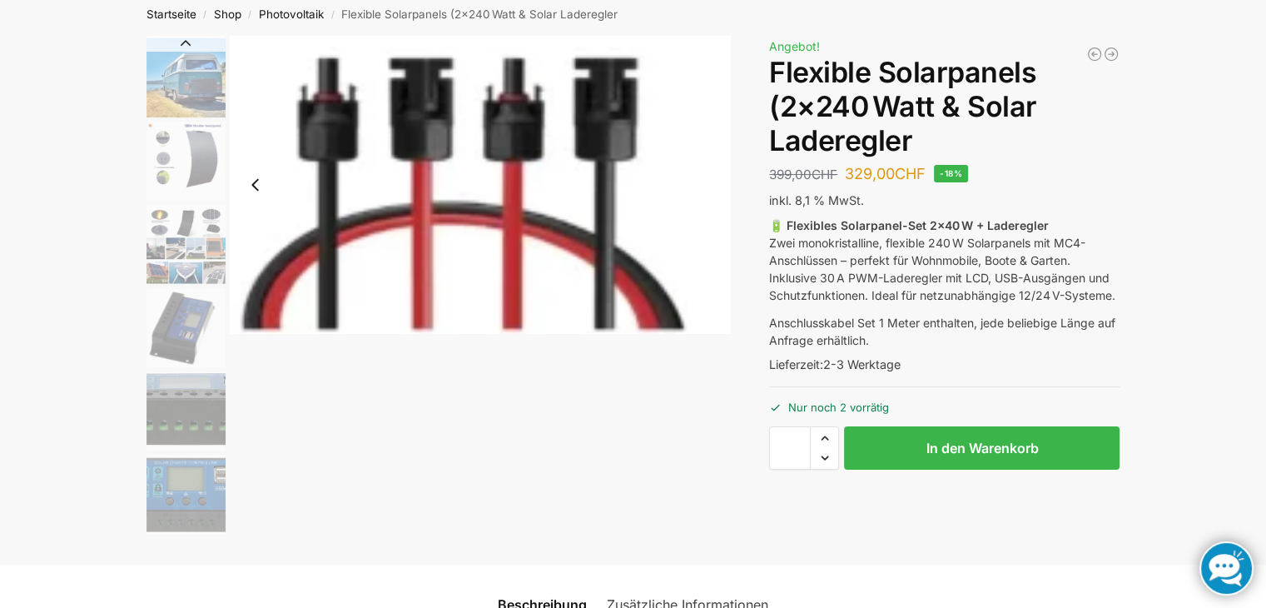
click at [181, 524] on img "8 / 9" at bounding box center [186, 494] width 79 height 79
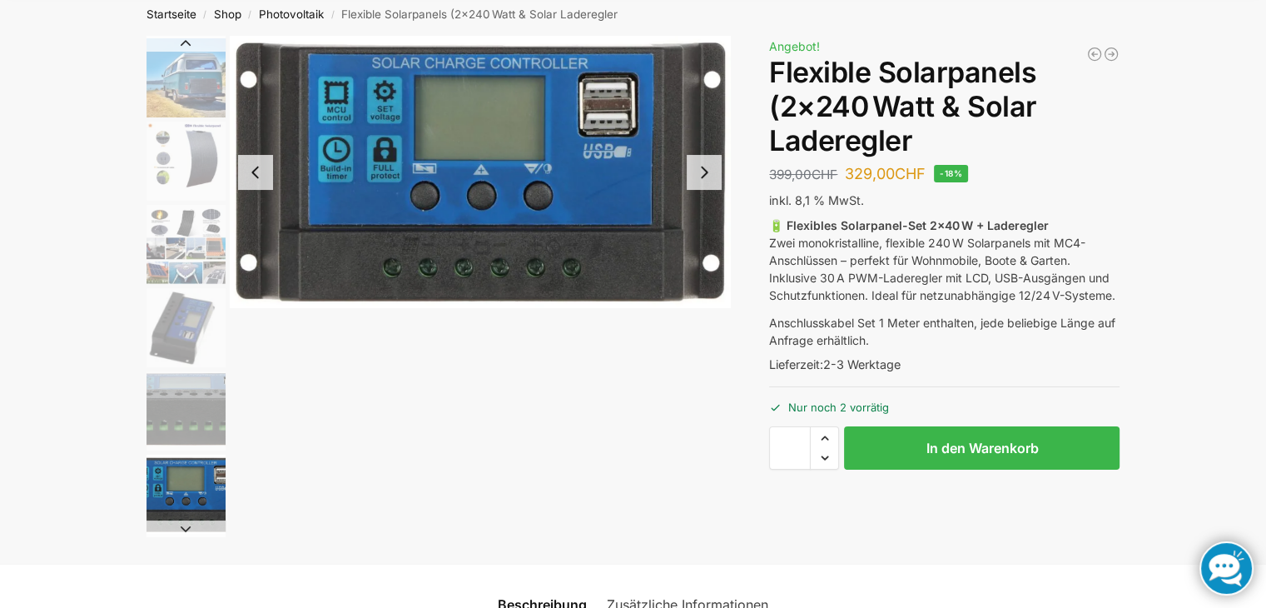
click at [181, 524] on button "Next slide" at bounding box center [186, 528] width 79 height 17
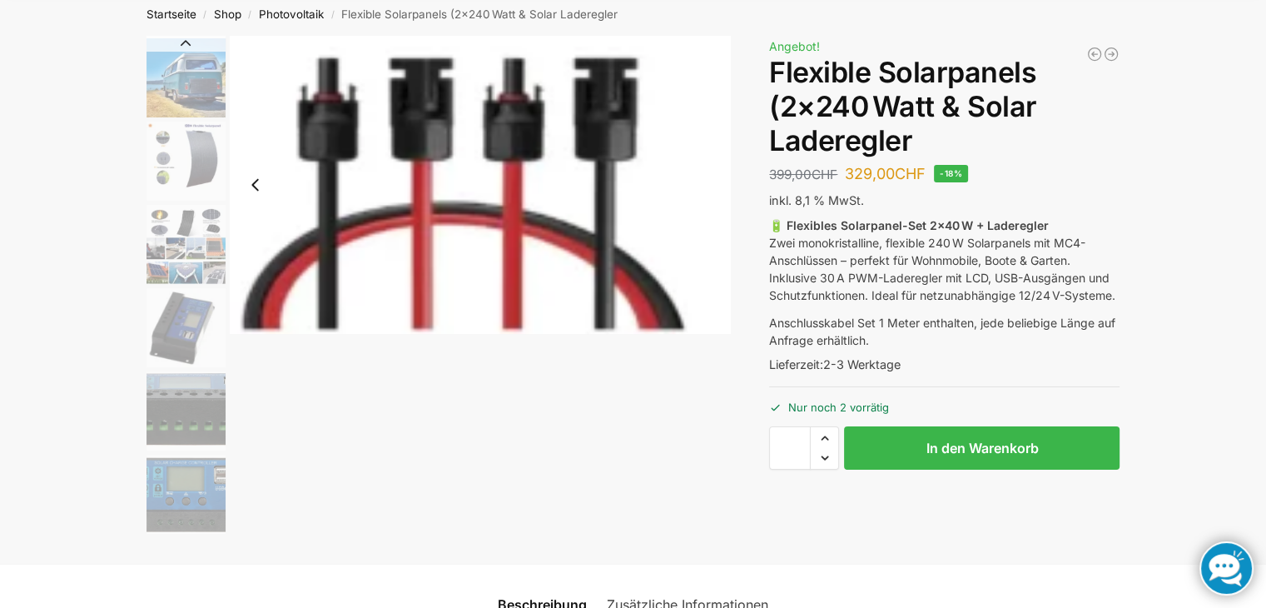
click at [256, 183] on button "Previous slide" at bounding box center [255, 184] width 35 height 35
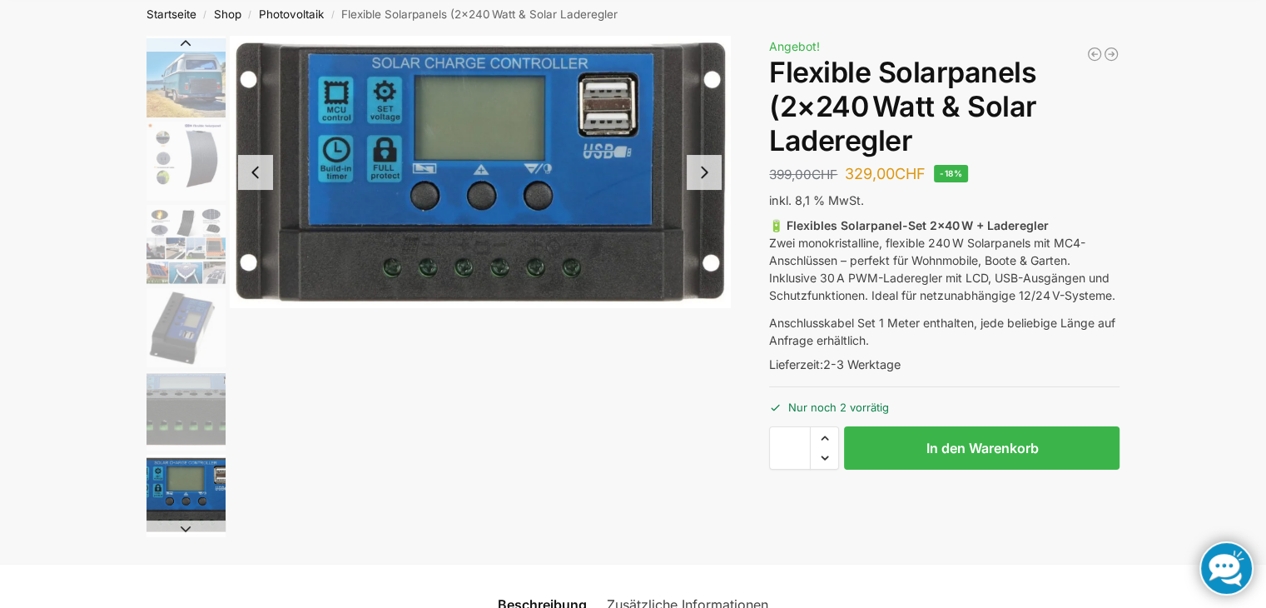
click at [256, 183] on button "Previous slide" at bounding box center [255, 172] width 35 height 35
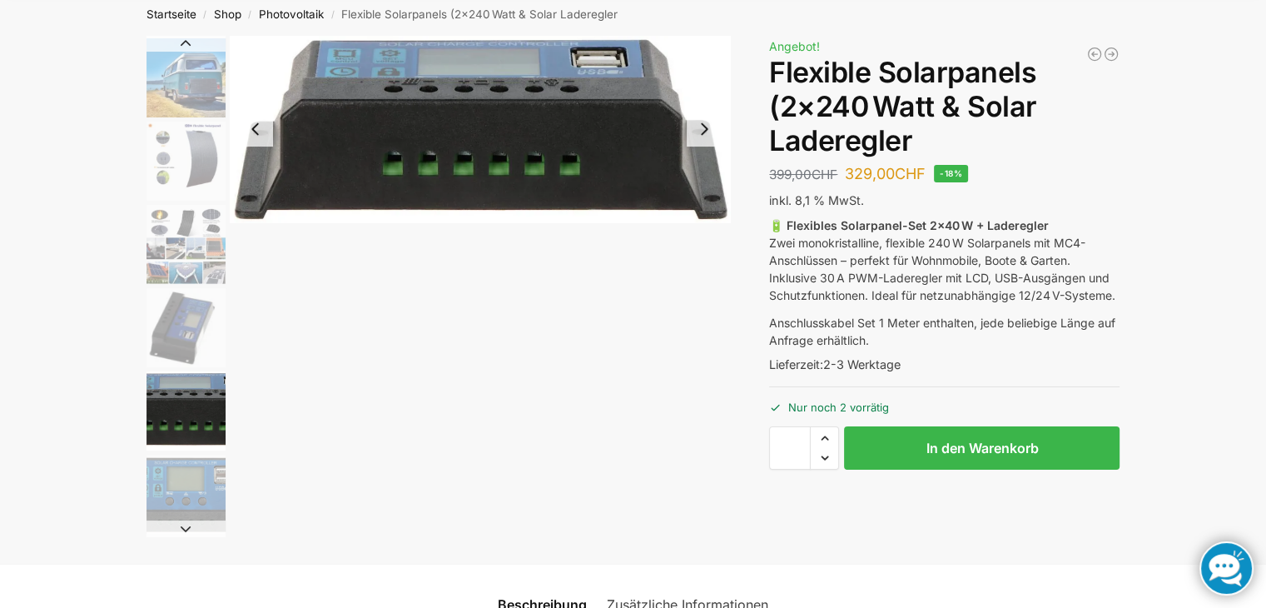
click at [256, 183] on img "7 / 9" at bounding box center [480, 129] width 501 height 186
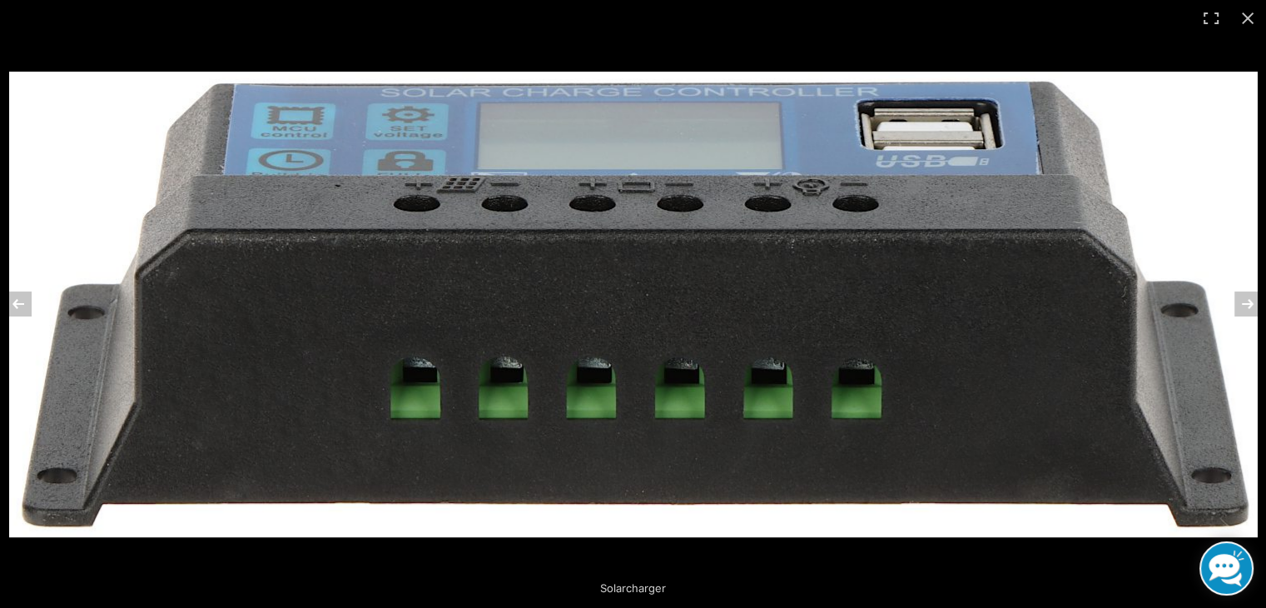
click at [250, 303] on img at bounding box center [633, 304] width 1249 height 465
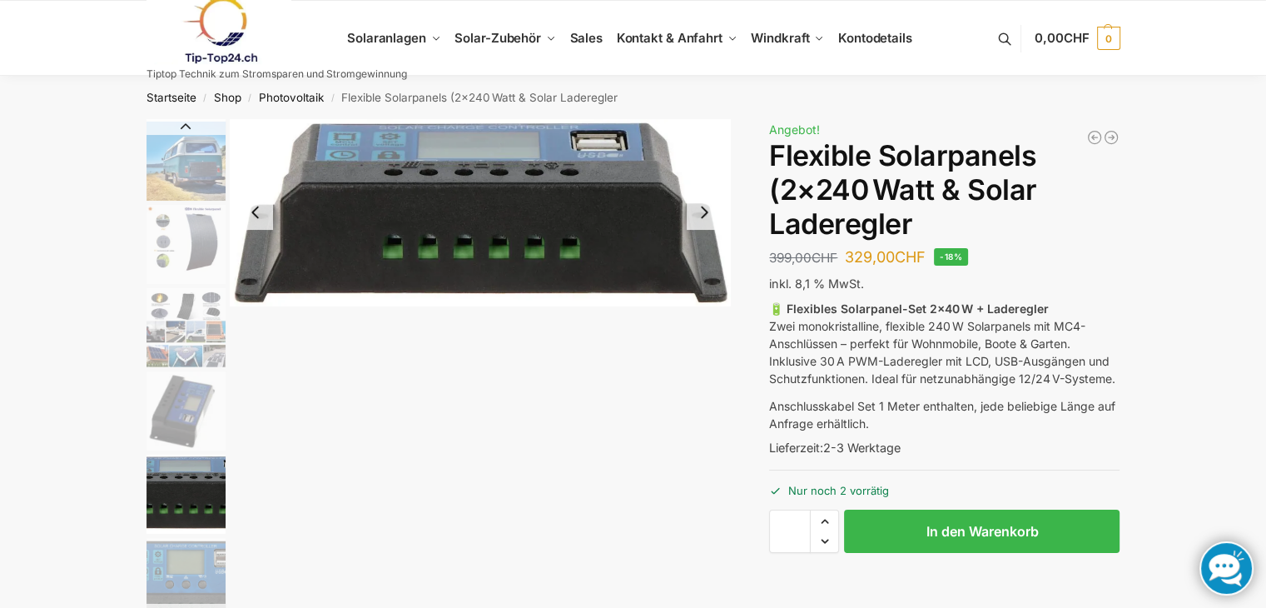
click at [176, 245] on img "4 / 9" at bounding box center [186, 244] width 79 height 79
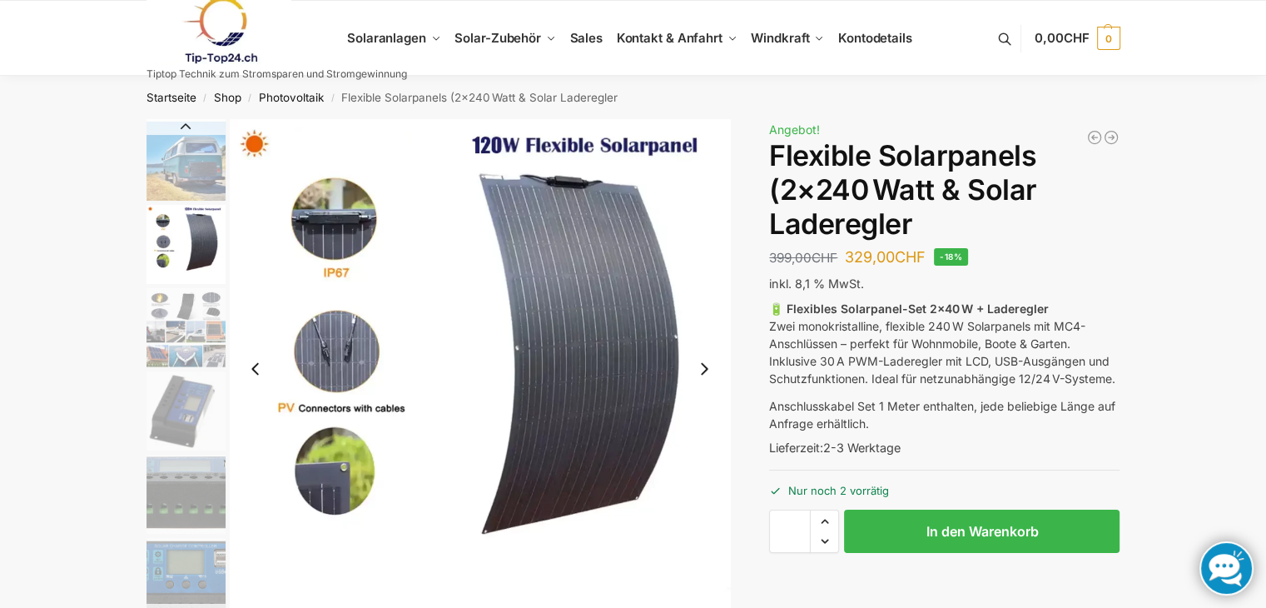
click at [706, 365] on button "Next slide" at bounding box center [704, 368] width 35 height 35
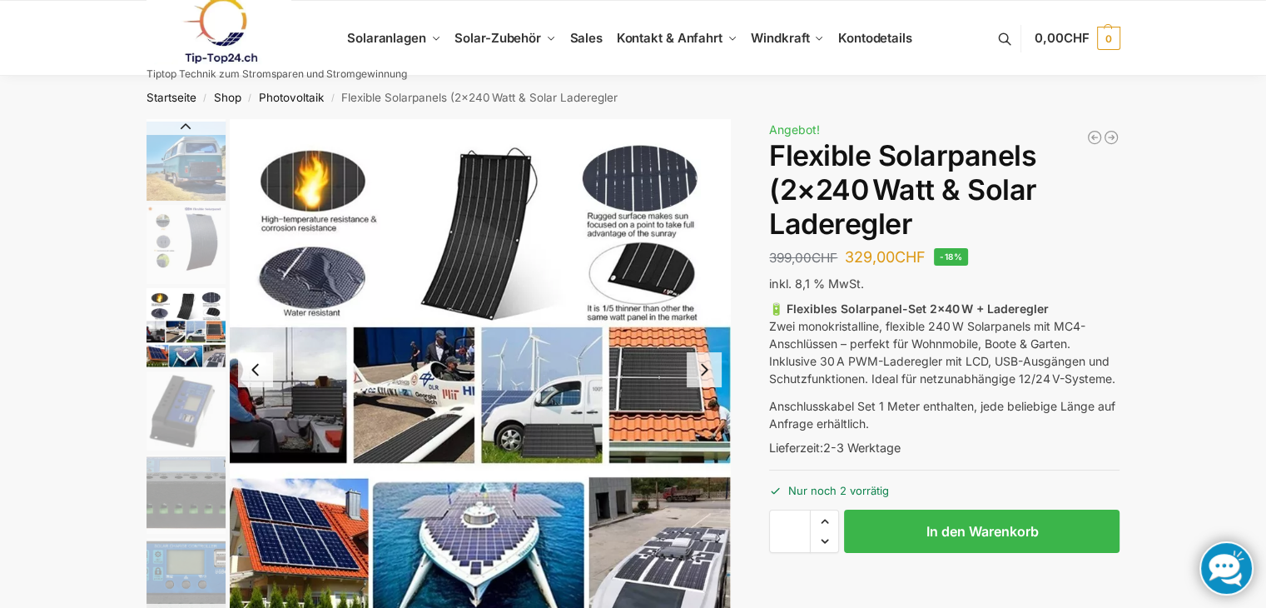
click at [706, 365] on button "Next slide" at bounding box center [704, 369] width 35 height 35
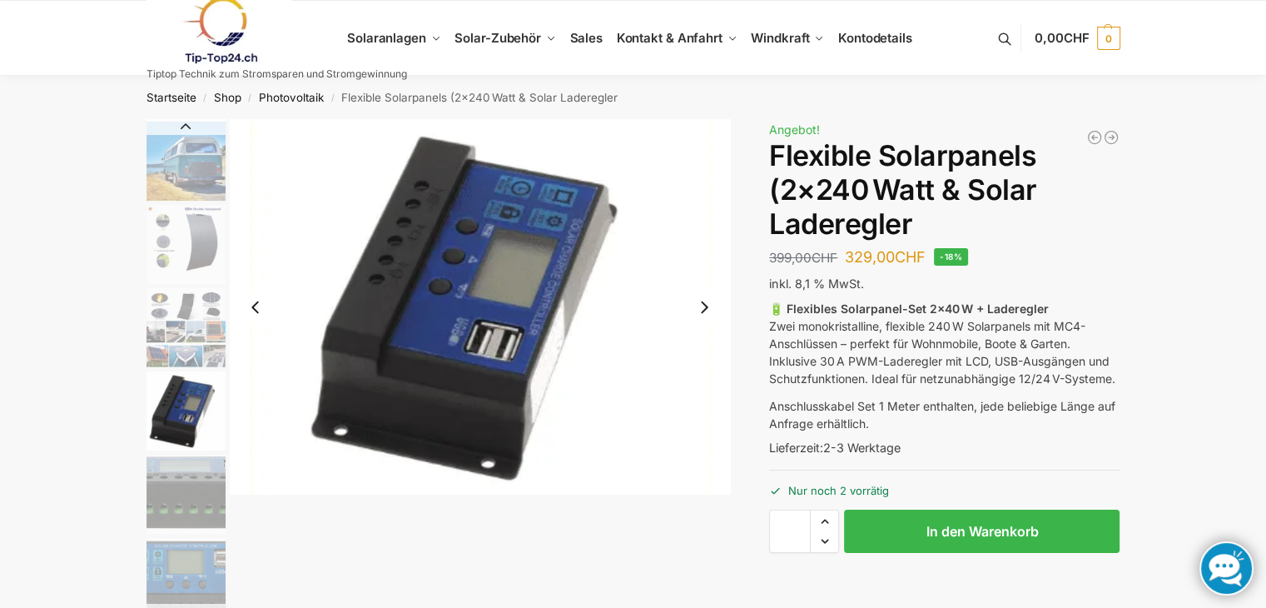
click at [186, 124] on button "Previous slide" at bounding box center [186, 126] width 79 height 17
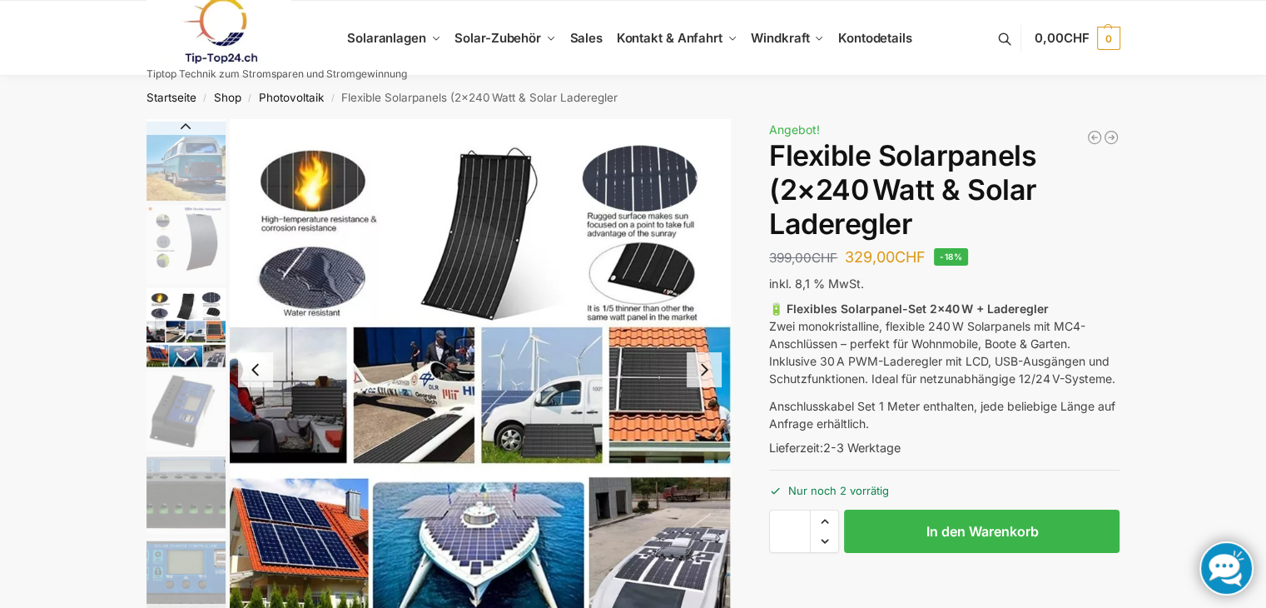
click at [186, 124] on button "Previous slide" at bounding box center [186, 126] width 79 height 17
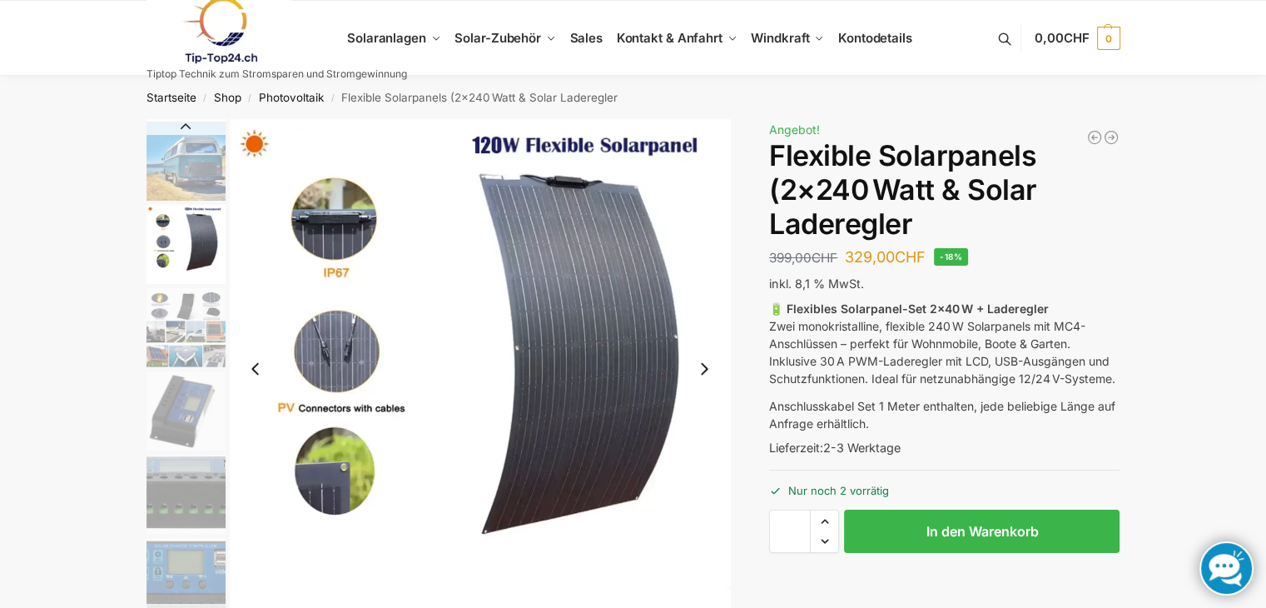
click at [572, 361] on img "4 / 9" at bounding box center [480, 368] width 501 height 499
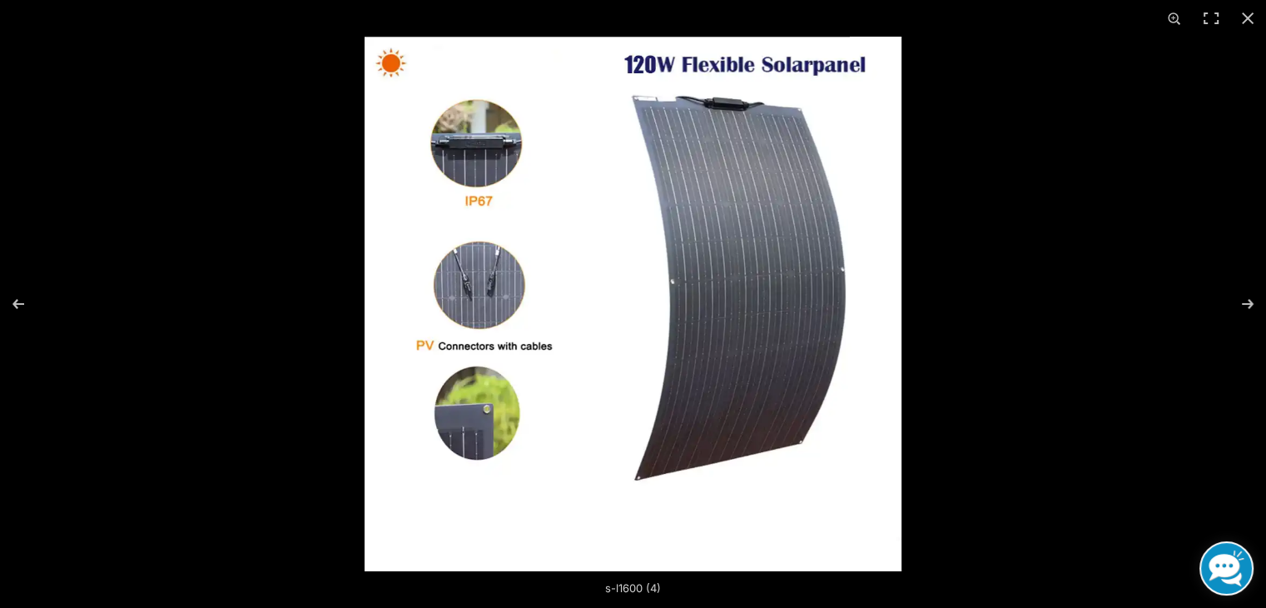
click at [656, 330] on img at bounding box center [633, 304] width 537 height 534
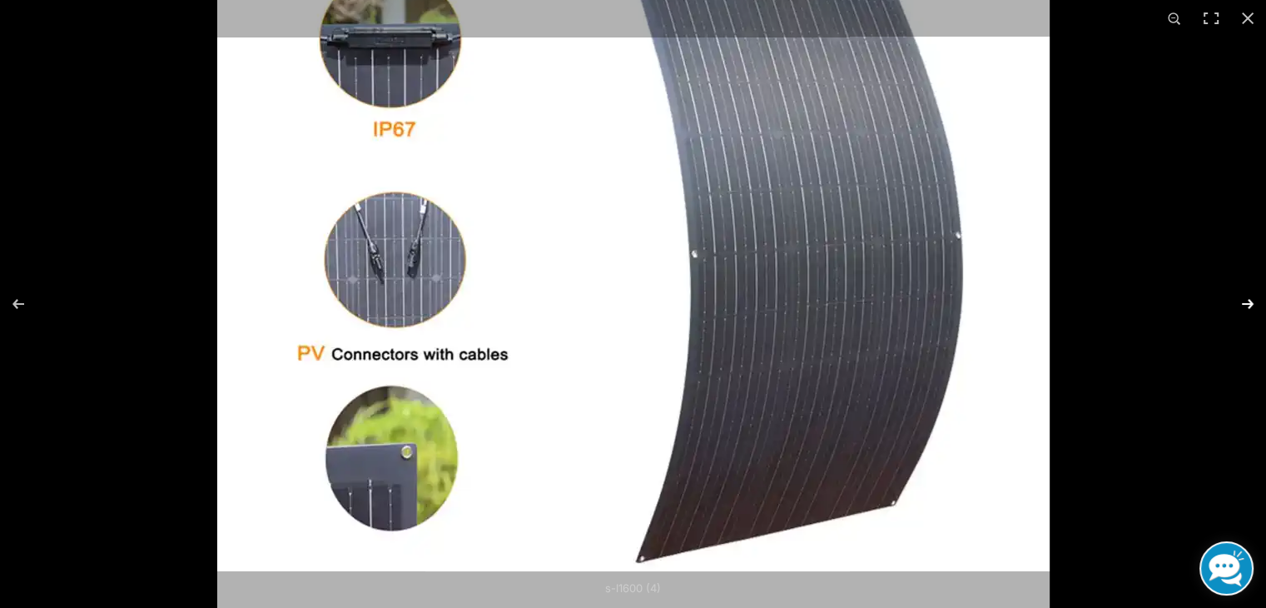
click at [1247, 306] on button "Next (arrow right)" at bounding box center [1237, 303] width 58 height 83
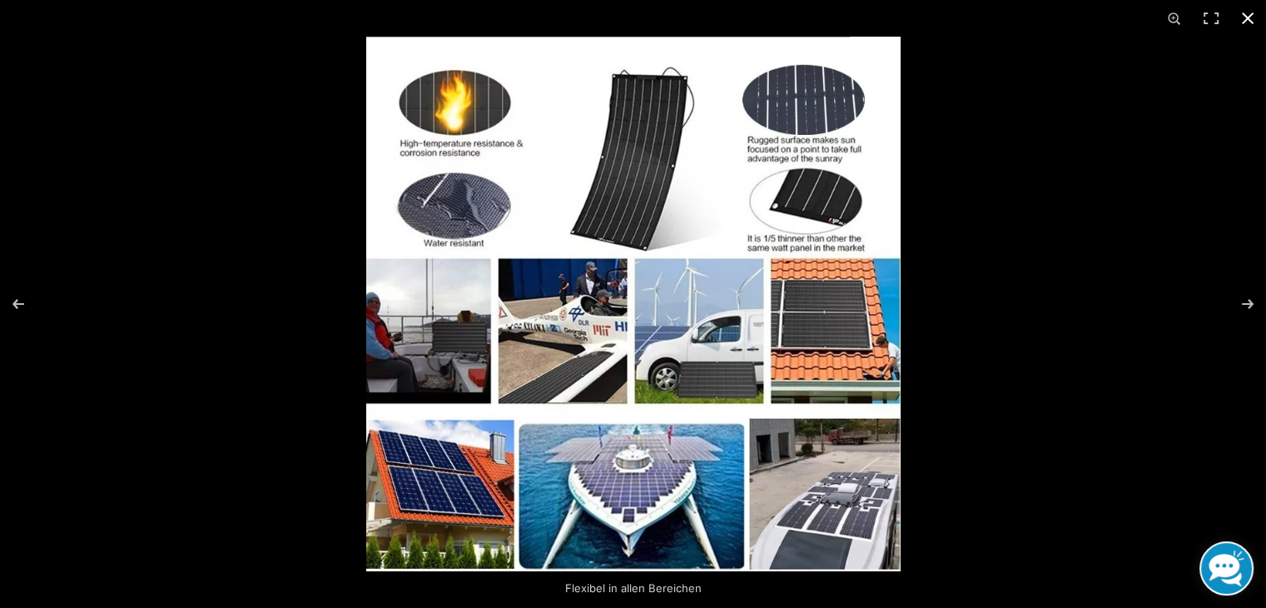
click at [1244, 18] on button "Close (Esc)" at bounding box center [1248, 18] width 37 height 37
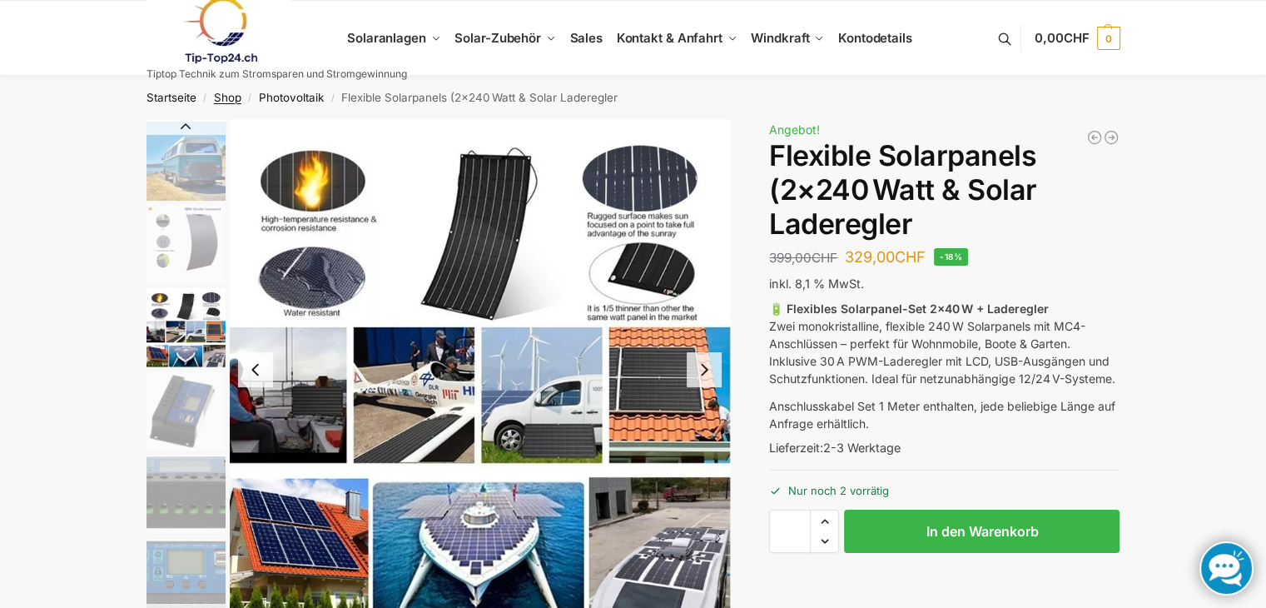
click at [223, 95] on link "Shop" at bounding box center [227, 97] width 27 height 13
